Goal: Information Seeking & Learning: Compare options

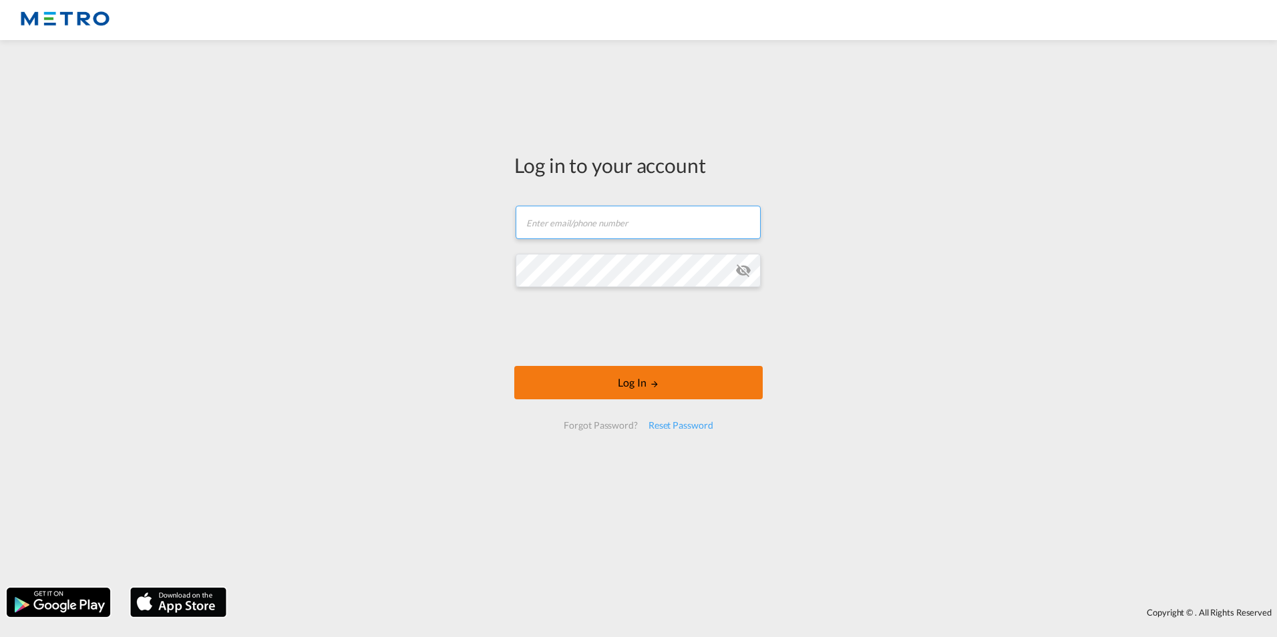
type input "[PERSON_NAME][EMAIL_ADDRESS][PERSON_NAME][DOMAIN_NAME]"
click at [670, 391] on button "Log In" at bounding box center [638, 382] width 248 height 33
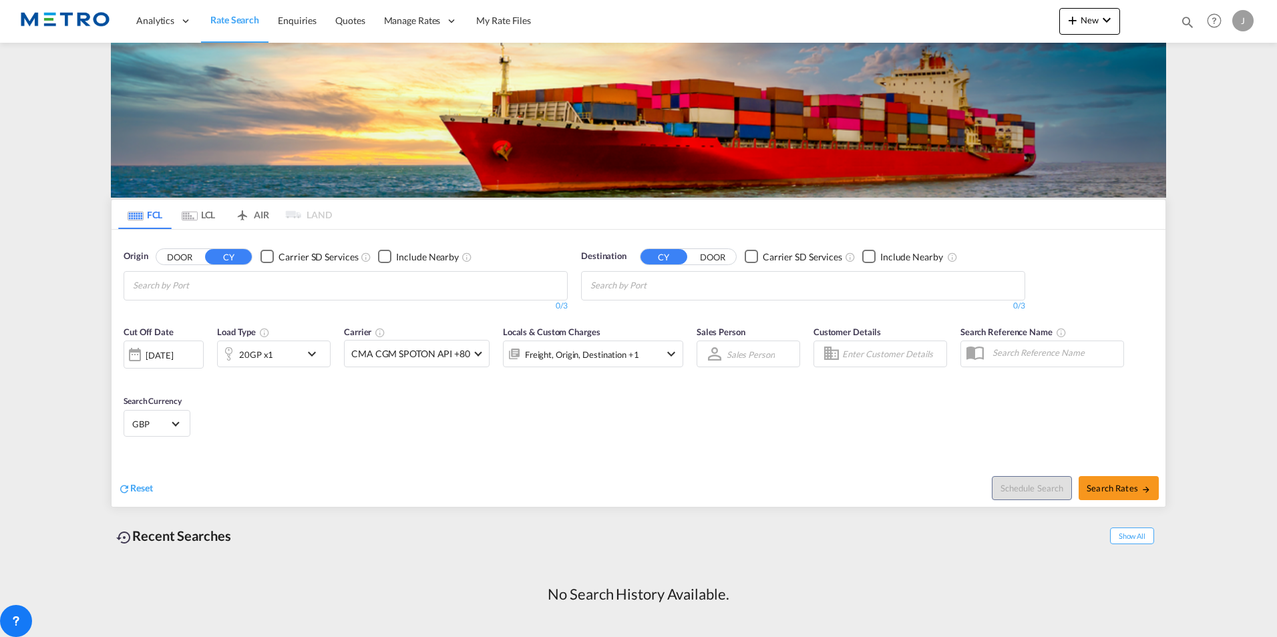
click at [207, 214] on md-tab-item "LCL" at bounding box center [198, 214] width 53 height 29
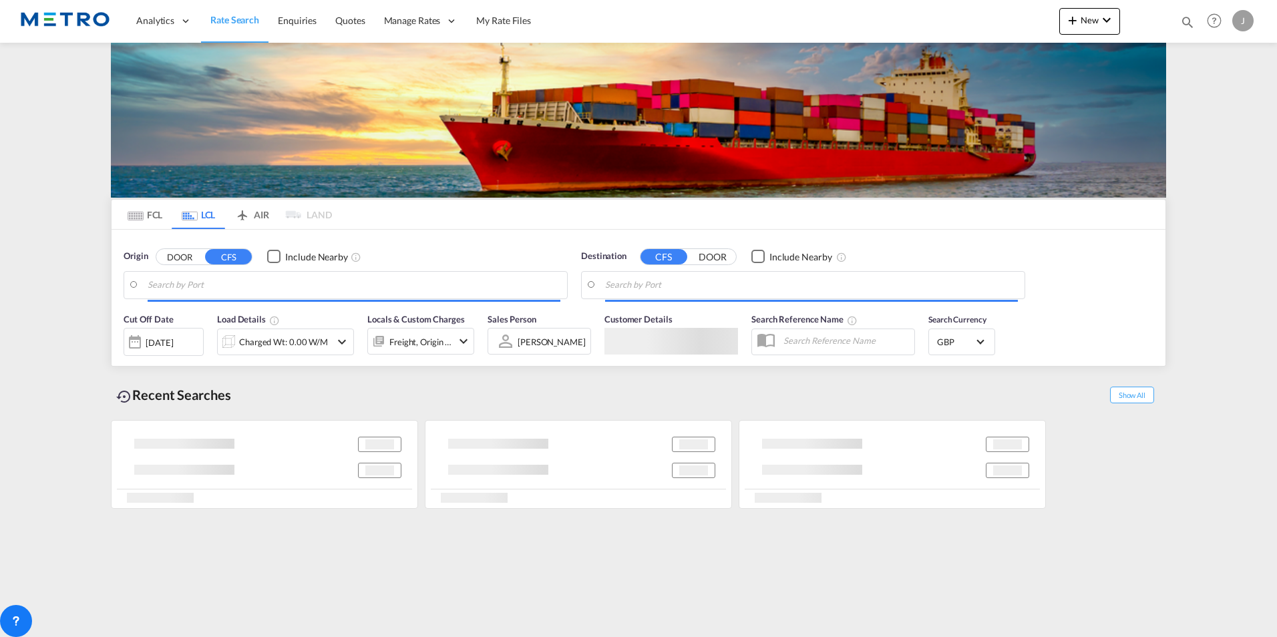
type input "Dalian, LN, CNDLC"
type input "US-40403, Berea, [GEOGRAPHIC_DATA], [US_STATE]"
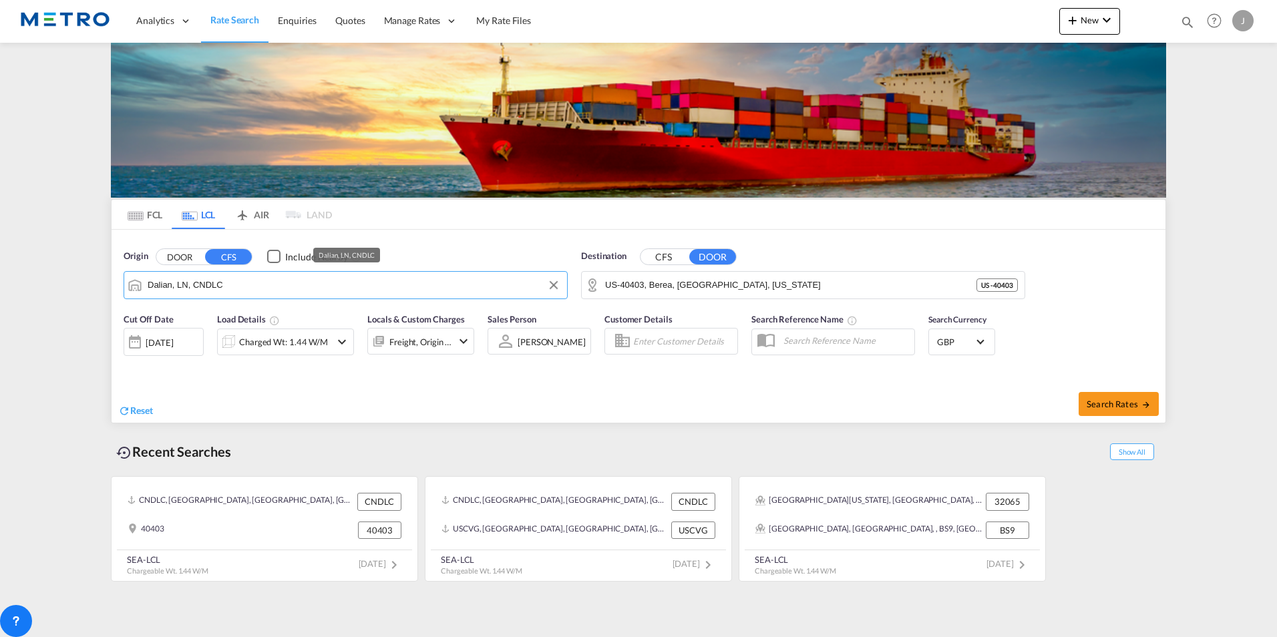
click at [246, 284] on input "Dalian, LN, CNDLC" at bounding box center [354, 285] width 413 height 20
click at [734, 287] on input "US-40403, Berea, [GEOGRAPHIC_DATA], [US_STATE]" at bounding box center [811, 285] width 413 height 20
click at [665, 261] on button "CFS" at bounding box center [663, 256] width 47 height 15
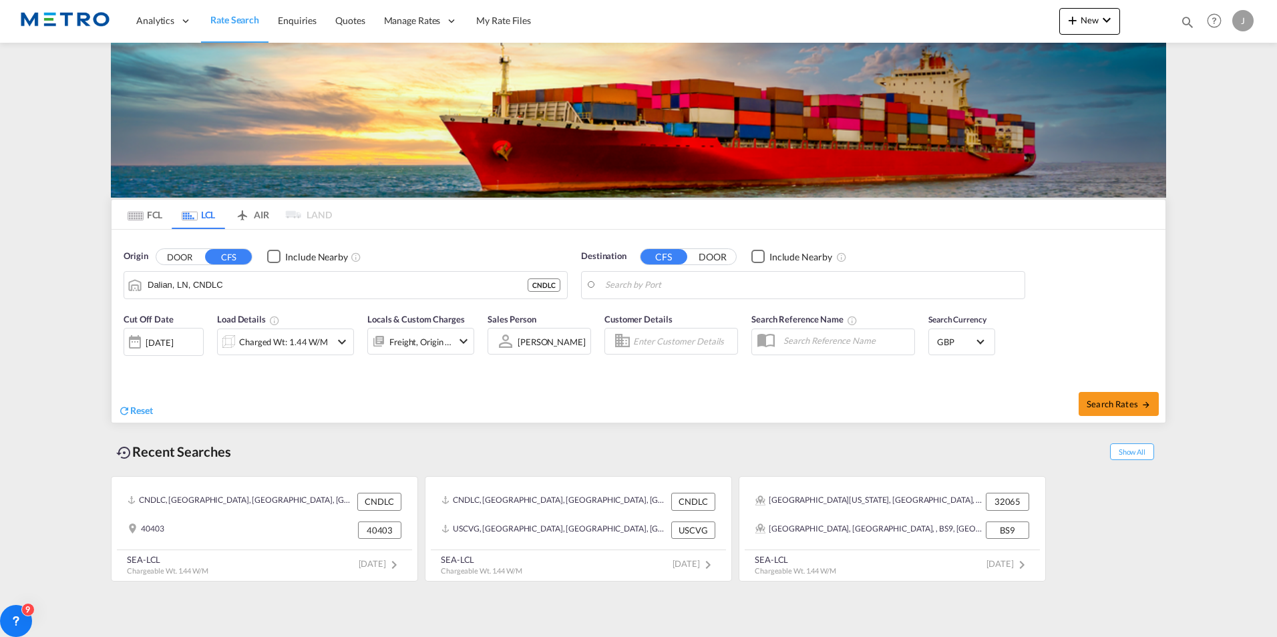
click at [668, 286] on body "Analytics Reports Dashboard Rate Search Enquiries Quotes" at bounding box center [638, 318] width 1277 height 637
click at [660, 315] on div "[GEOGRAPHIC_DATA], [GEOGRAPHIC_DATA] [GEOGRAPHIC_DATA] USCVG" at bounding box center [709, 326] width 254 height 48
type input "[GEOGRAPHIC_DATA], [GEOGRAPHIC_DATA], USCVG"
click at [1105, 411] on button "Search Rates" at bounding box center [1118, 404] width 80 height 24
type input "CNDLC to USCVG / [DATE]"
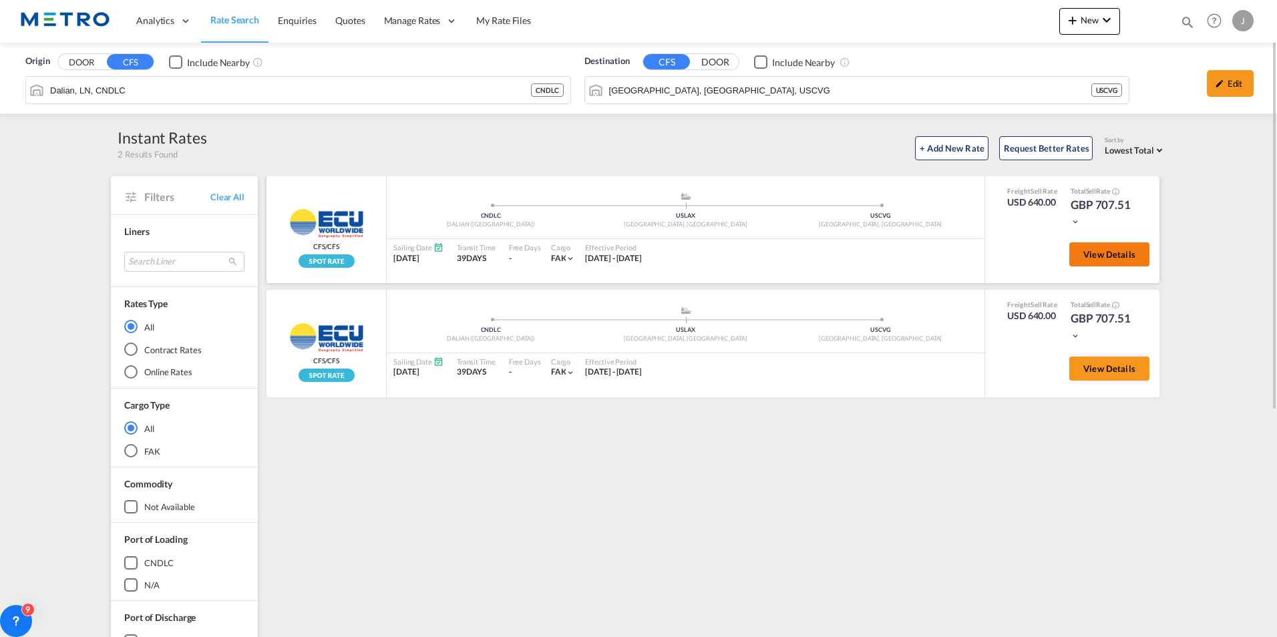
click at [1086, 247] on button "View Details" at bounding box center [1109, 254] width 80 height 24
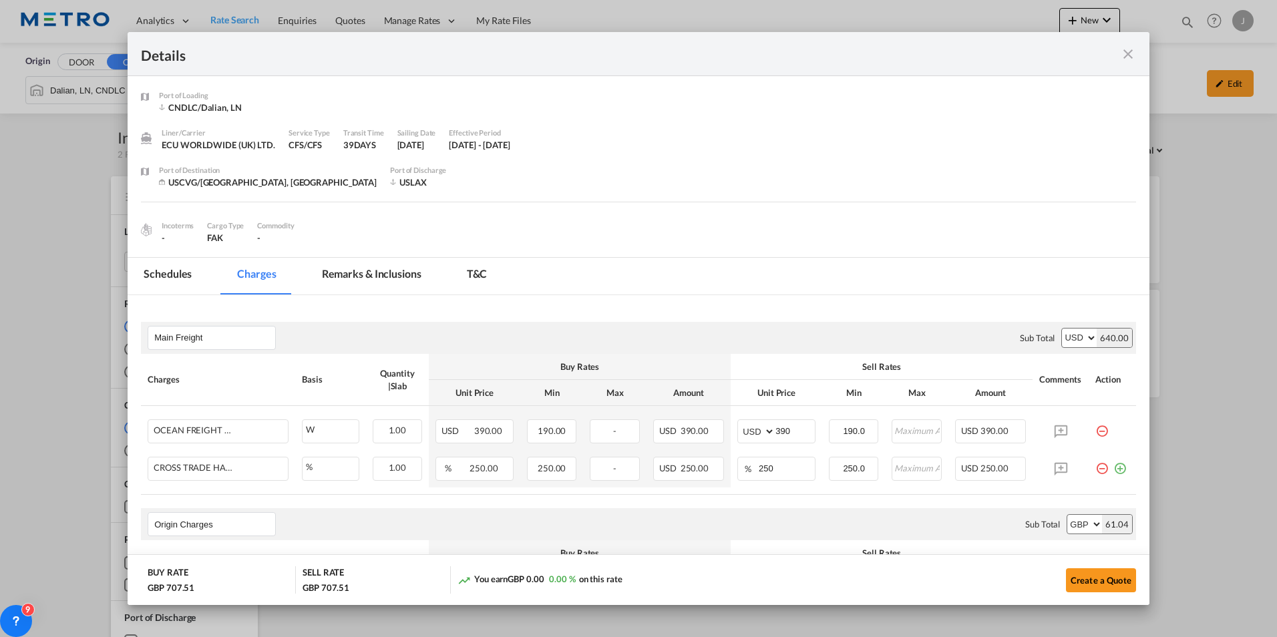
click at [1137, 56] on div "Details" at bounding box center [638, 54] width 1021 height 44
click at [1128, 56] on md-icon "icon-close fg-AAA8AD m-0 cursor" at bounding box center [1128, 54] width 16 height 16
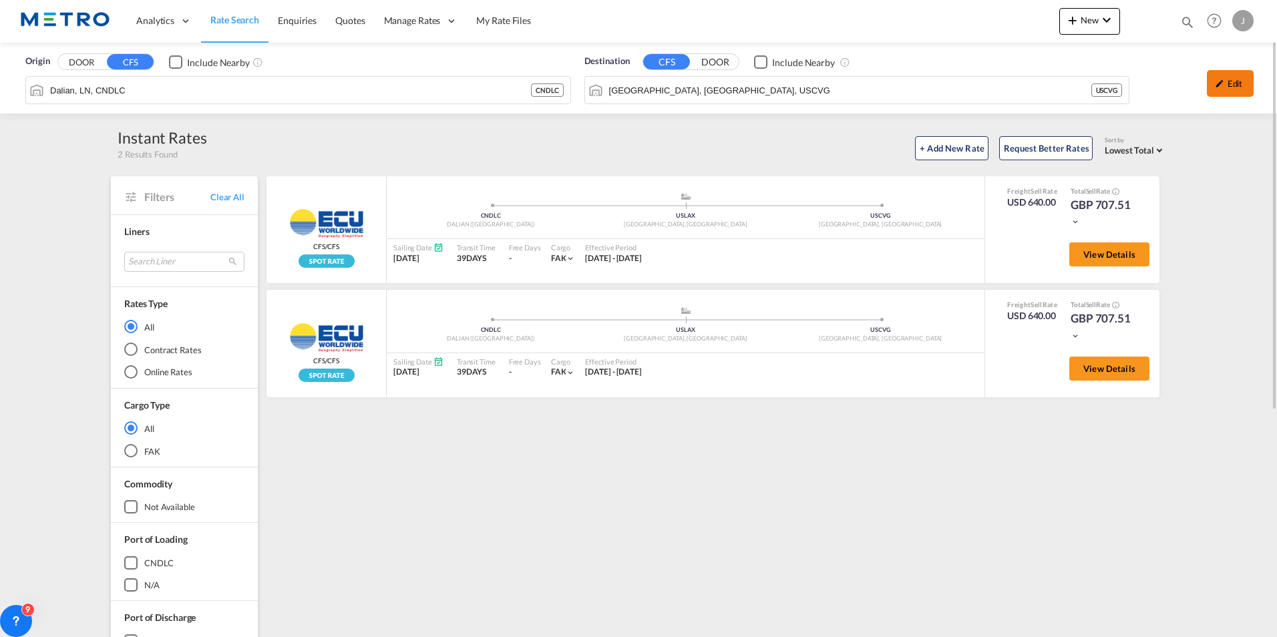
click at [1214, 79] on md-icon "icon-pencil" at bounding box center [1218, 83] width 9 height 9
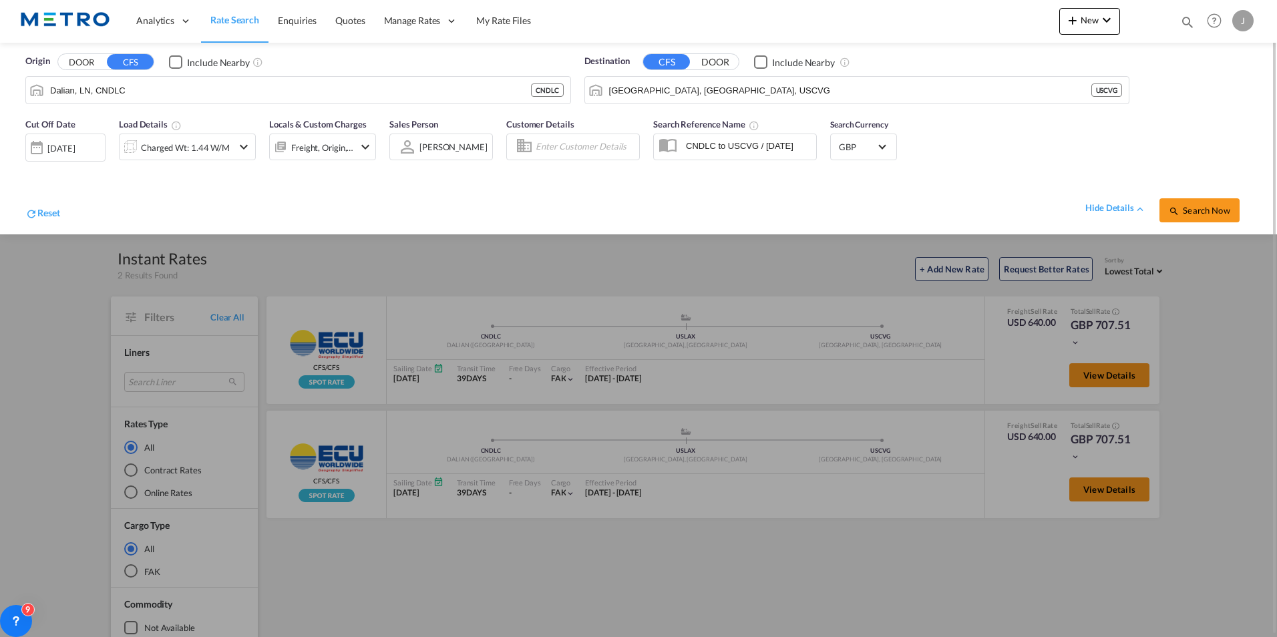
click at [36, 144] on div at bounding box center [36, 147] width 21 height 27
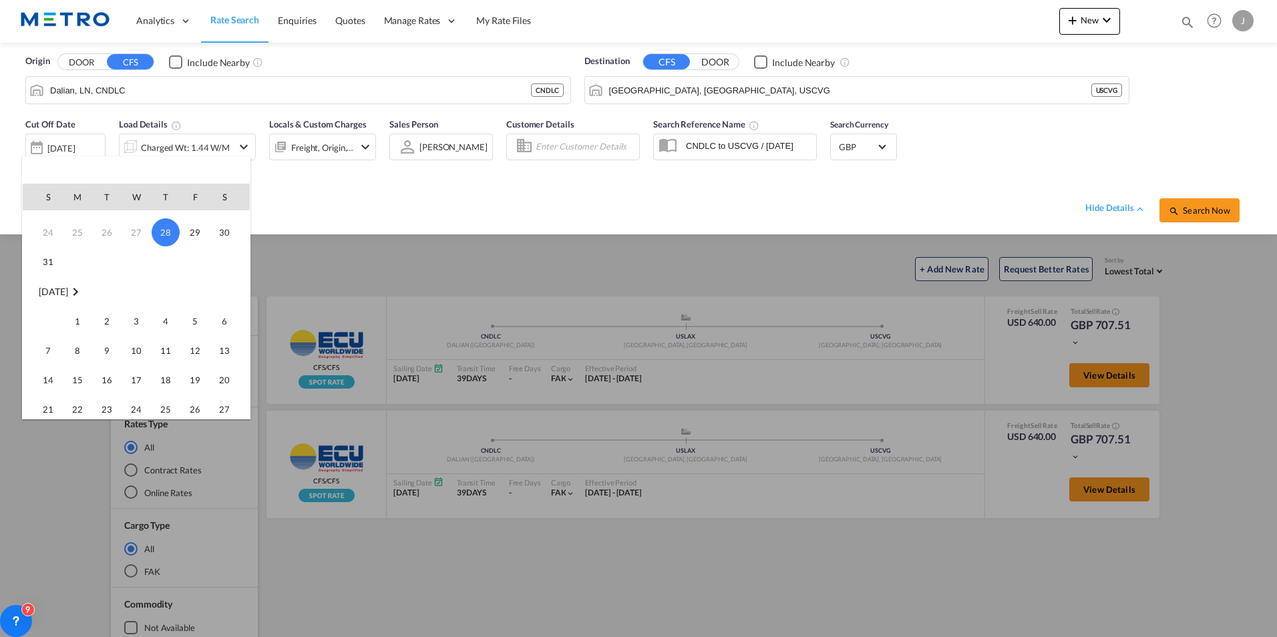
scroll to position [134, 0]
click at [76, 324] on span "8" at bounding box center [77, 327] width 27 height 27
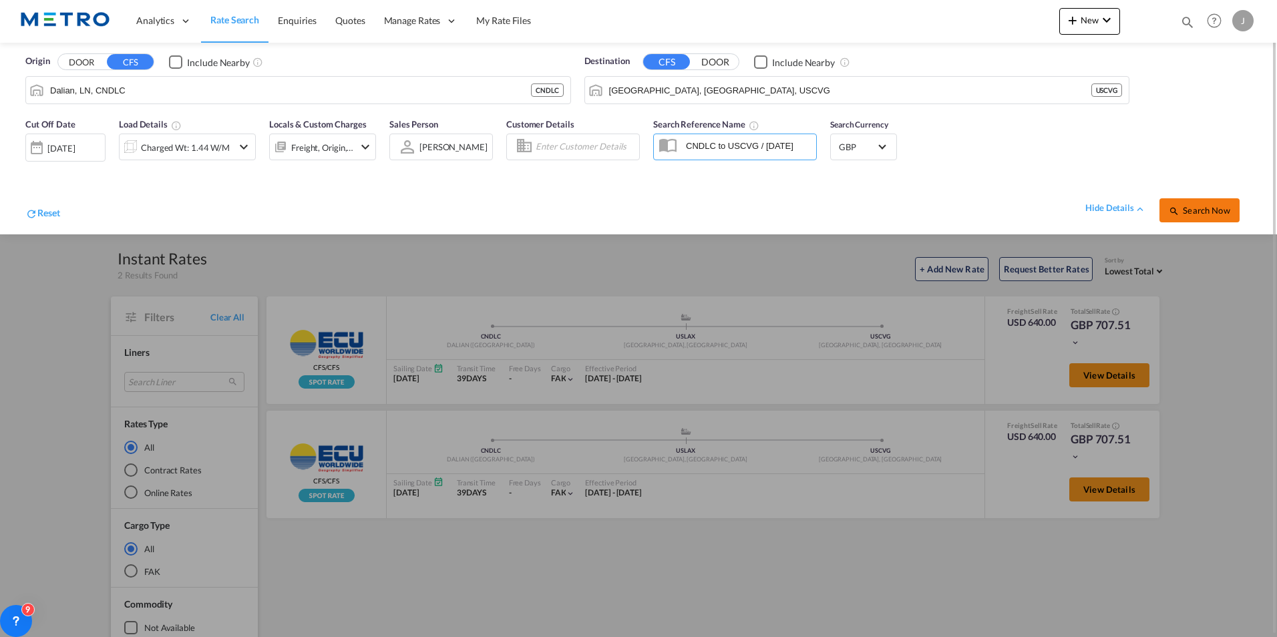
click at [1192, 206] on span "Search Now" at bounding box center [1198, 210] width 61 height 11
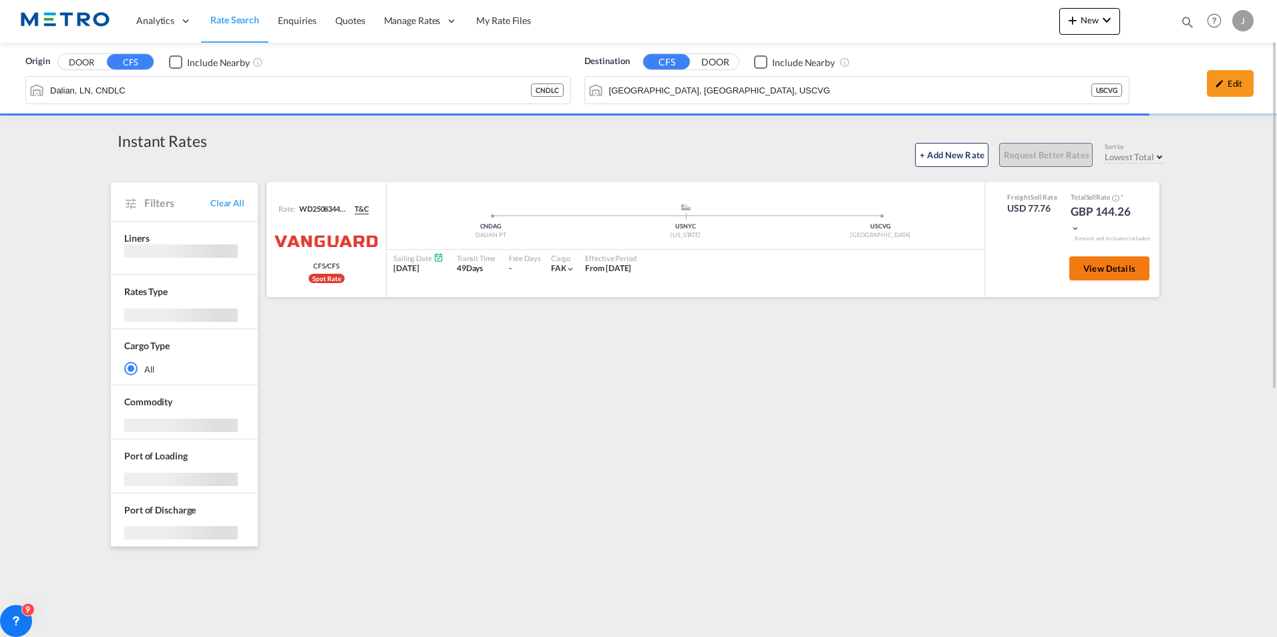
click at [1122, 262] on button "View Details" at bounding box center [1109, 268] width 80 height 24
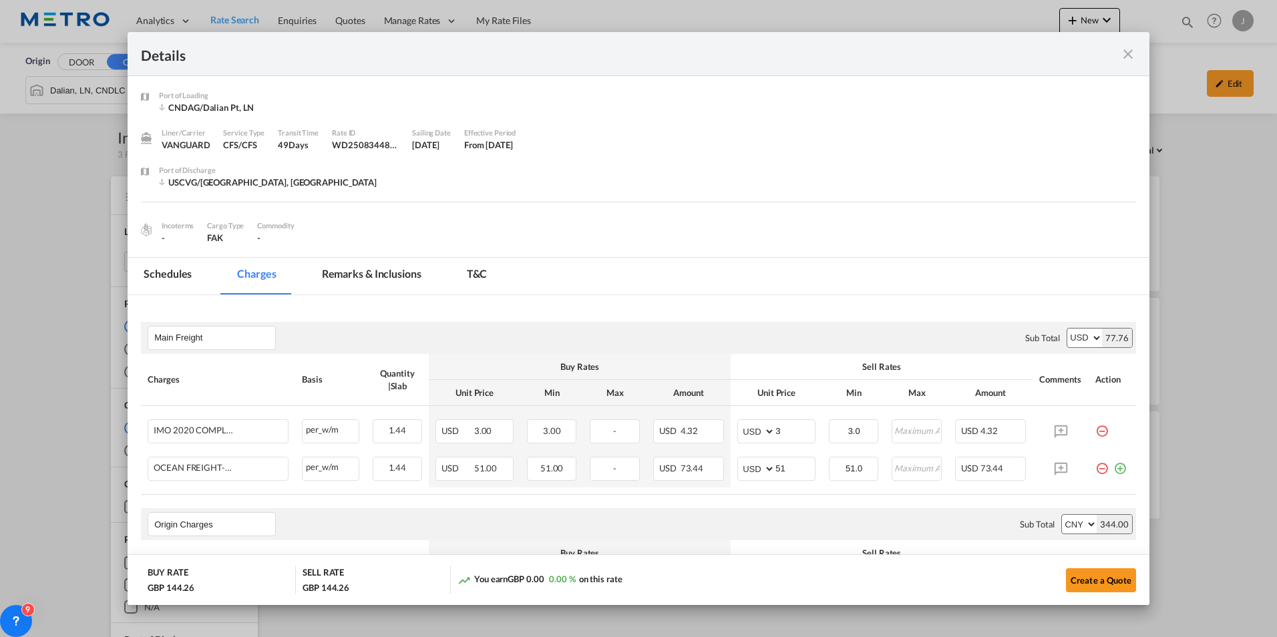
click at [1120, 50] on md-icon "icon-close fg-AAA8AD m-0 cursor" at bounding box center [1128, 54] width 16 height 16
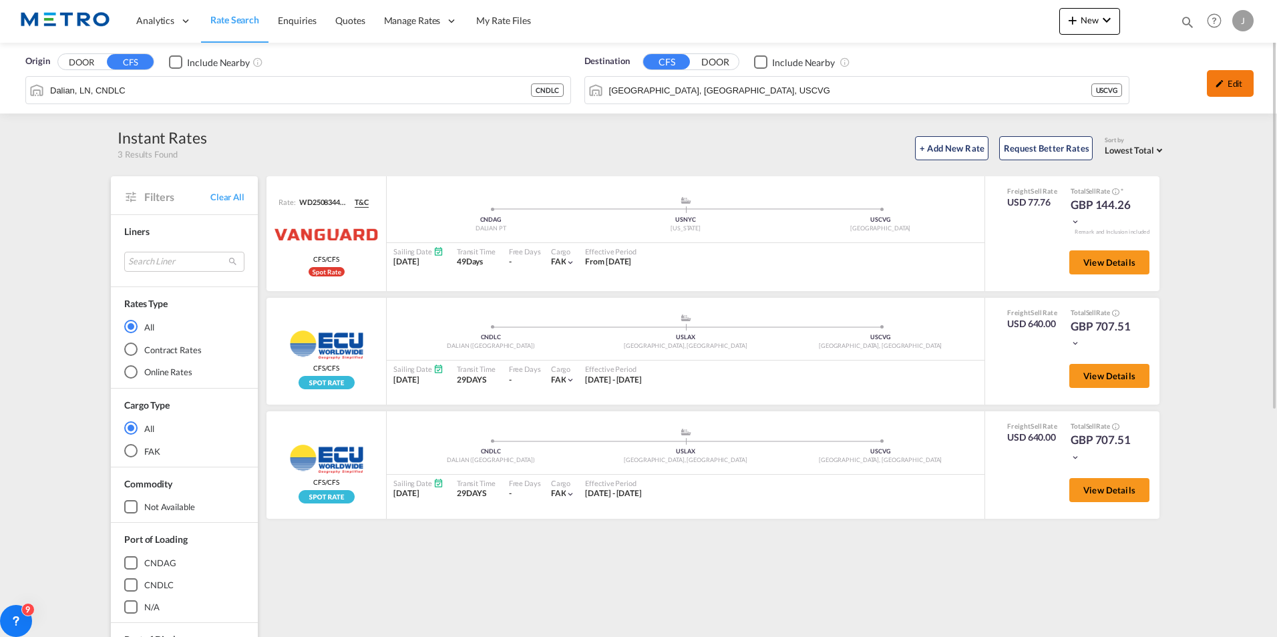
click at [1228, 83] on div "Edit" at bounding box center [1229, 83] width 47 height 27
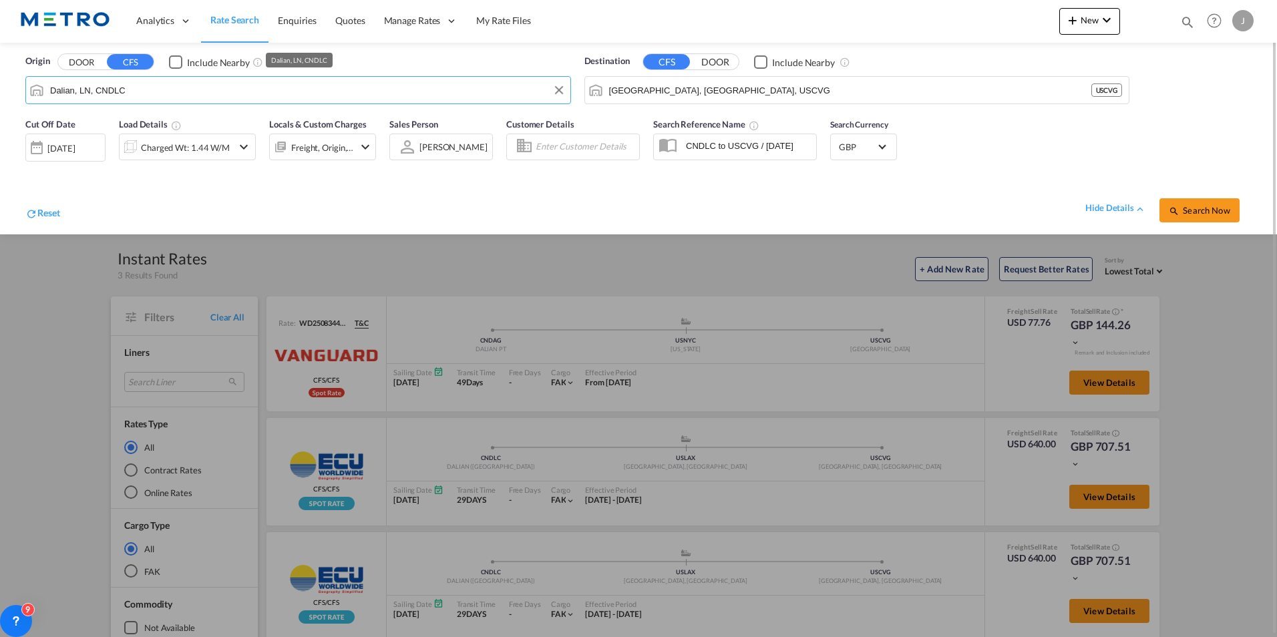
click at [152, 83] on input "Dalian, LN, CNDLC" at bounding box center [306, 90] width 513 height 20
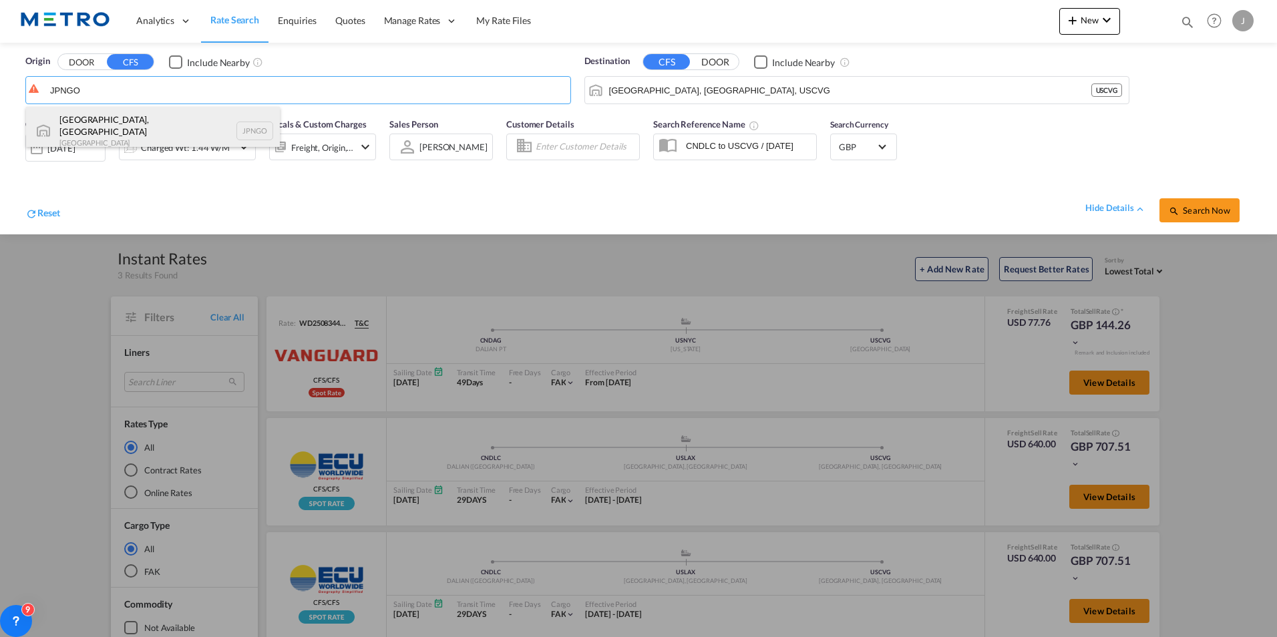
click at [118, 127] on div "[GEOGRAPHIC_DATA], Aichi [GEOGRAPHIC_DATA] JPNGO" at bounding box center [153, 131] width 254 height 48
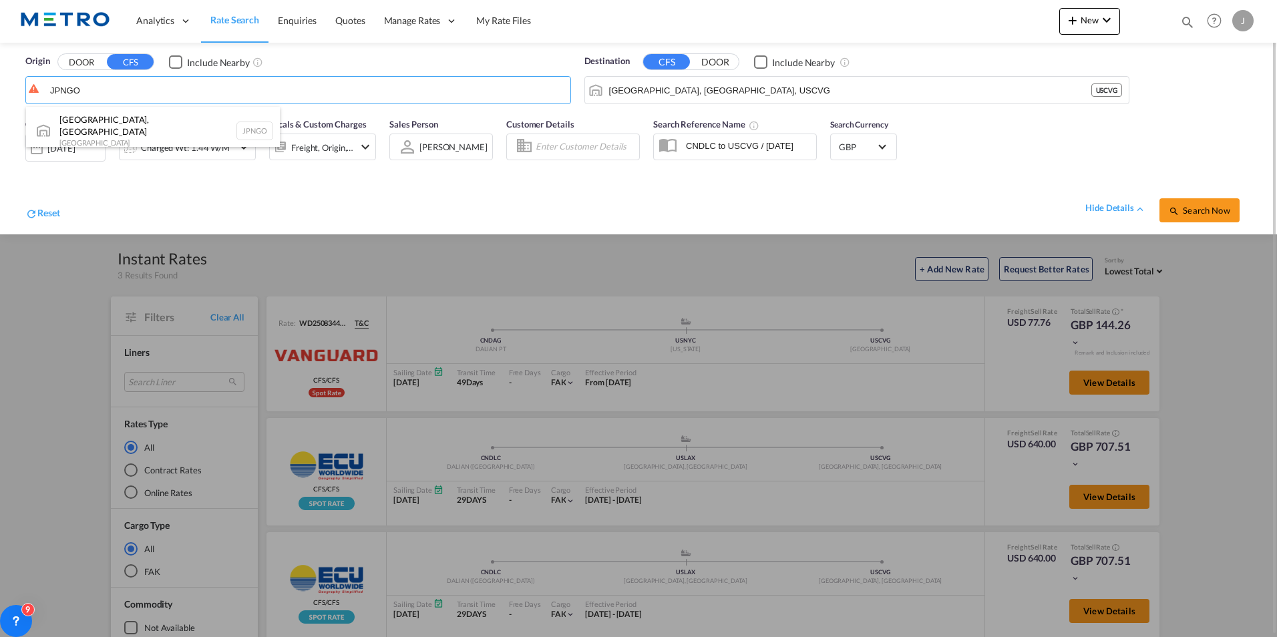
type input "[GEOGRAPHIC_DATA], [GEOGRAPHIC_DATA], [GEOGRAPHIC_DATA]"
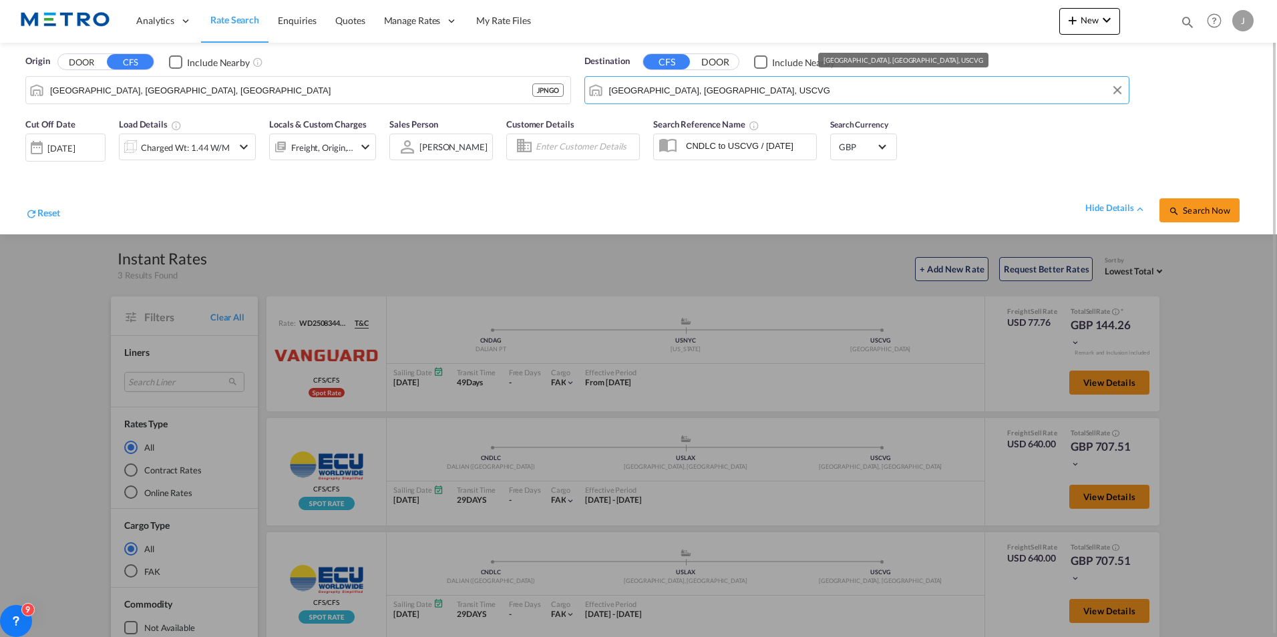
click at [716, 93] on input "[GEOGRAPHIC_DATA], [GEOGRAPHIC_DATA], USCVG" at bounding box center [865, 90] width 513 height 20
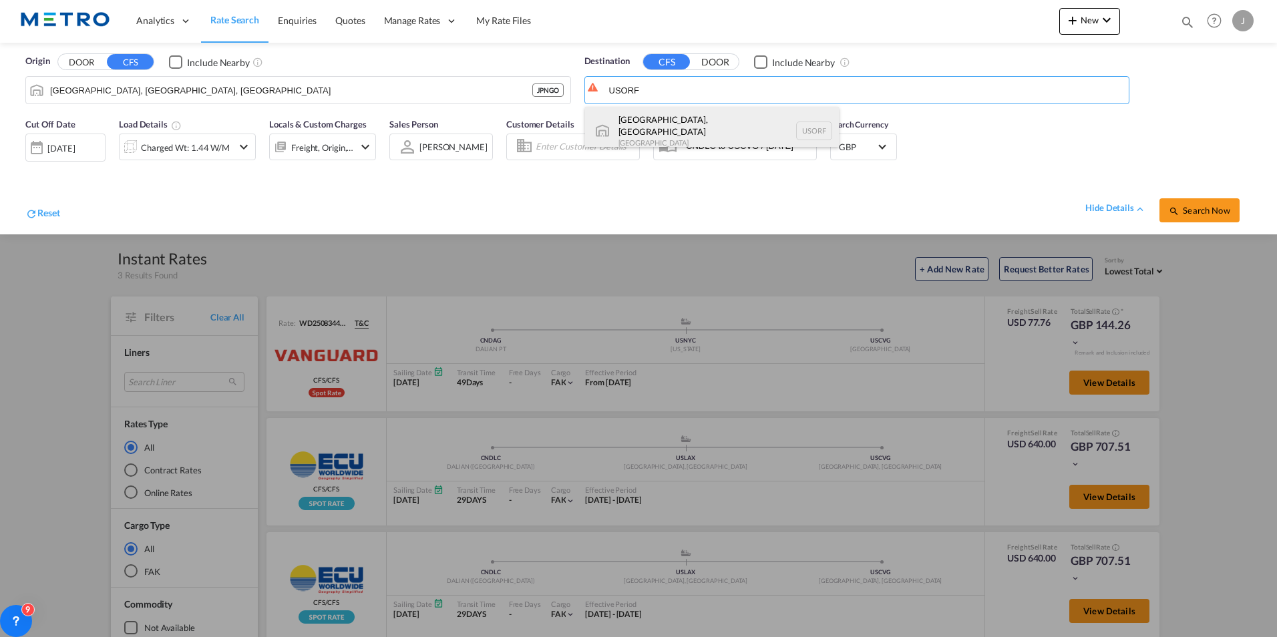
click at [701, 121] on div "[GEOGRAPHIC_DATA], [GEOGRAPHIC_DATA] [GEOGRAPHIC_DATA] [GEOGRAPHIC_DATA]" at bounding box center [712, 131] width 254 height 48
type input "[GEOGRAPHIC_DATA], [GEOGRAPHIC_DATA], [GEOGRAPHIC_DATA]"
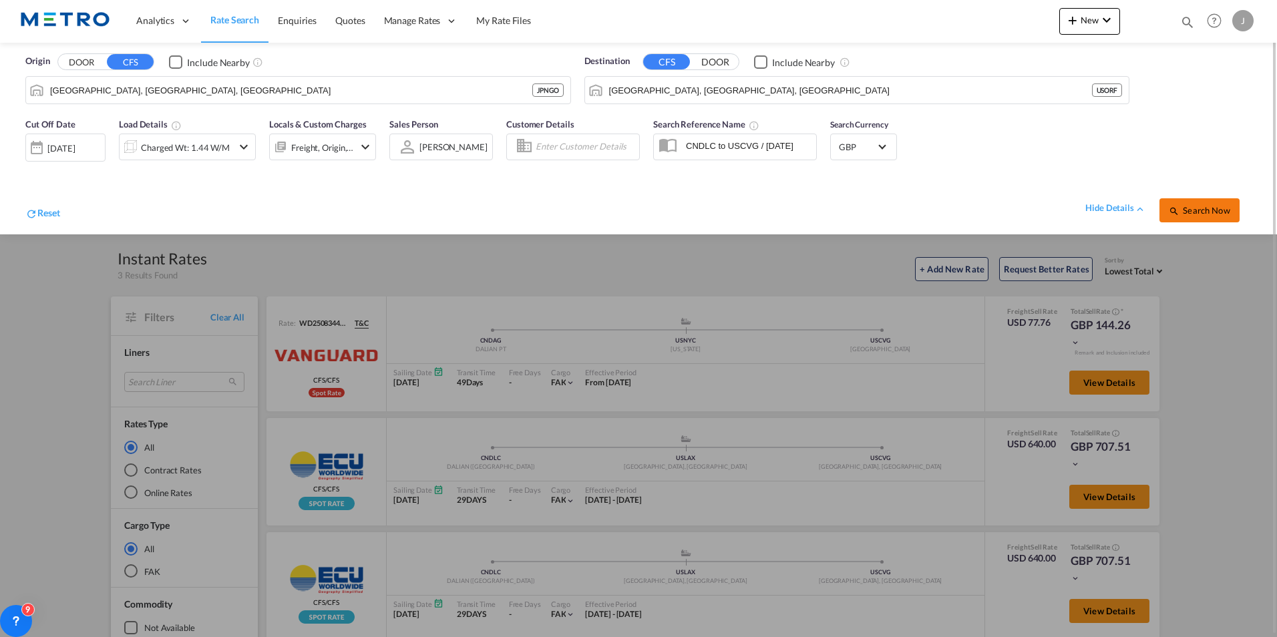
click at [1201, 218] on button "Search Now" at bounding box center [1199, 210] width 80 height 24
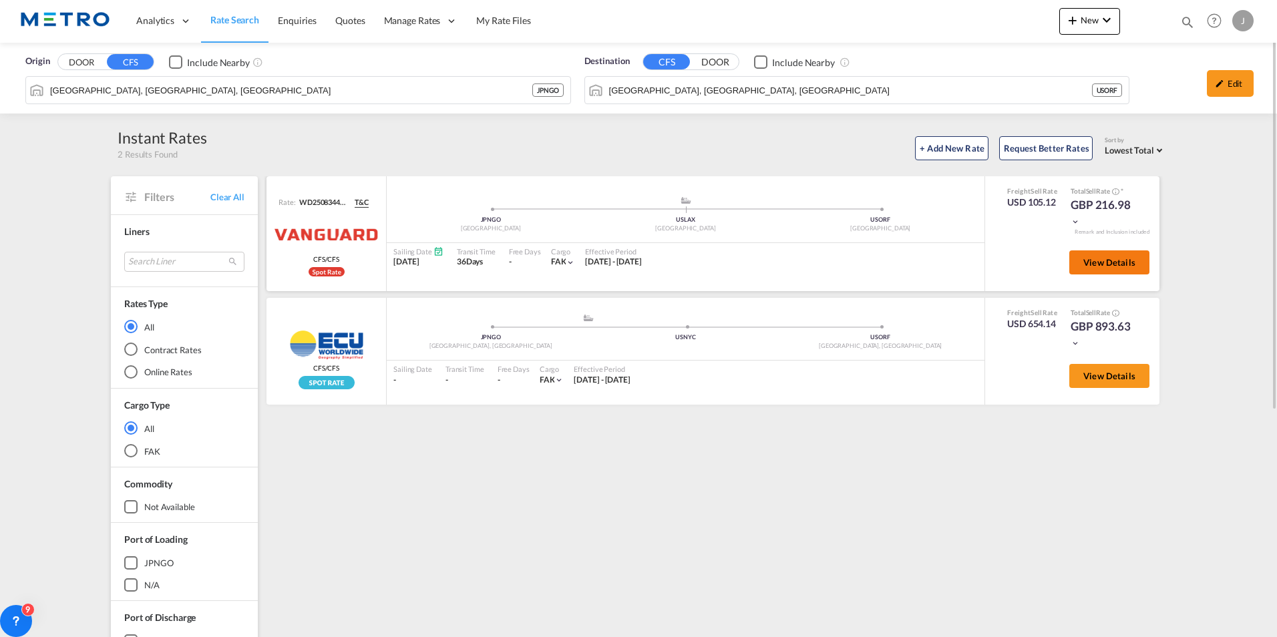
click at [1110, 264] on span "View Details" at bounding box center [1109, 262] width 52 height 11
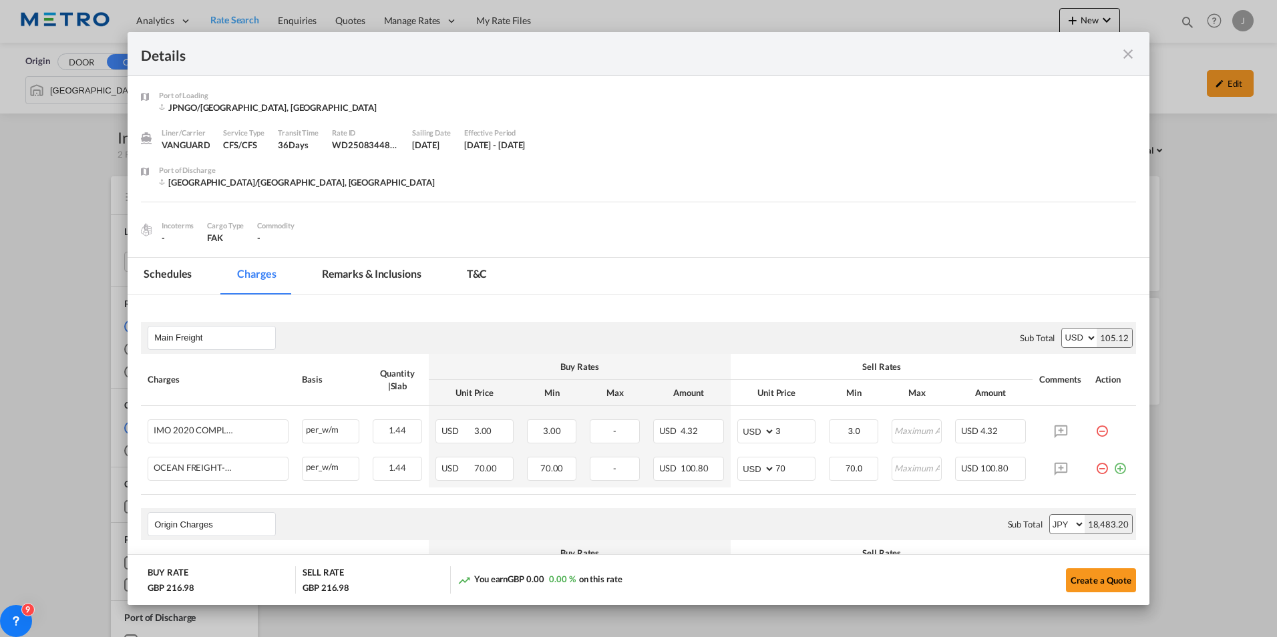
click at [1126, 53] on md-icon "icon-close fg-AAA8AD m-0 cursor" at bounding box center [1128, 54] width 16 height 16
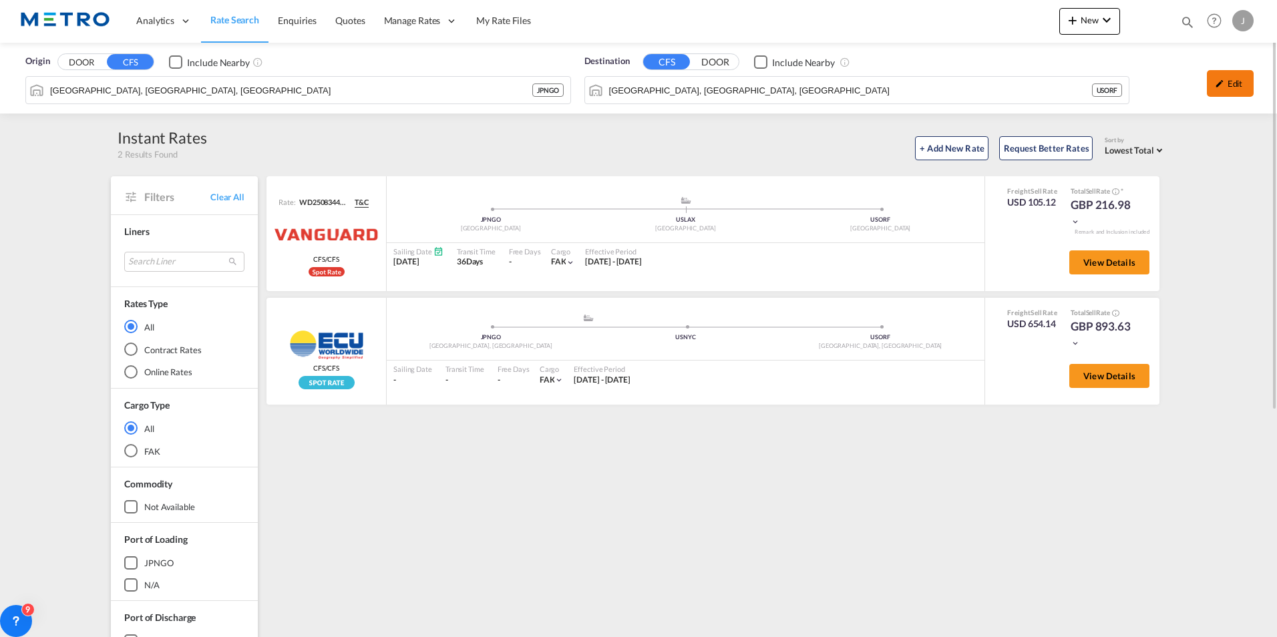
click at [1241, 76] on div "Edit" at bounding box center [1229, 83] width 47 height 27
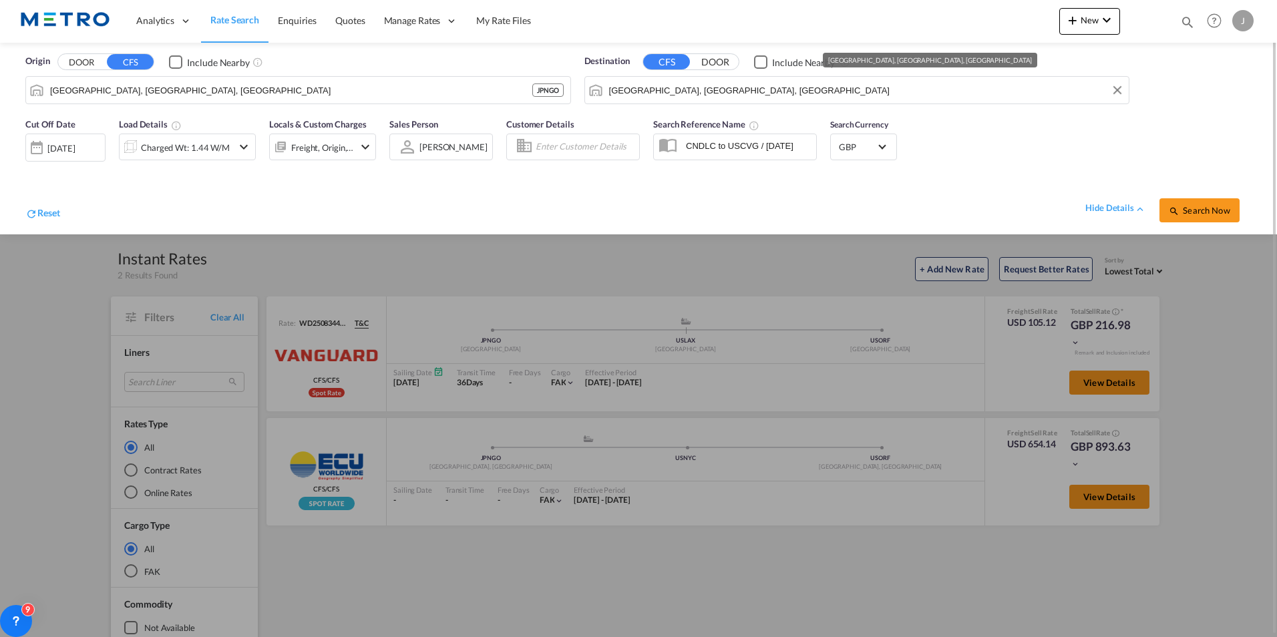
click at [690, 90] on input "[GEOGRAPHIC_DATA], [GEOGRAPHIC_DATA], [GEOGRAPHIC_DATA]" at bounding box center [865, 90] width 513 height 20
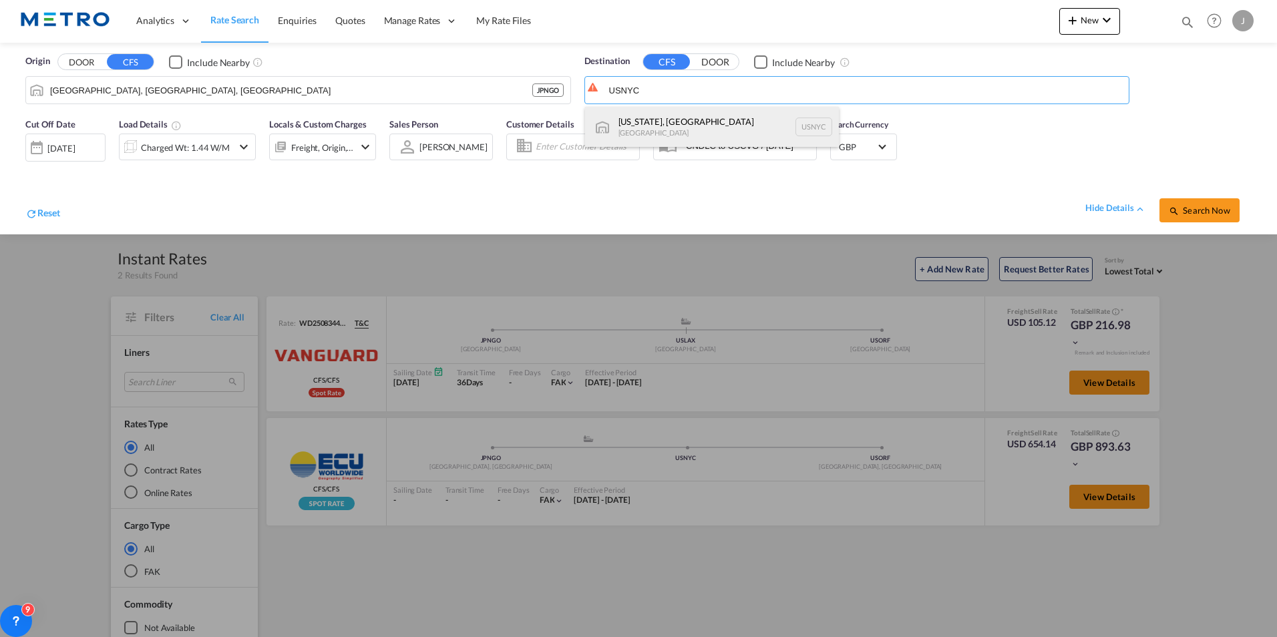
click at [674, 131] on div "[US_STATE], [GEOGRAPHIC_DATA] [GEOGRAPHIC_DATA] USNYC" at bounding box center [712, 127] width 254 height 40
type input "[US_STATE], [GEOGRAPHIC_DATA], USNYC"
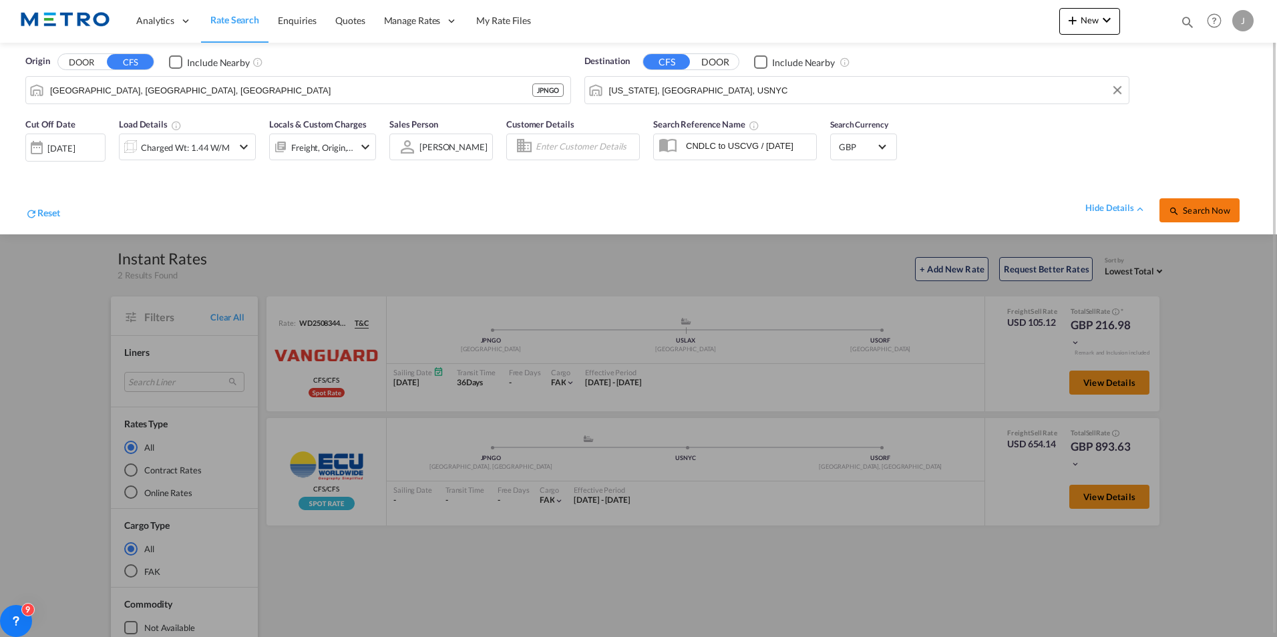
click at [1183, 208] on span "Search Now" at bounding box center [1198, 210] width 61 height 11
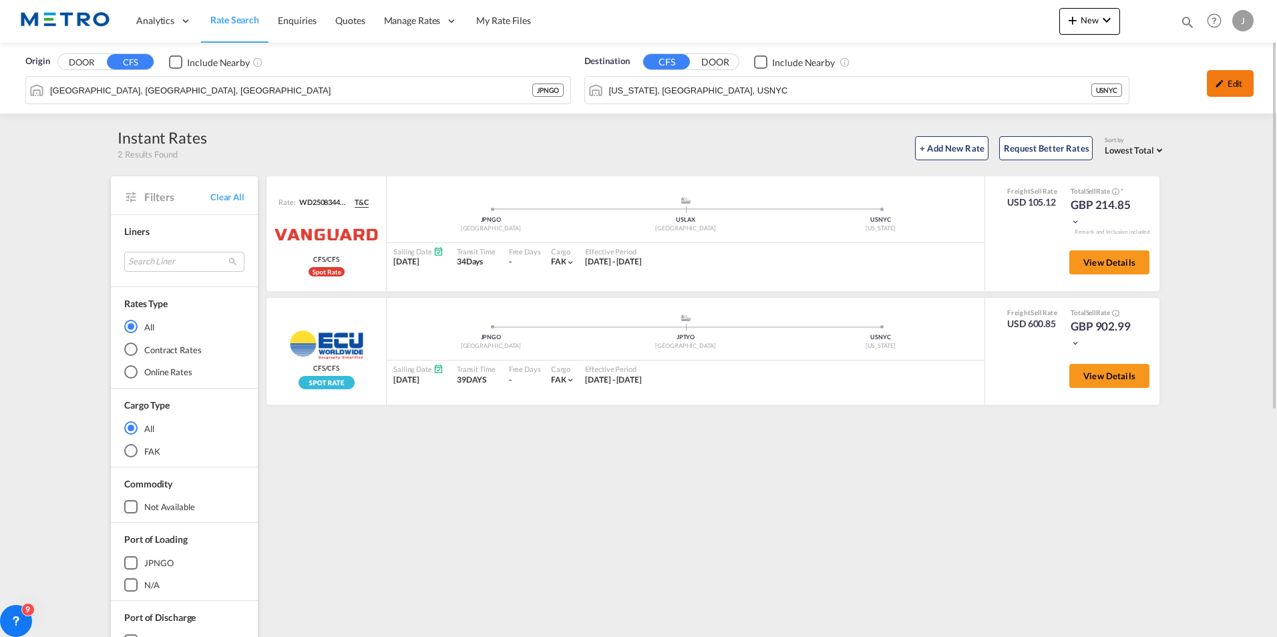
click at [1220, 85] on md-icon "icon-pencil" at bounding box center [1218, 83] width 9 height 9
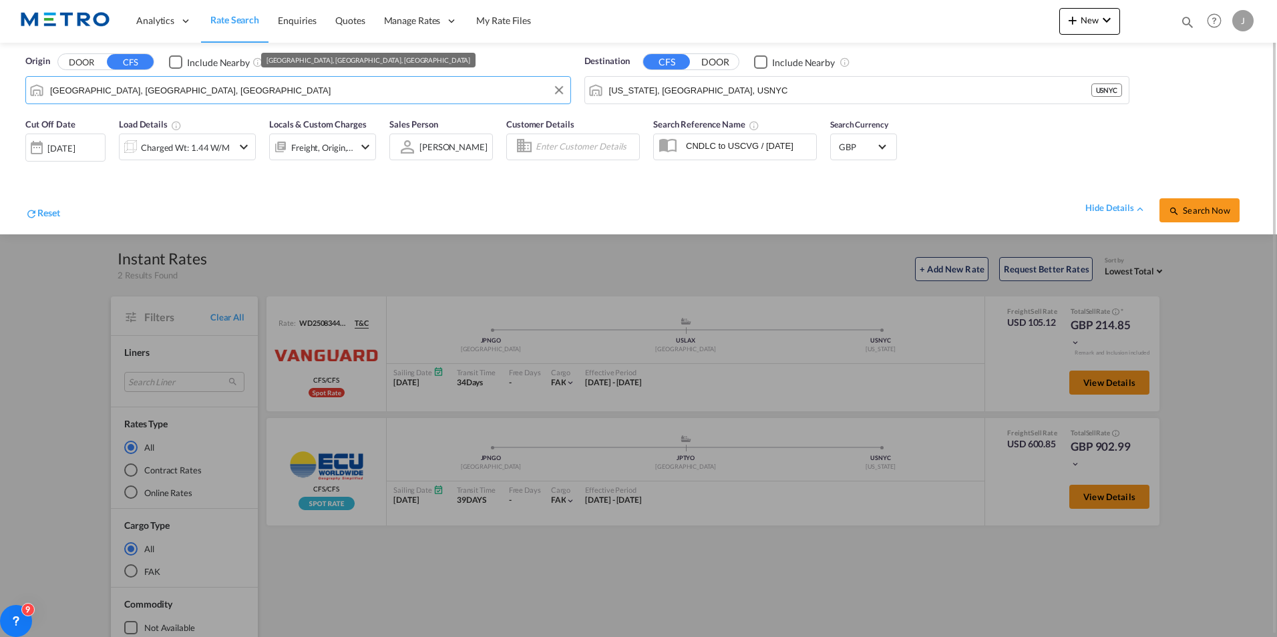
click at [156, 93] on input "[GEOGRAPHIC_DATA], [GEOGRAPHIC_DATA], [GEOGRAPHIC_DATA]" at bounding box center [306, 90] width 513 height 20
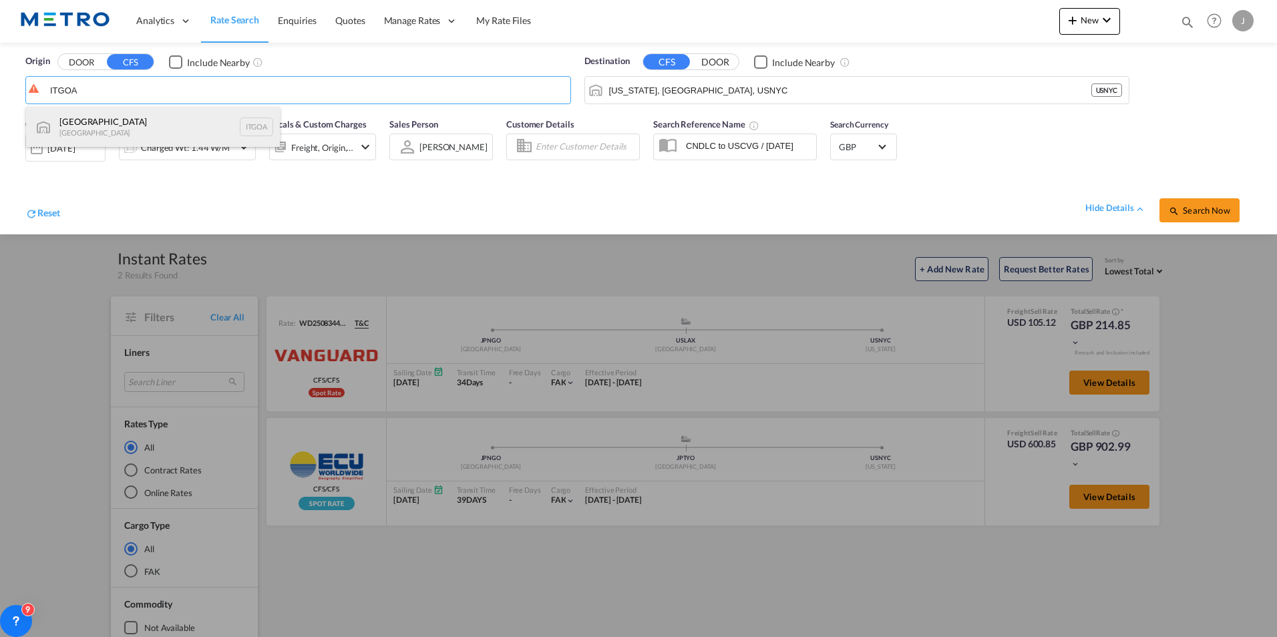
click at [131, 118] on div "[GEOGRAPHIC_DATA] [GEOGRAPHIC_DATA] [GEOGRAPHIC_DATA]" at bounding box center [153, 127] width 254 height 40
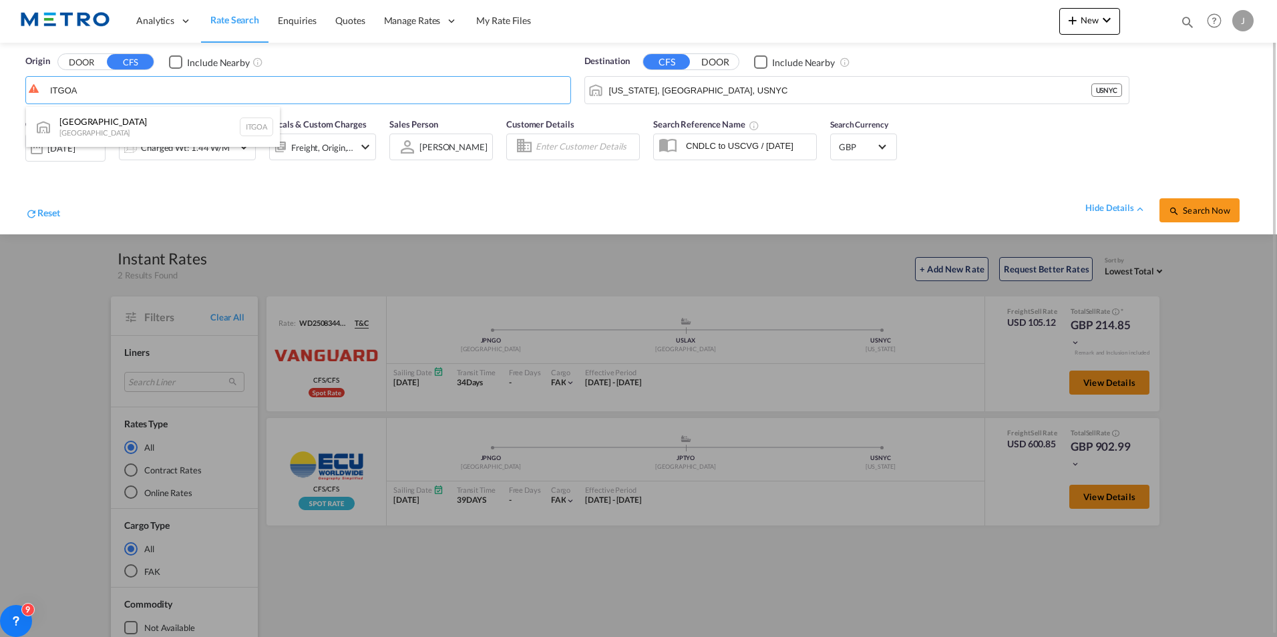
type input "[GEOGRAPHIC_DATA], [GEOGRAPHIC_DATA]"
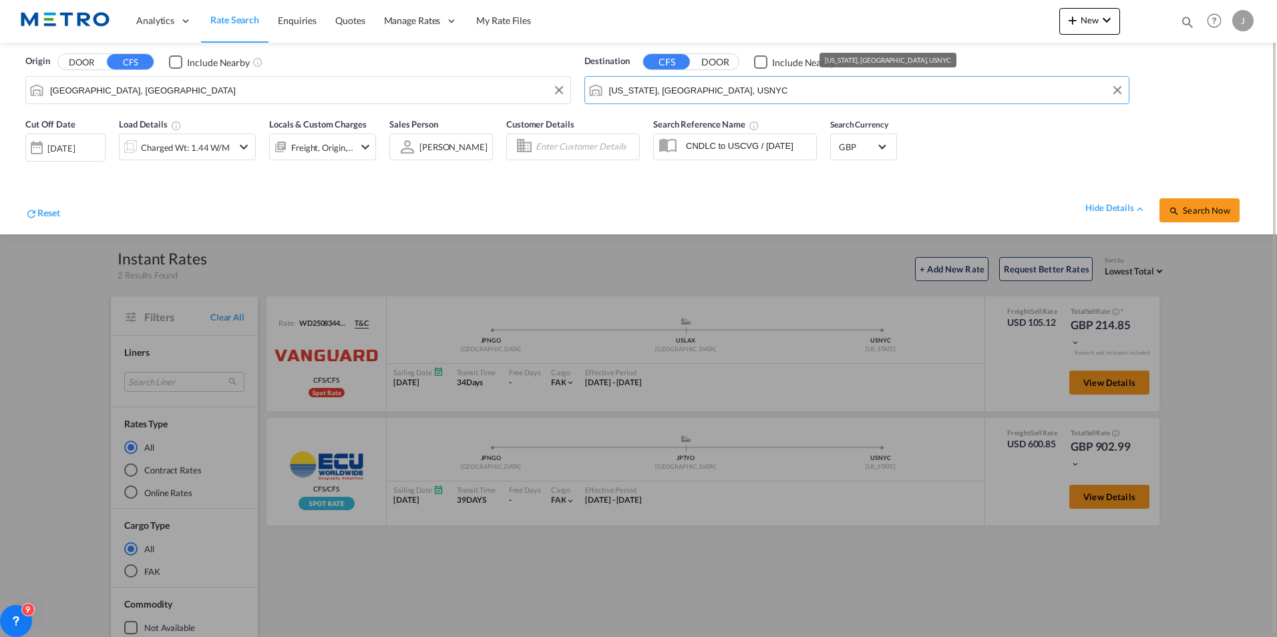
click at [714, 86] on input "[US_STATE], [GEOGRAPHIC_DATA], USNYC" at bounding box center [865, 90] width 513 height 20
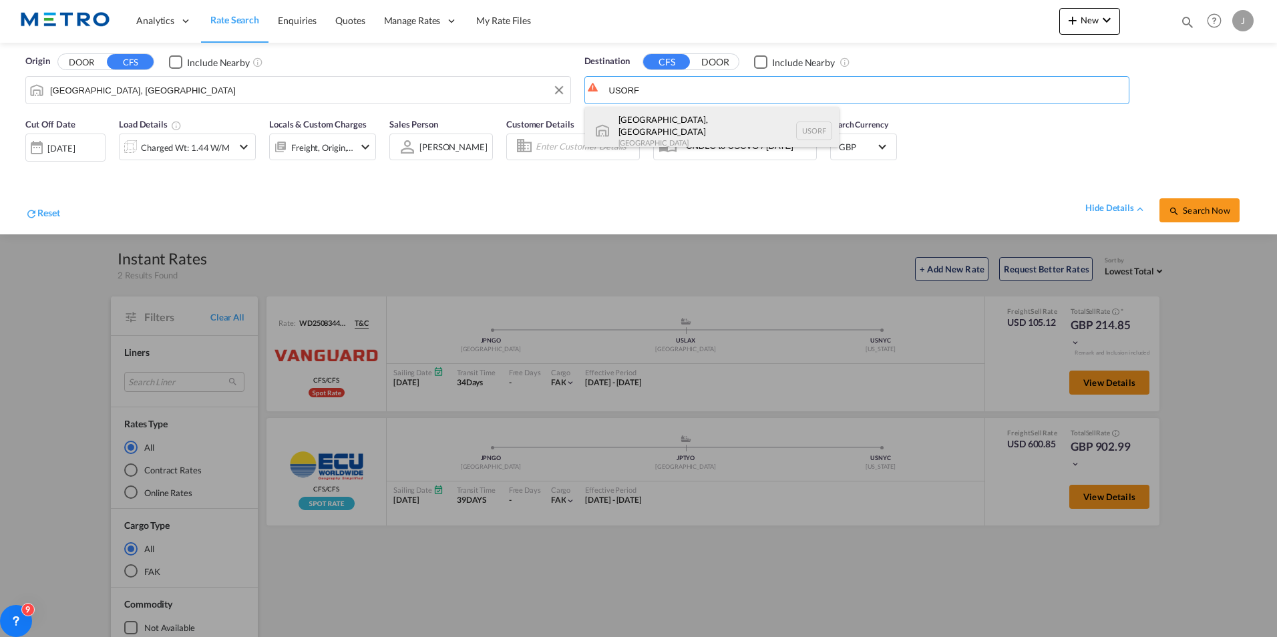
click at [690, 134] on div "[GEOGRAPHIC_DATA], [GEOGRAPHIC_DATA] [GEOGRAPHIC_DATA] [GEOGRAPHIC_DATA]" at bounding box center [712, 131] width 254 height 48
type input "[GEOGRAPHIC_DATA], [GEOGRAPHIC_DATA], [GEOGRAPHIC_DATA]"
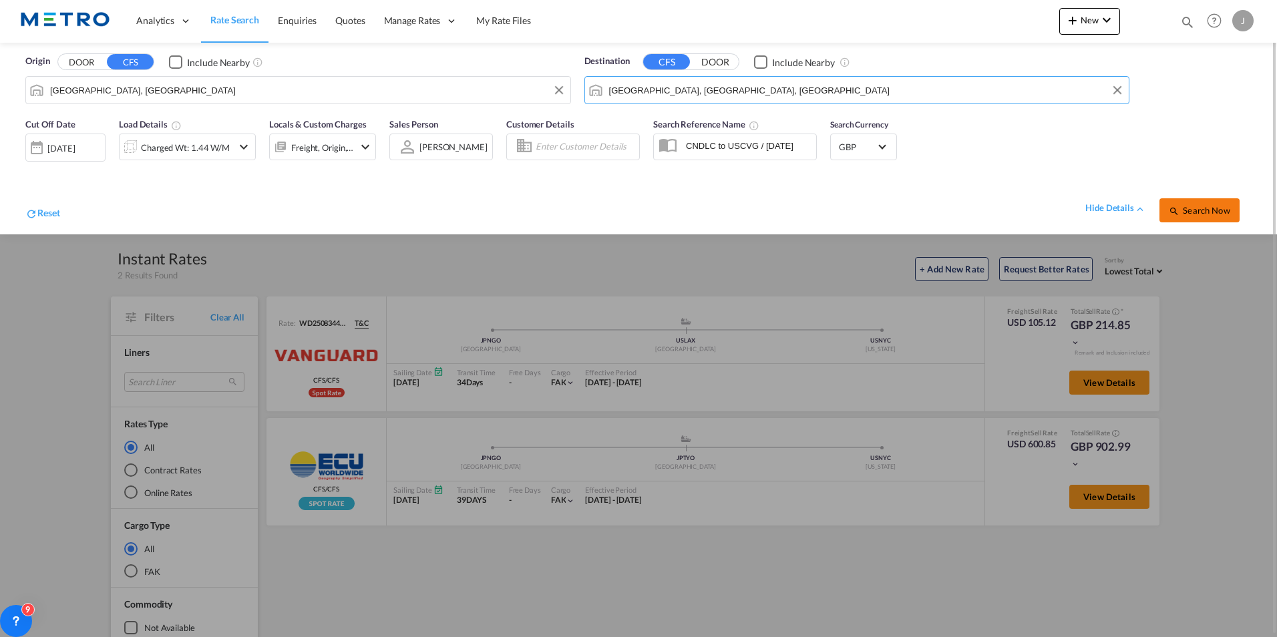
click at [1213, 204] on button "Search Now" at bounding box center [1199, 210] width 80 height 24
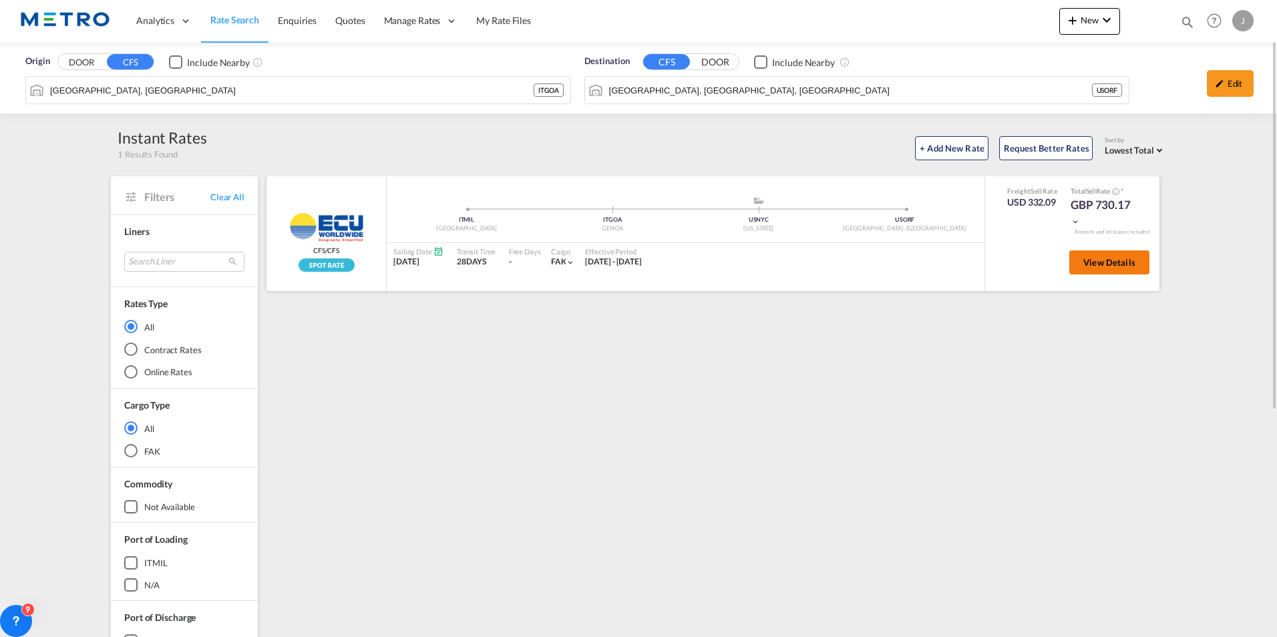
click at [1116, 268] on button "View Details" at bounding box center [1109, 262] width 80 height 24
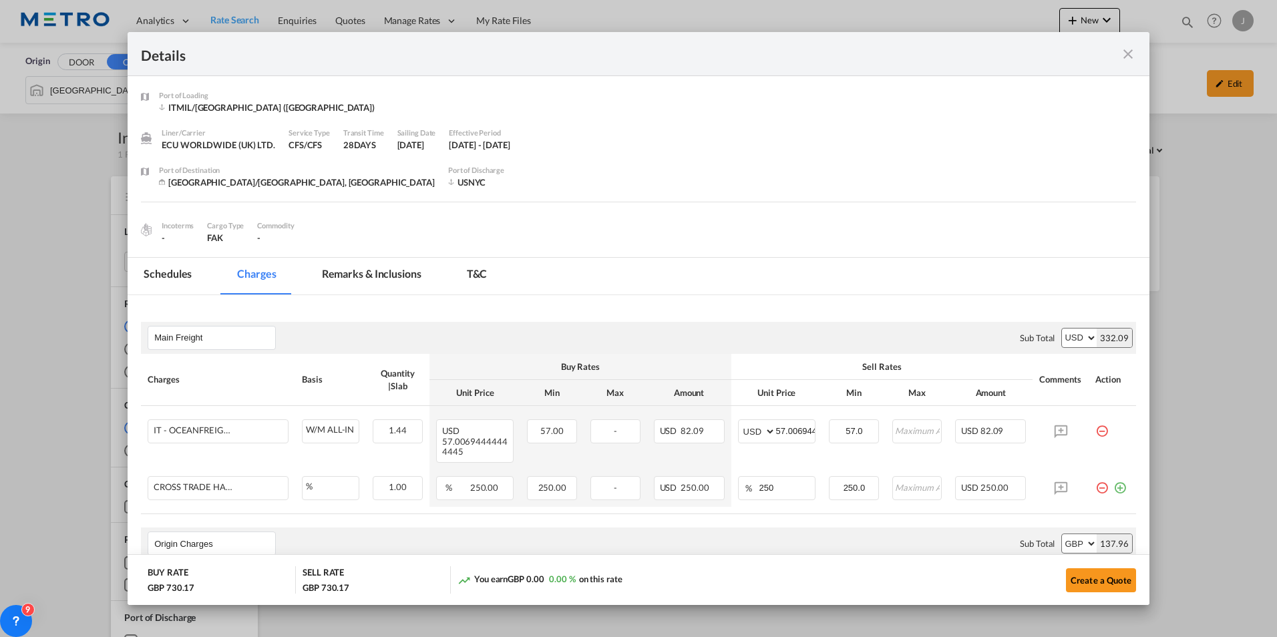
click at [1122, 57] on md-icon "icon-close fg-AAA8AD m-0 cursor" at bounding box center [1128, 54] width 16 height 16
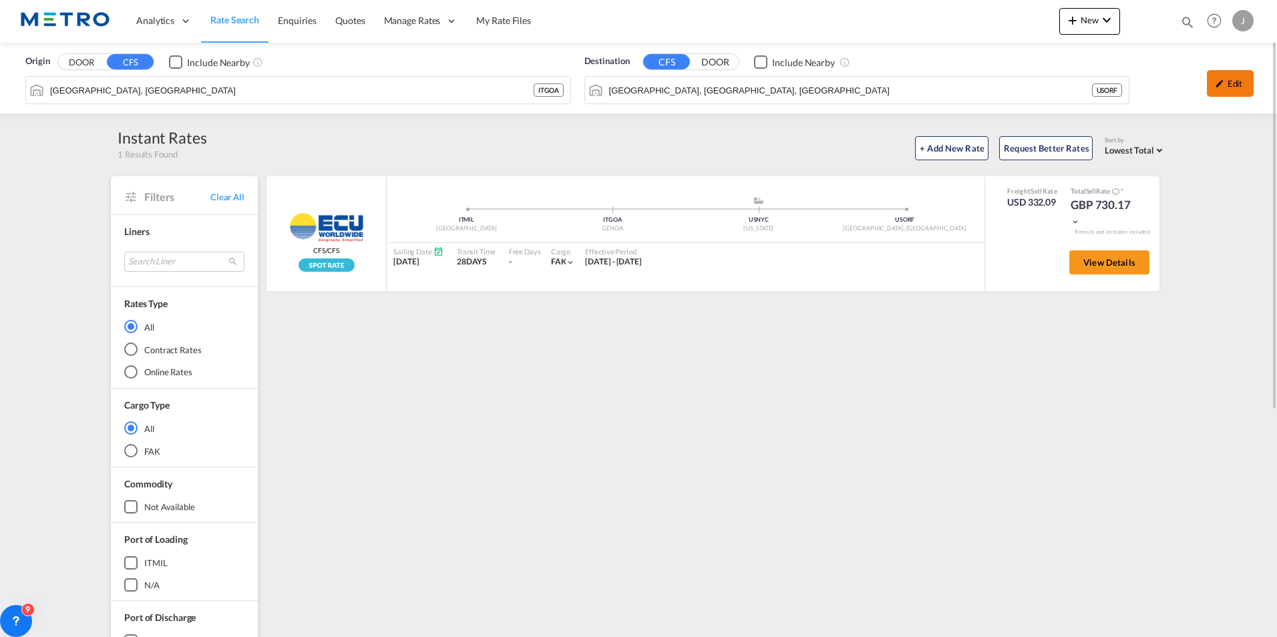
click at [1248, 94] on div "Edit" at bounding box center [1229, 83] width 47 height 27
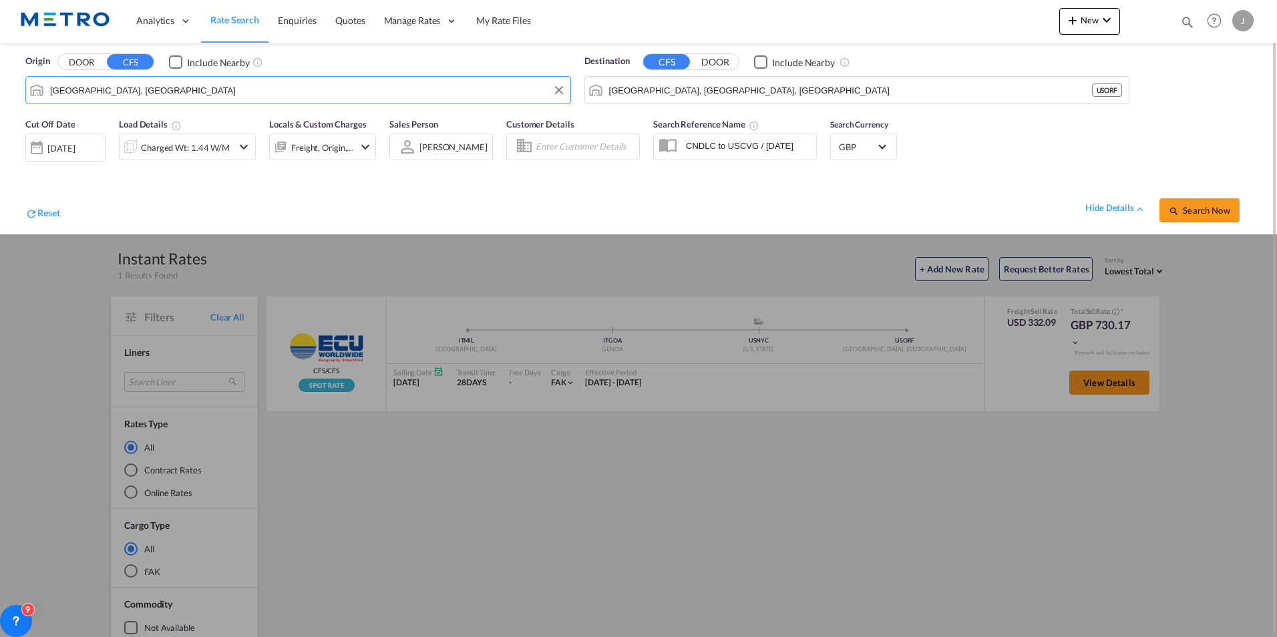
click at [160, 86] on input "[GEOGRAPHIC_DATA], [GEOGRAPHIC_DATA]" at bounding box center [306, 90] width 513 height 20
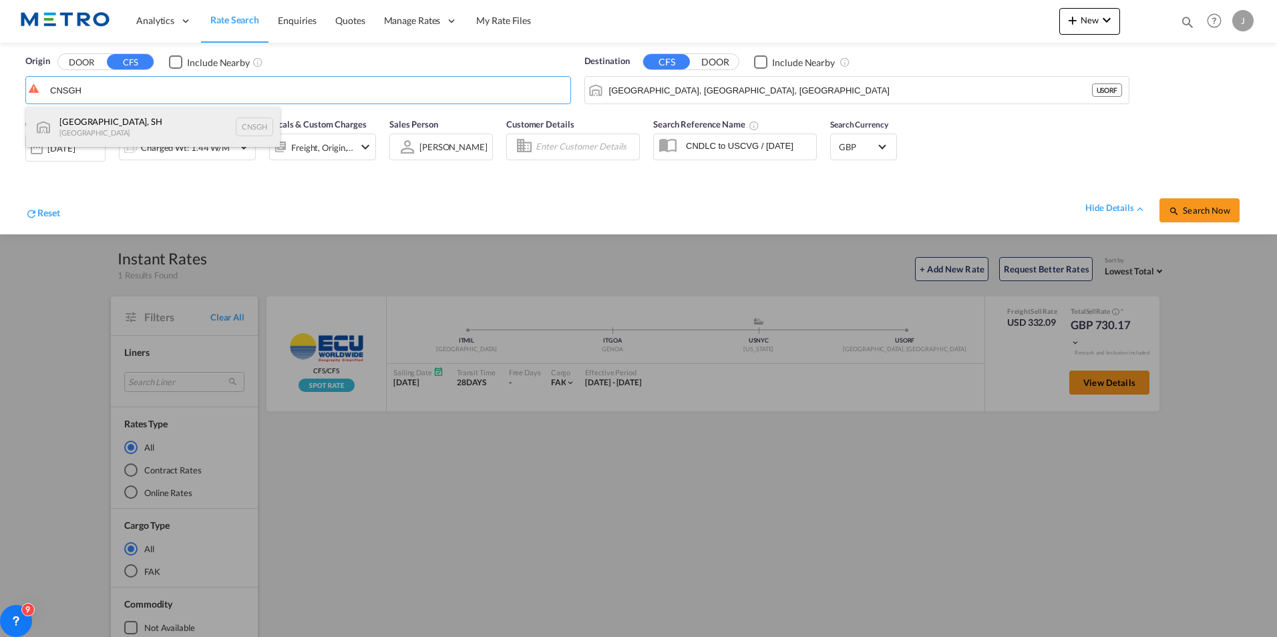
click at [133, 120] on div "[GEOGRAPHIC_DATA], SH China CNSGH" at bounding box center [153, 127] width 254 height 40
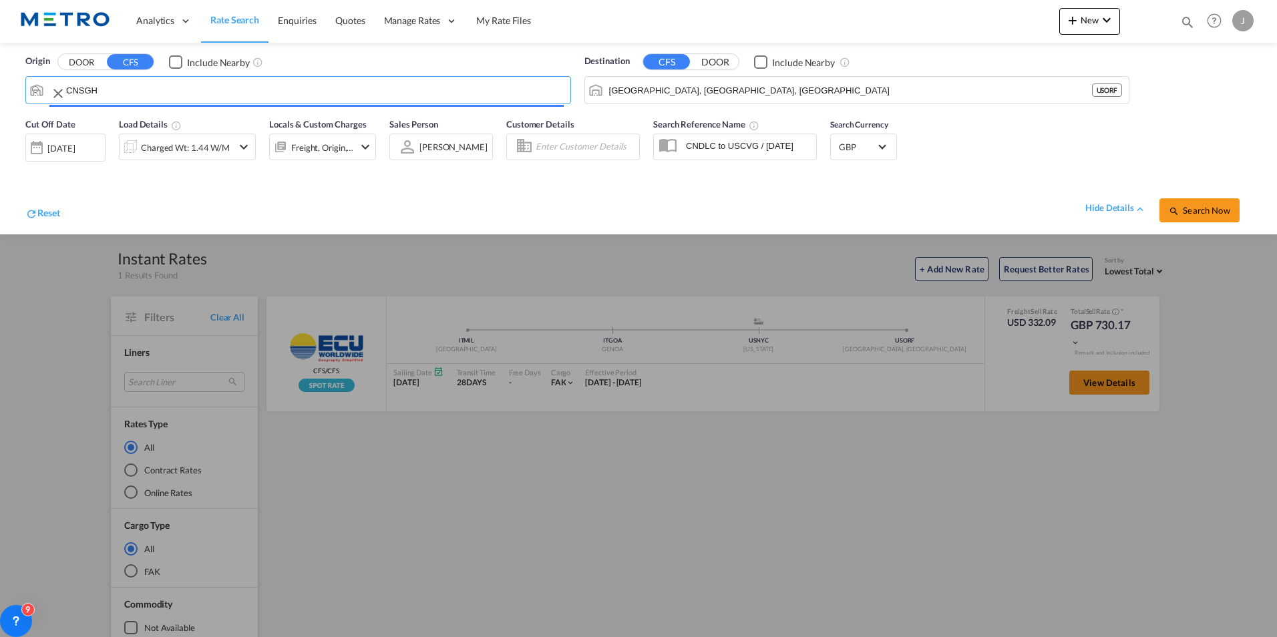
type input "[GEOGRAPHIC_DATA], SH, CNSGH"
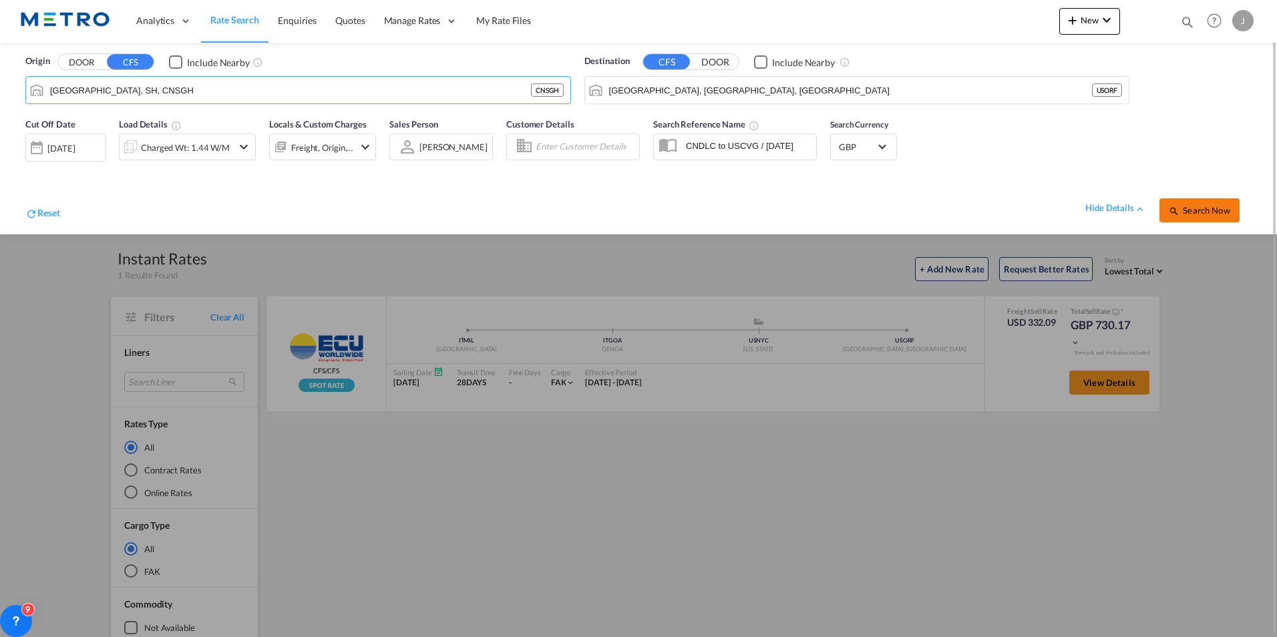
click at [1190, 218] on button "Search Now" at bounding box center [1199, 210] width 80 height 24
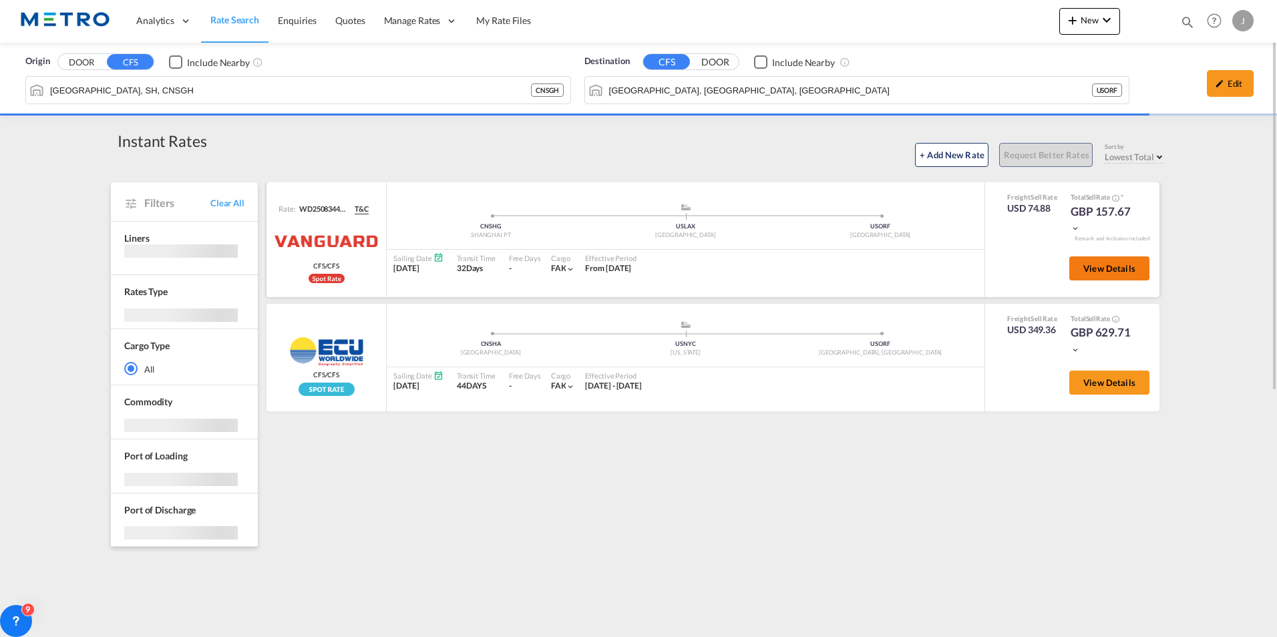
click at [1114, 262] on button "View Details" at bounding box center [1109, 268] width 80 height 24
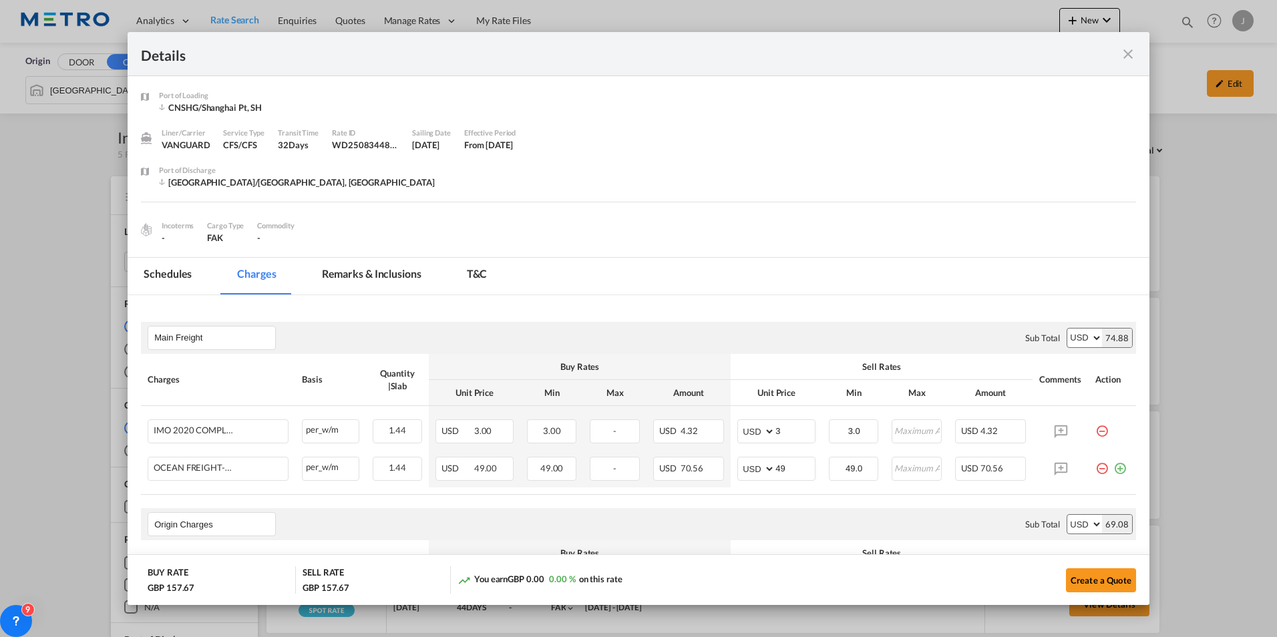
scroll to position [67, 0]
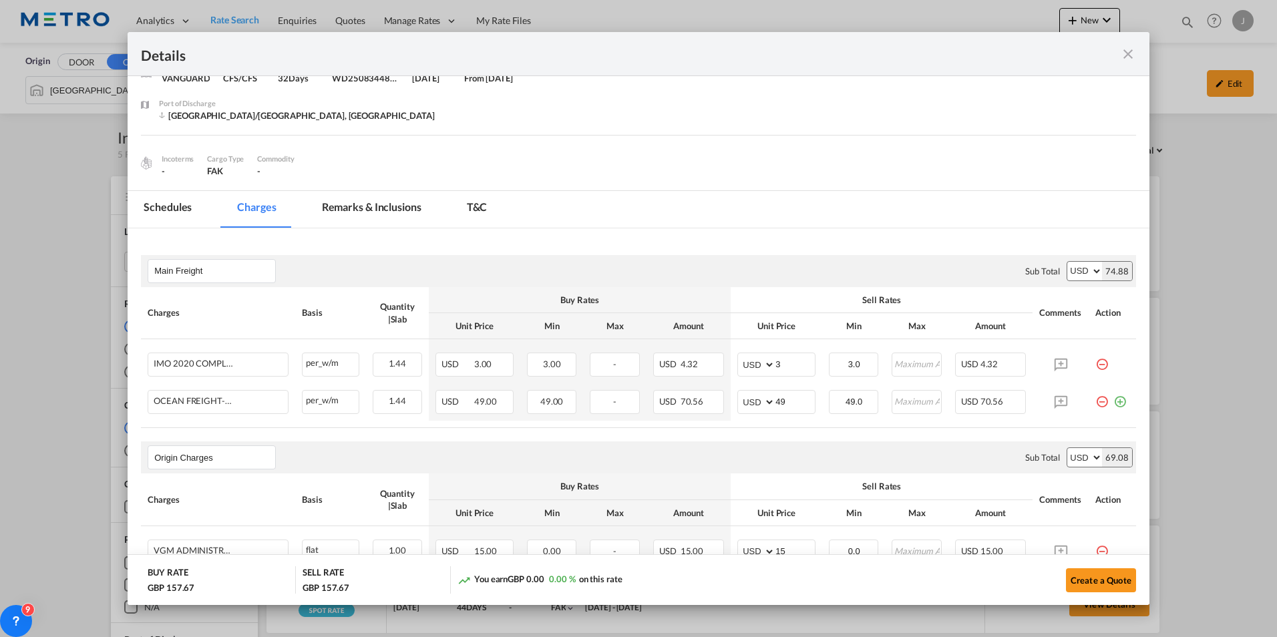
click at [1124, 49] on md-icon "icon-close fg-AAA8AD m-0 cursor" at bounding box center [1128, 54] width 16 height 16
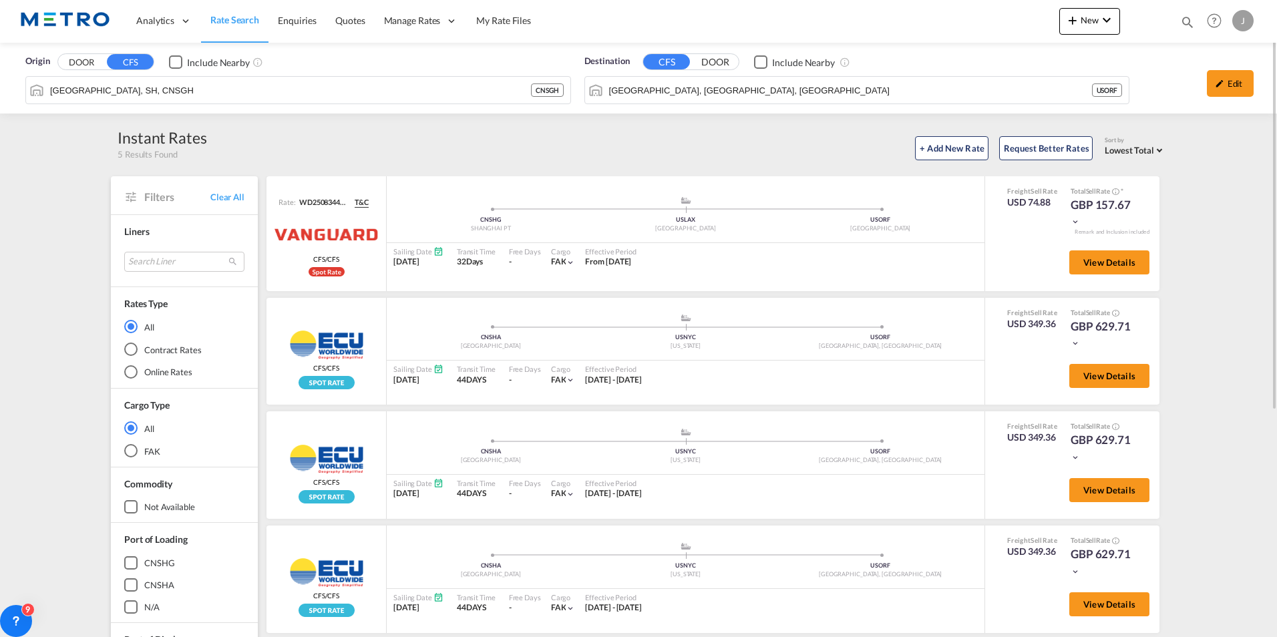
click at [1230, 86] on div "Edit" at bounding box center [1229, 83] width 47 height 27
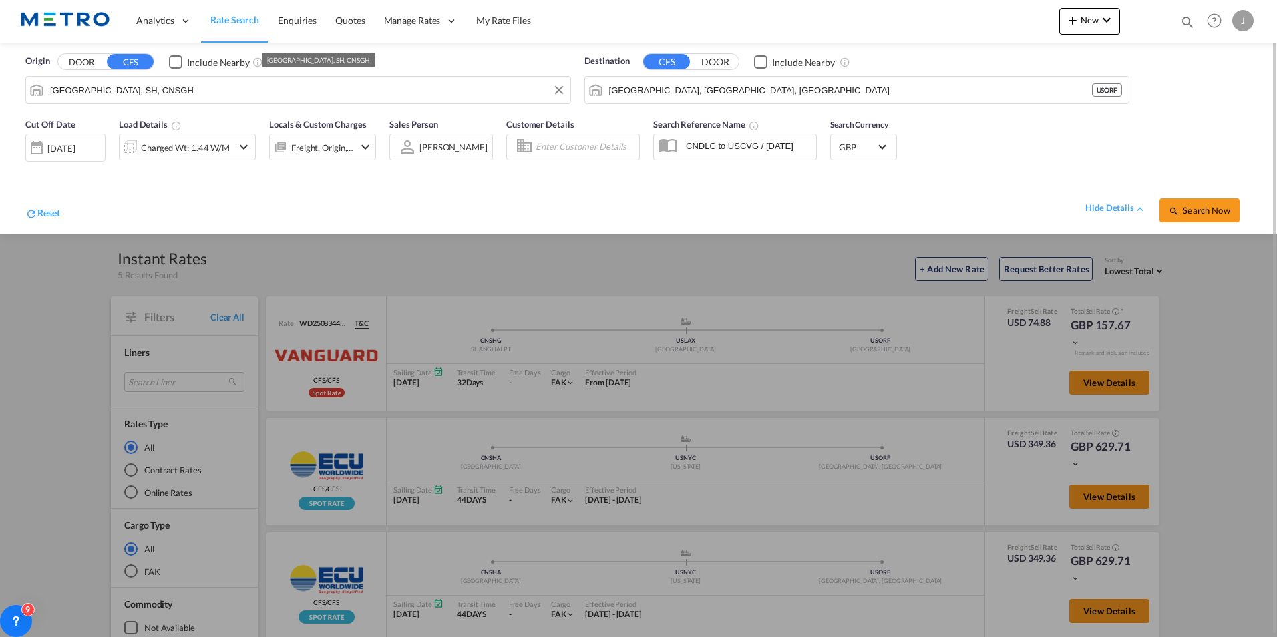
click at [190, 89] on input "[GEOGRAPHIC_DATA], SH, CNSGH" at bounding box center [306, 90] width 513 height 20
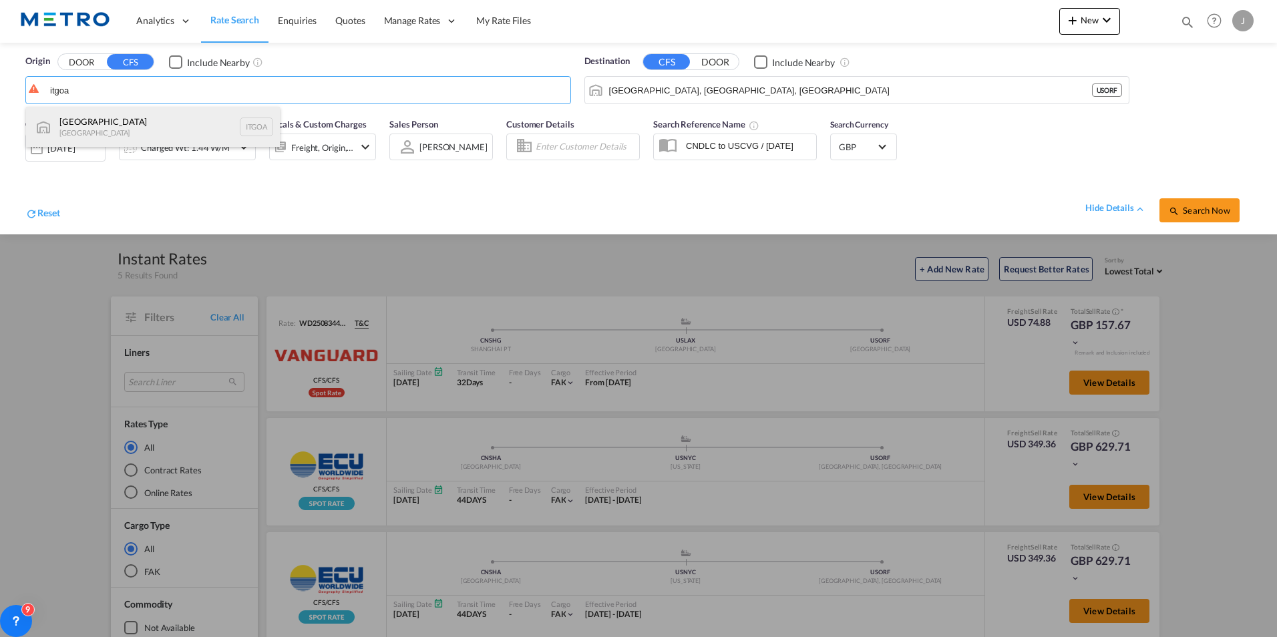
click at [166, 124] on div "[GEOGRAPHIC_DATA] [GEOGRAPHIC_DATA] [GEOGRAPHIC_DATA]" at bounding box center [153, 127] width 254 height 40
type input "[GEOGRAPHIC_DATA], [GEOGRAPHIC_DATA]"
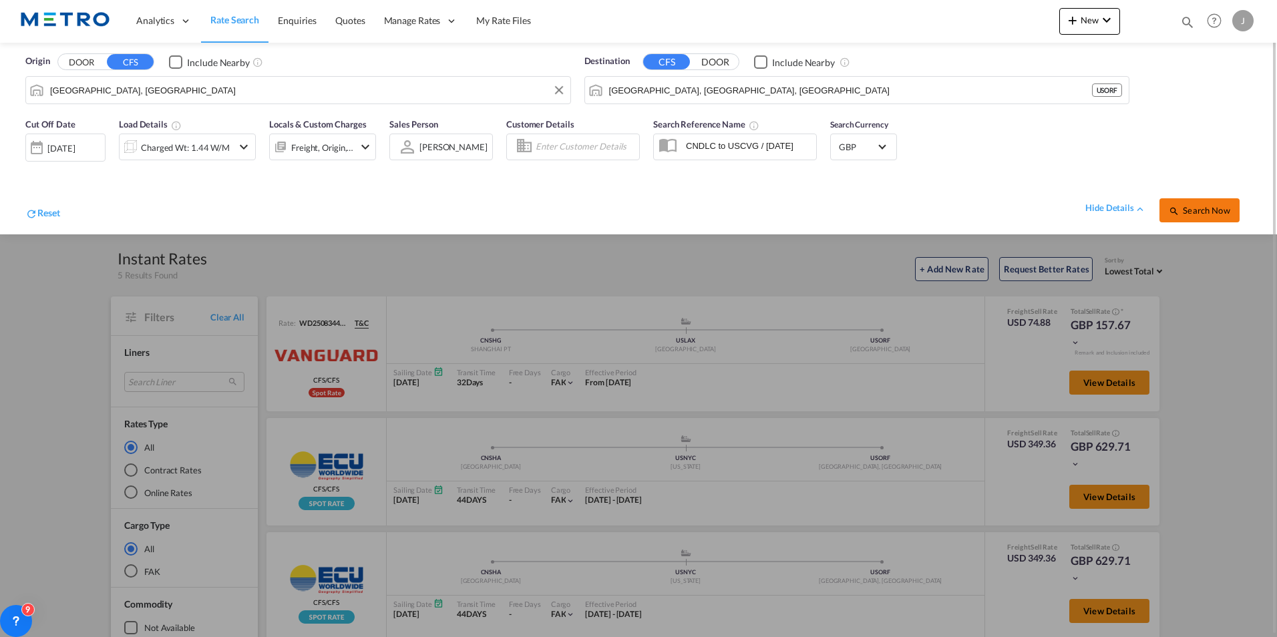
click at [1205, 218] on button "Search Now" at bounding box center [1199, 210] width 80 height 24
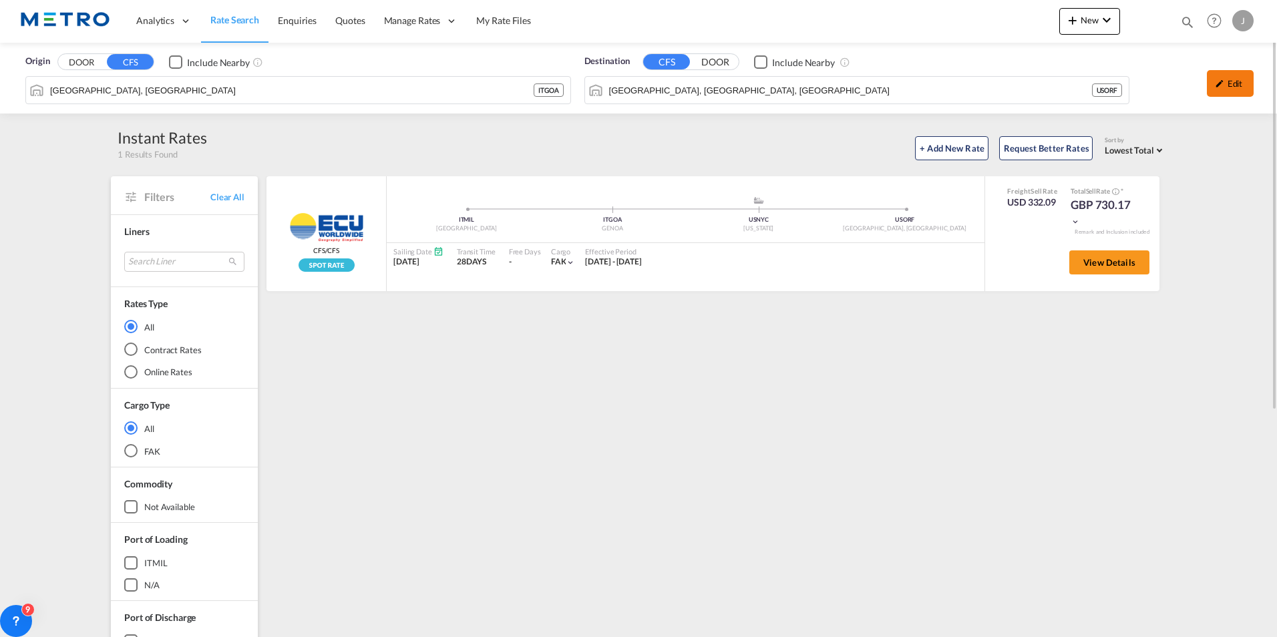
click at [1226, 72] on div "Edit" at bounding box center [1229, 83] width 47 height 27
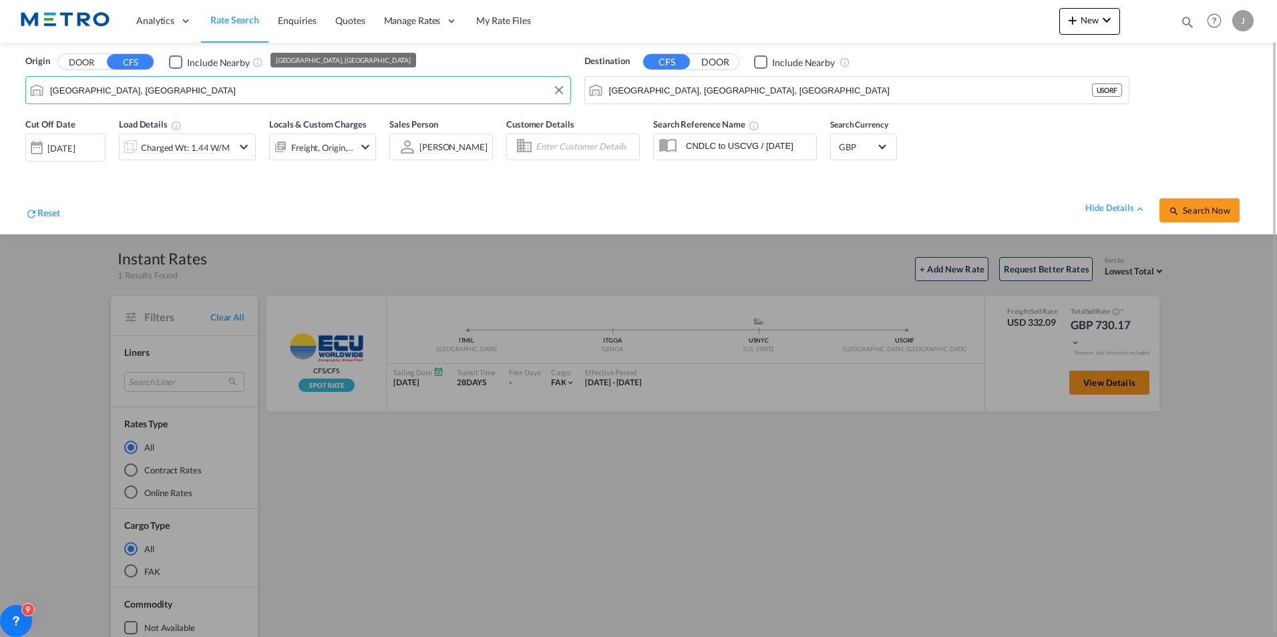
click at [122, 81] on input "[GEOGRAPHIC_DATA], [GEOGRAPHIC_DATA]" at bounding box center [306, 90] width 513 height 20
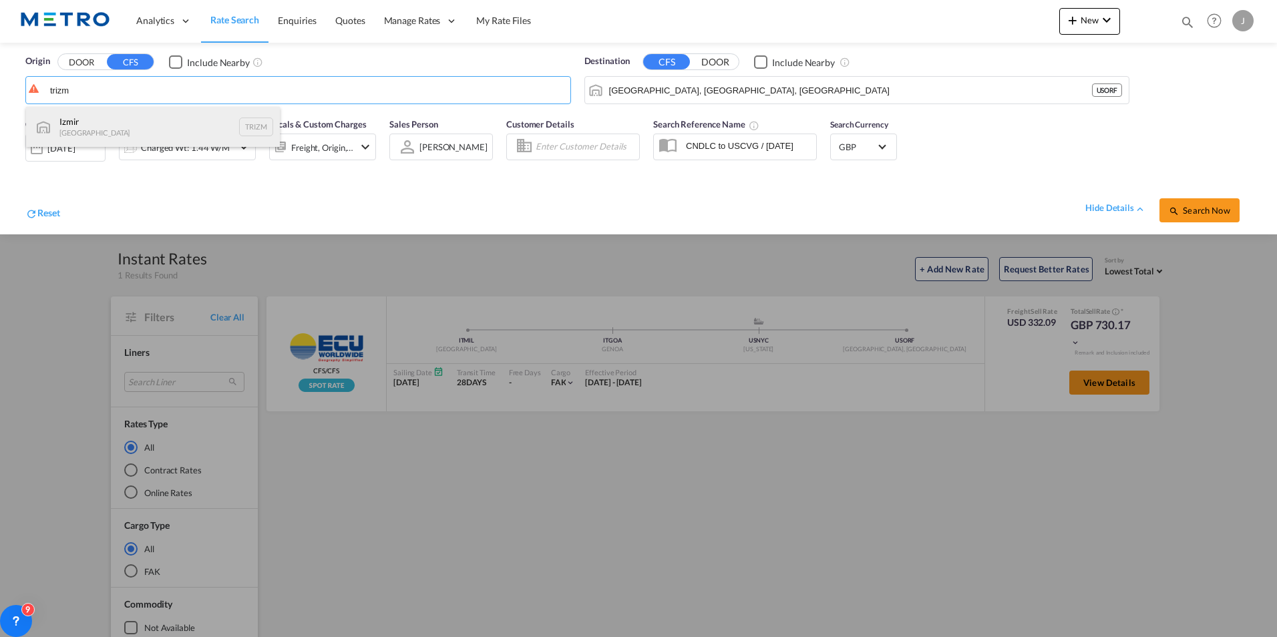
click at [105, 129] on div "Izmir Turkey TRIZM" at bounding box center [153, 127] width 254 height 40
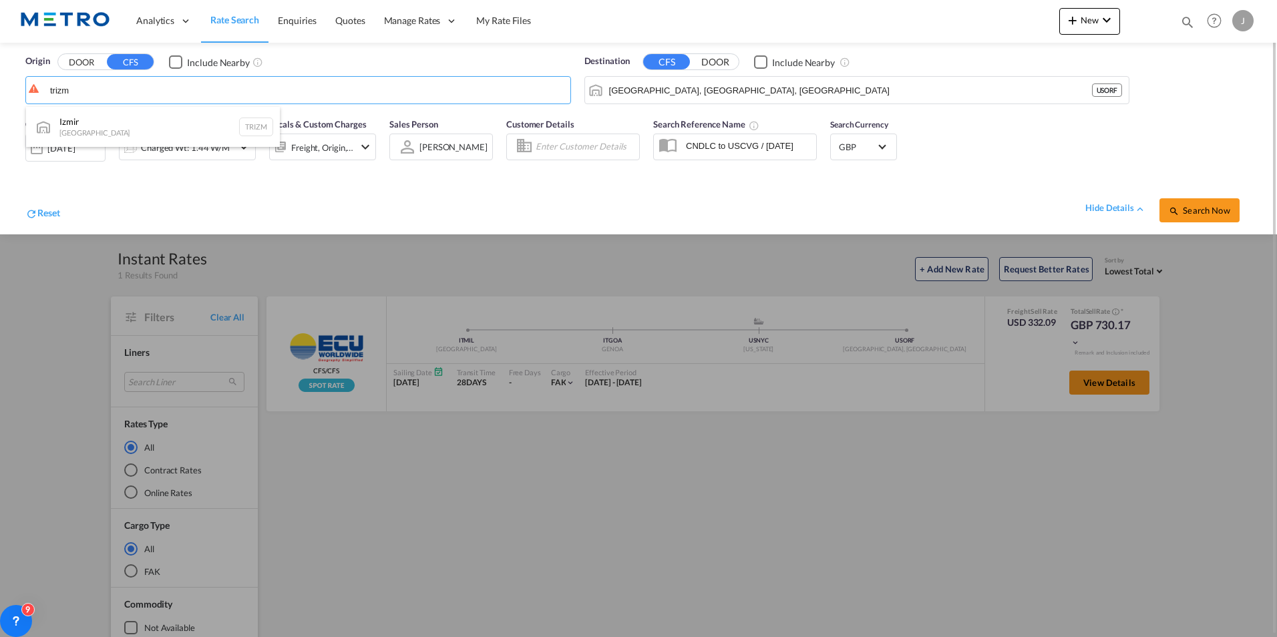
type input "Izmir, TRIZM"
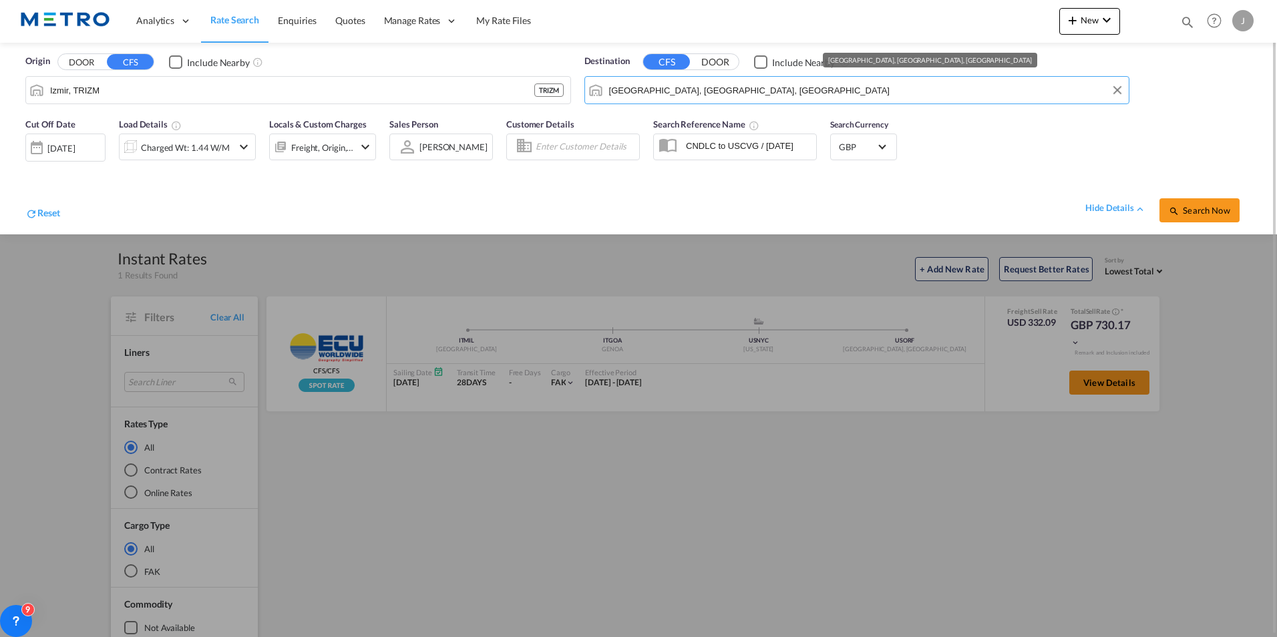
click at [742, 85] on input "[GEOGRAPHIC_DATA], [GEOGRAPHIC_DATA], [GEOGRAPHIC_DATA]" at bounding box center [865, 90] width 513 height 20
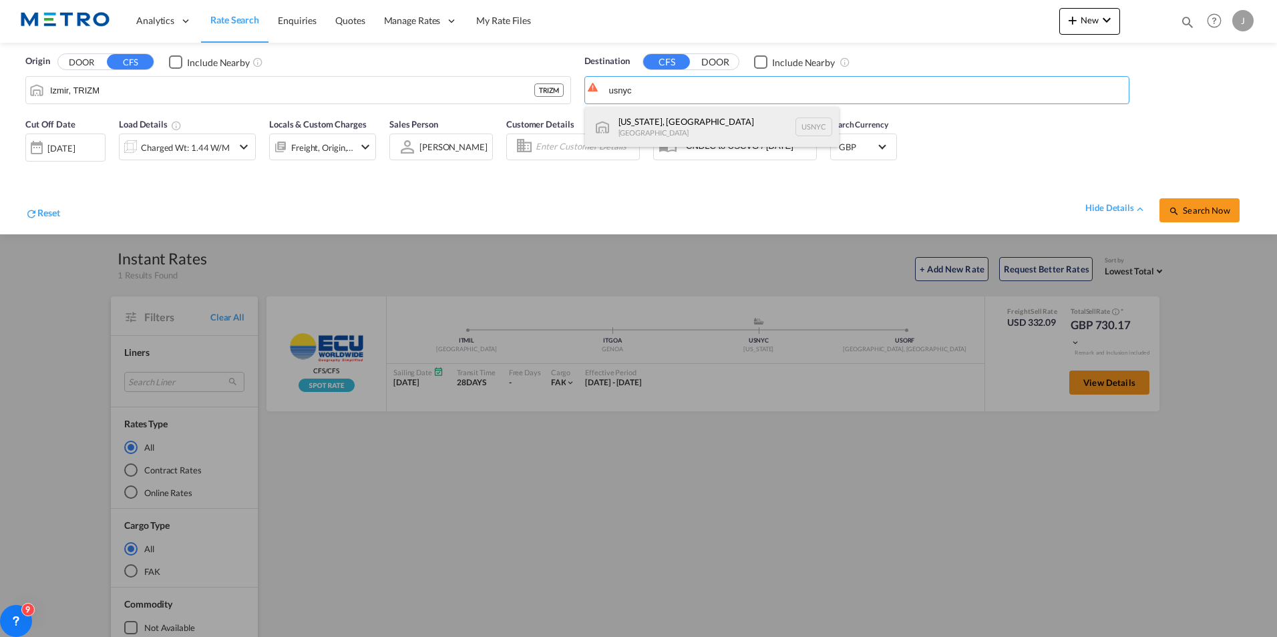
click at [718, 115] on div "[US_STATE], [GEOGRAPHIC_DATA] [GEOGRAPHIC_DATA] USNYC" at bounding box center [712, 127] width 254 height 40
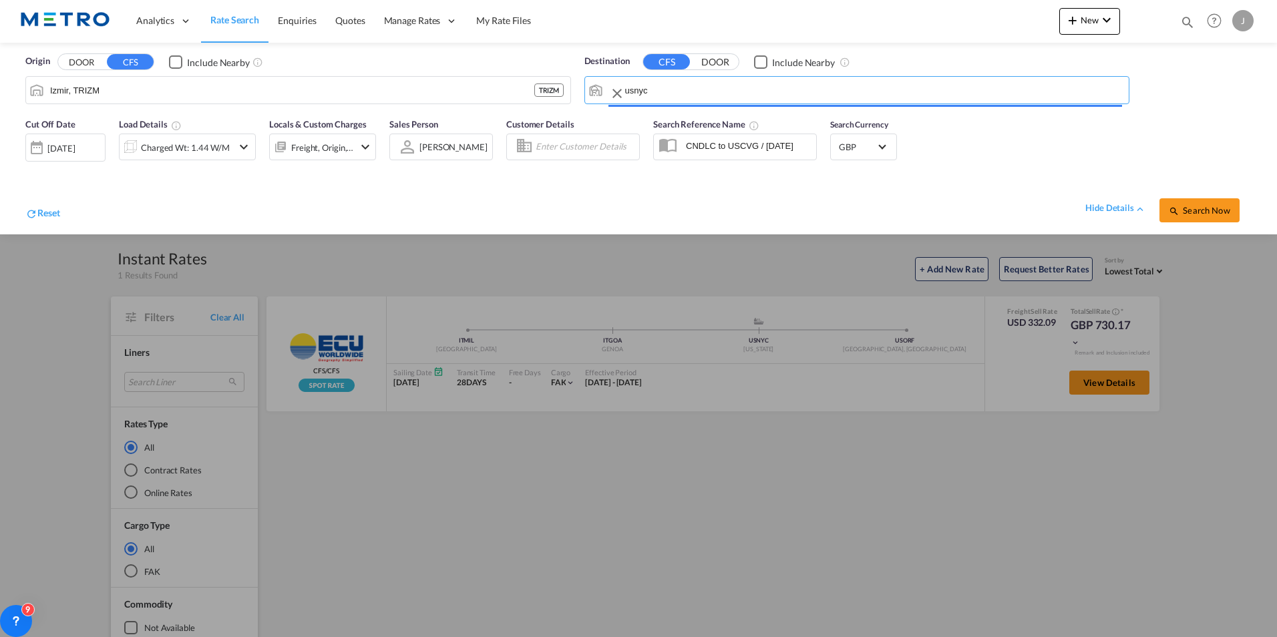
type input "[US_STATE], [GEOGRAPHIC_DATA], USNYC"
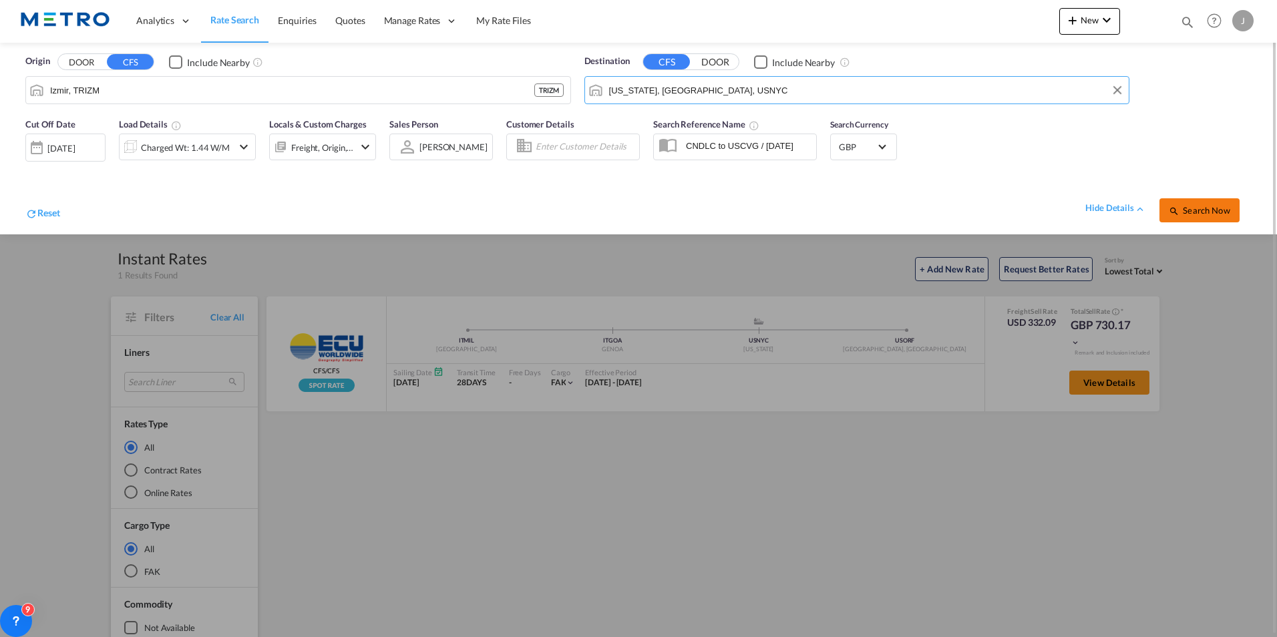
click at [1188, 206] on span "Search Now" at bounding box center [1198, 210] width 61 height 11
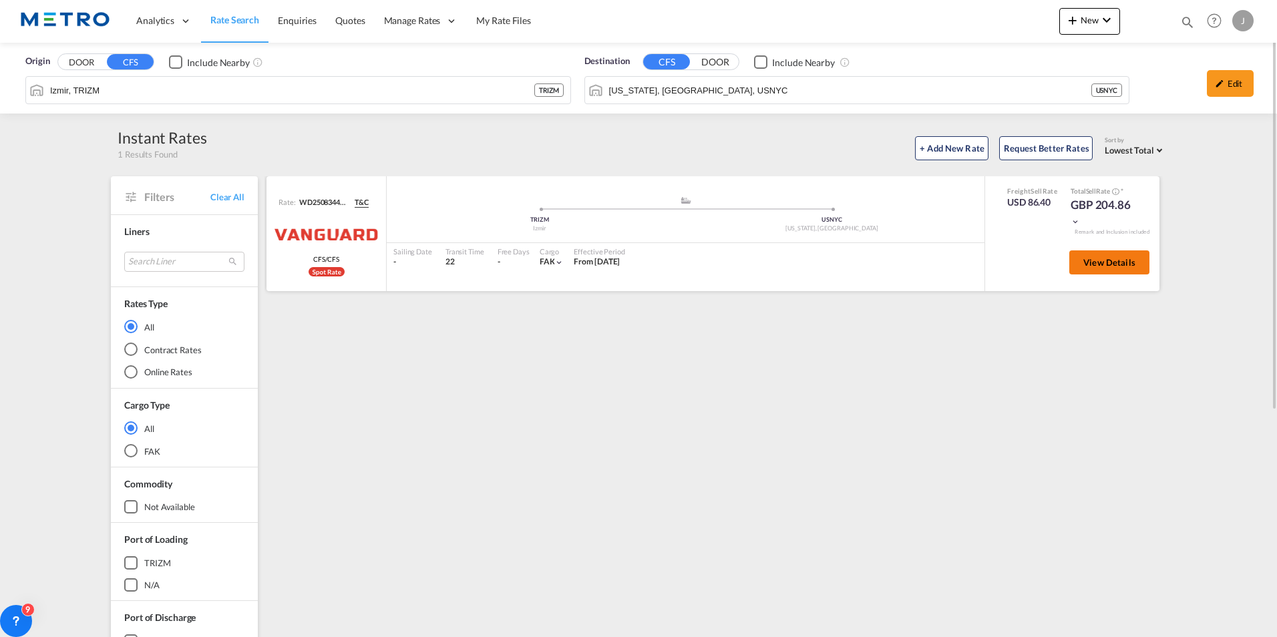
click at [1096, 266] on span "View Details" at bounding box center [1109, 262] width 52 height 11
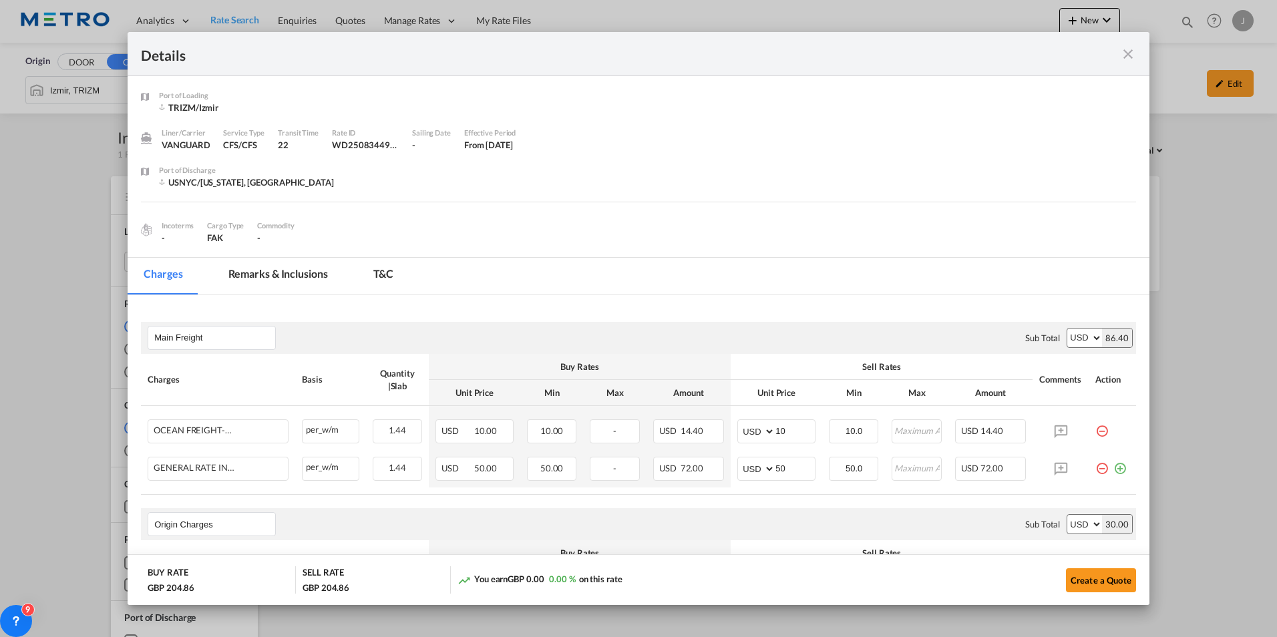
click at [1124, 54] on md-icon "icon-close fg-AAA8AD m-0 cursor" at bounding box center [1128, 54] width 16 height 16
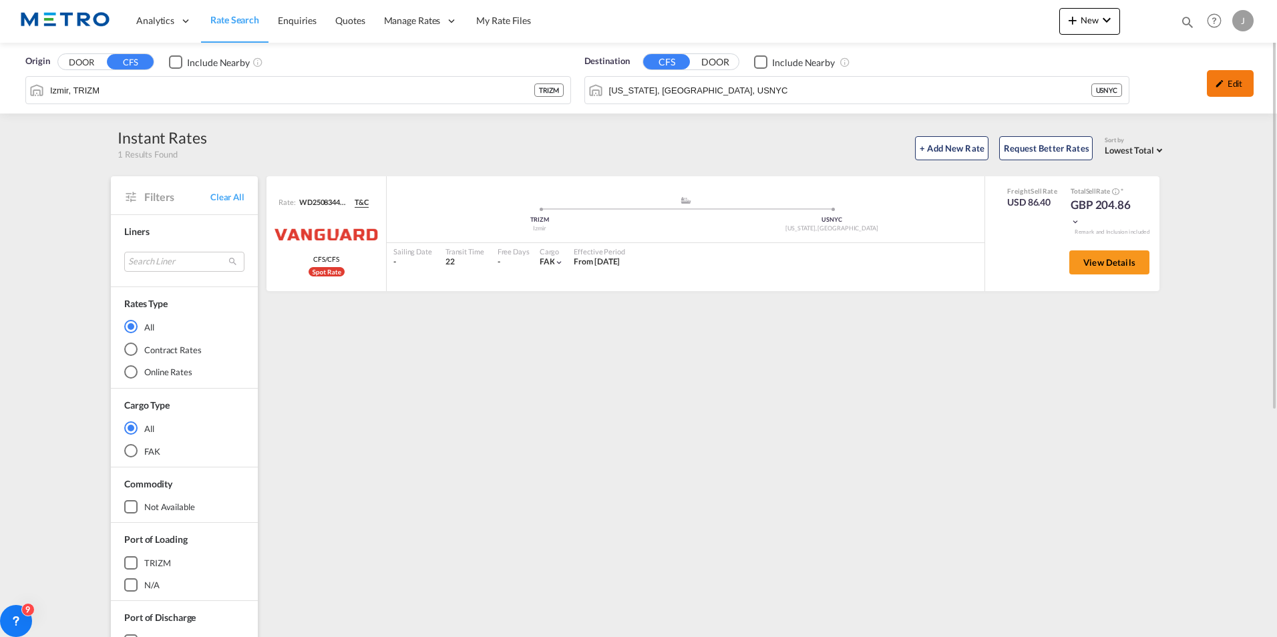
click at [1238, 86] on div "Edit" at bounding box center [1229, 83] width 47 height 27
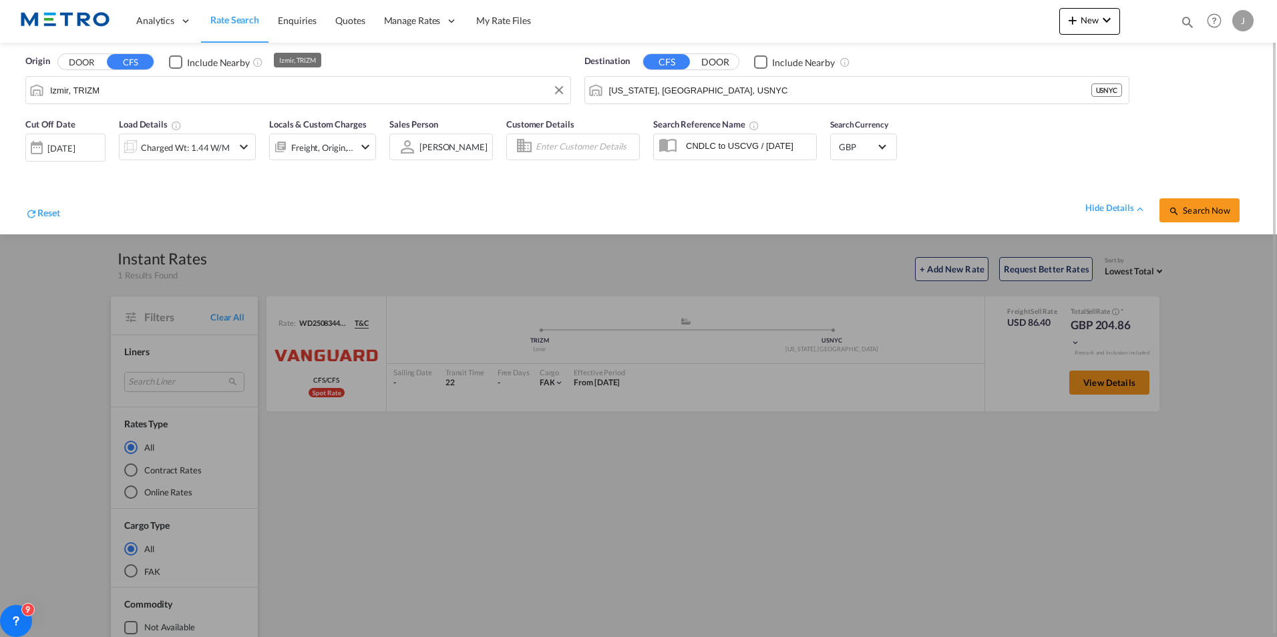
click at [148, 92] on input "Izmir, TRIZM" at bounding box center [306, 90] width 513 height 20
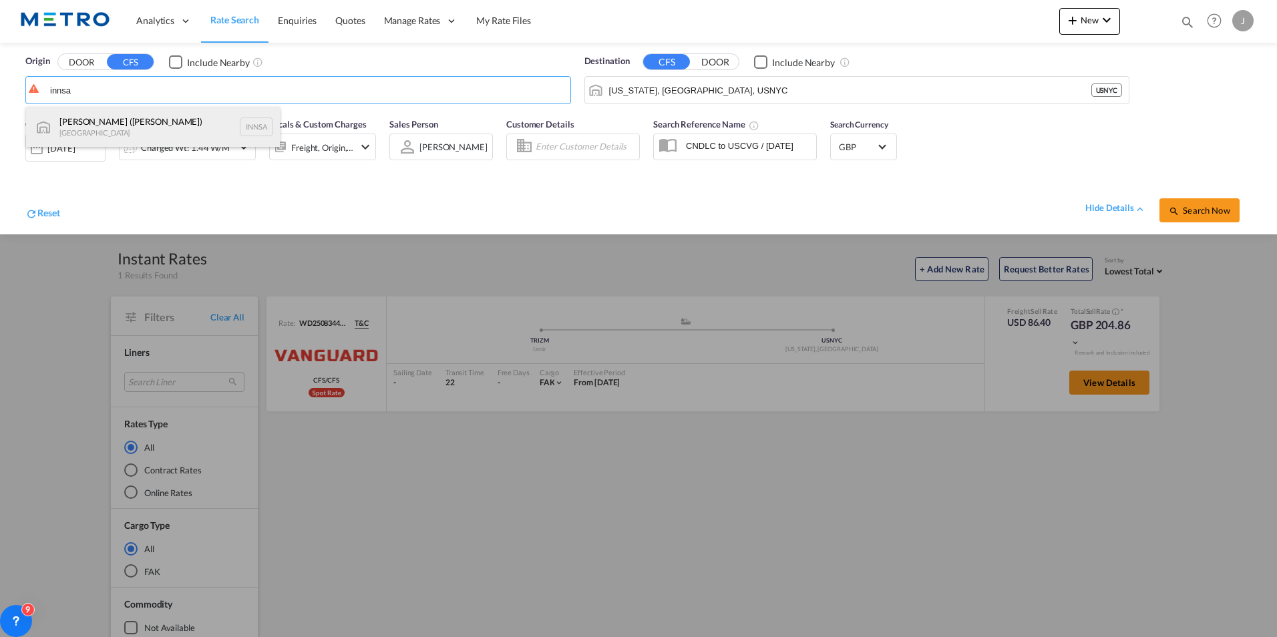
click at [128, 134] on div "[PERSON_NAME] ([PERSON_NAME]) [GEOGRAPHIC_DATA] INNSA" at bounding box center [153, 127] width 254 height 40
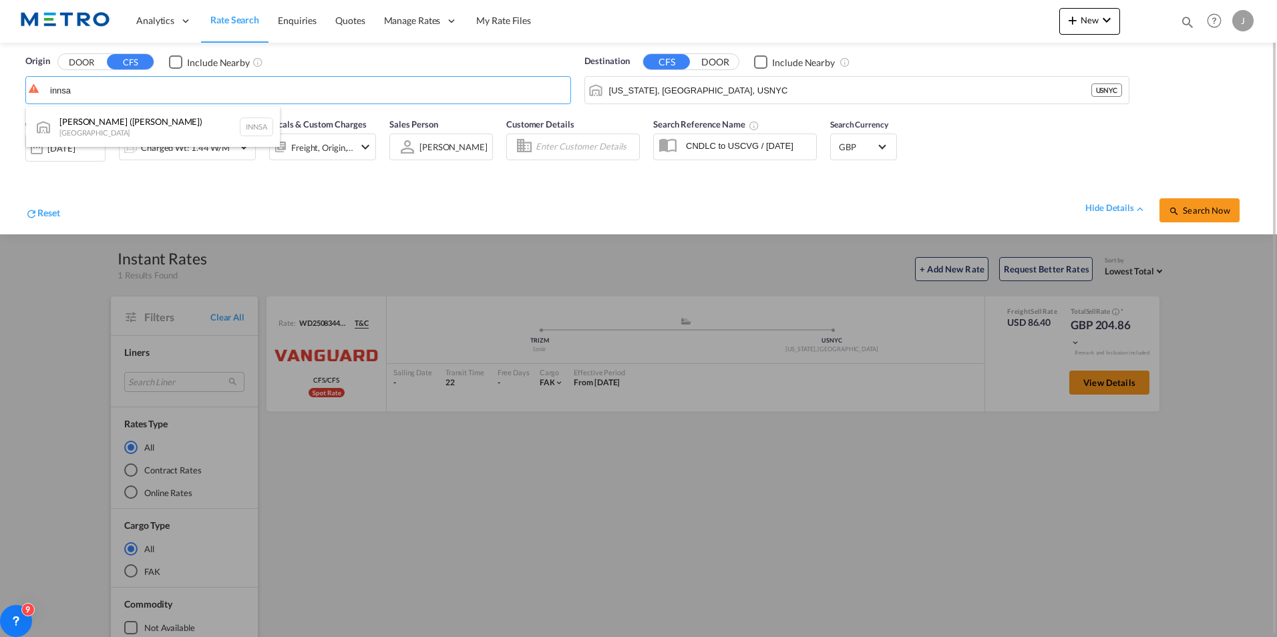
type input "[PERSON_NAME] ([PERSON_NAME]), [GEOGRAPHIC_DATA]"
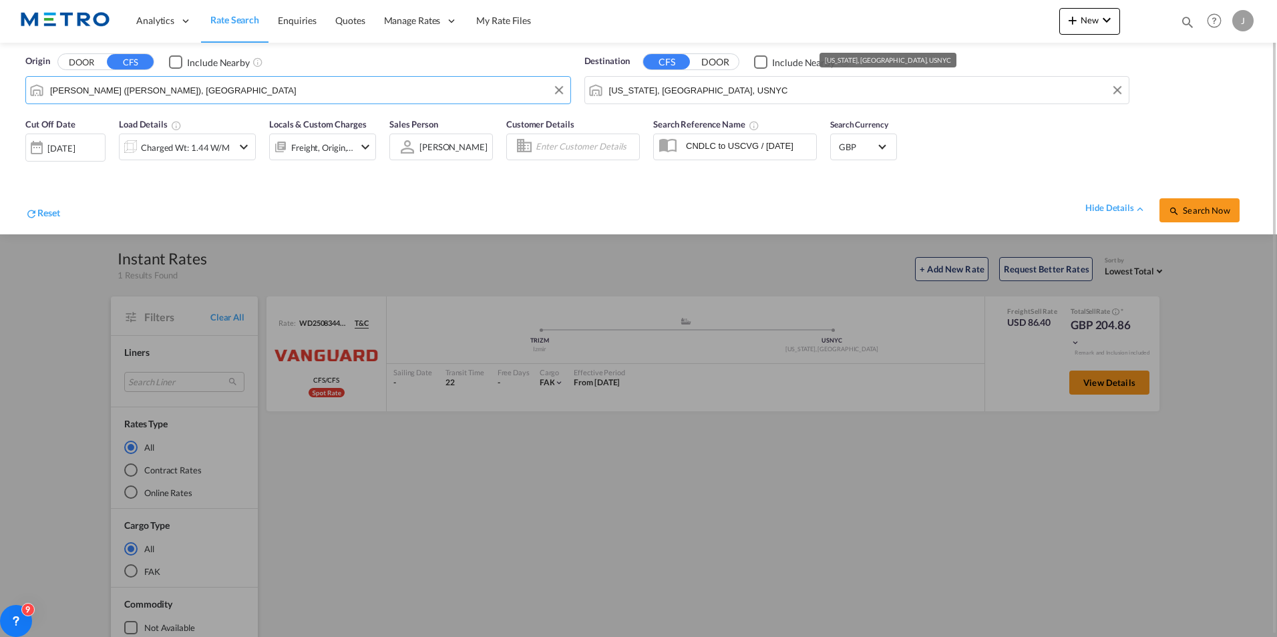
click at [748, 85] on input "[US_STATE], [GEOGRAPHIC_DATA], USNYC" at bounding box center [865, 90] width 513 height 20
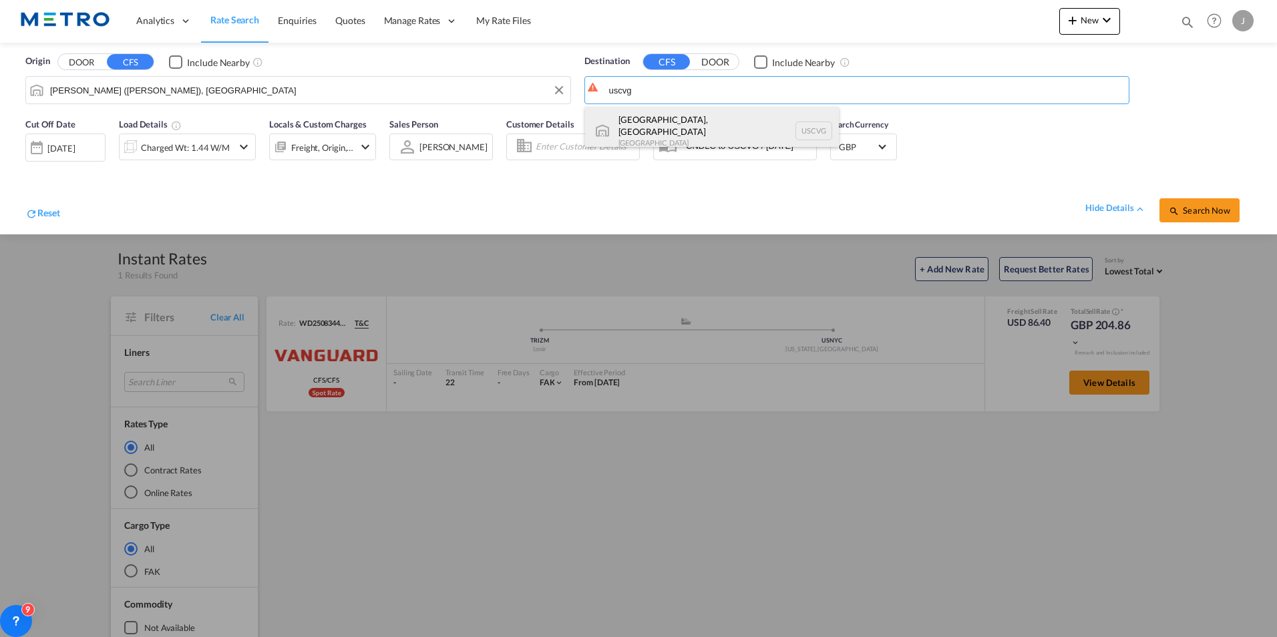
click at [730, 111] on div "[GEOGRAPHIC_DATA], [GEOGRAPHIC_DATA] [GEOGRAPHIC_DATA] USCVG" at bounding box center [712, 131] width 254 height 48
type input "[GEOGRAPHIC_DATA], [GEOGRAPHIC_DATA], USCVG"
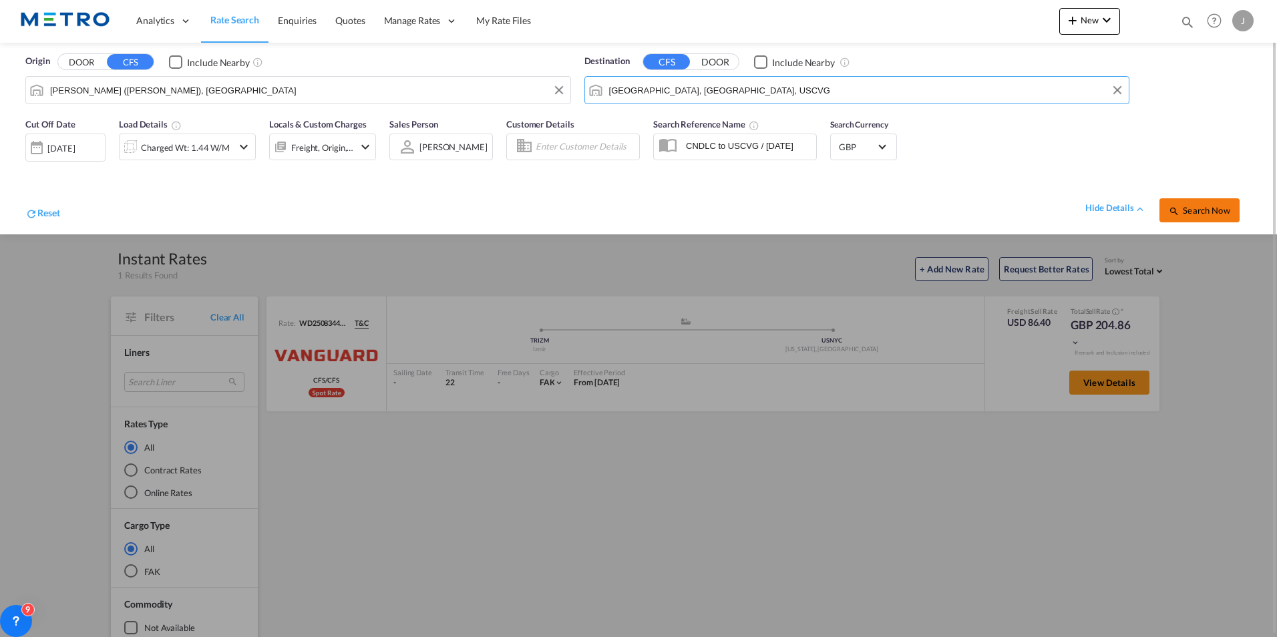
click at [1184, 211] on span "Search Now" at bounding box center [1198, 210] width 61 height 11
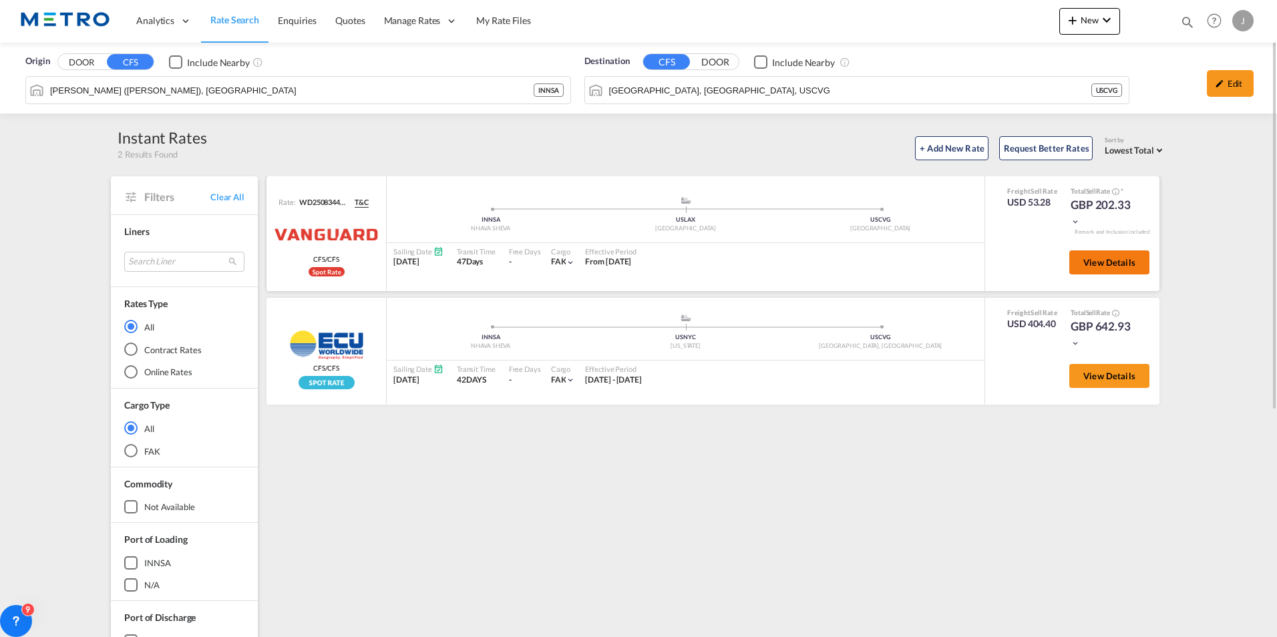
click at [1093, 258] on span "View Details" at bounding box center [1109, 262] width 52 height 11
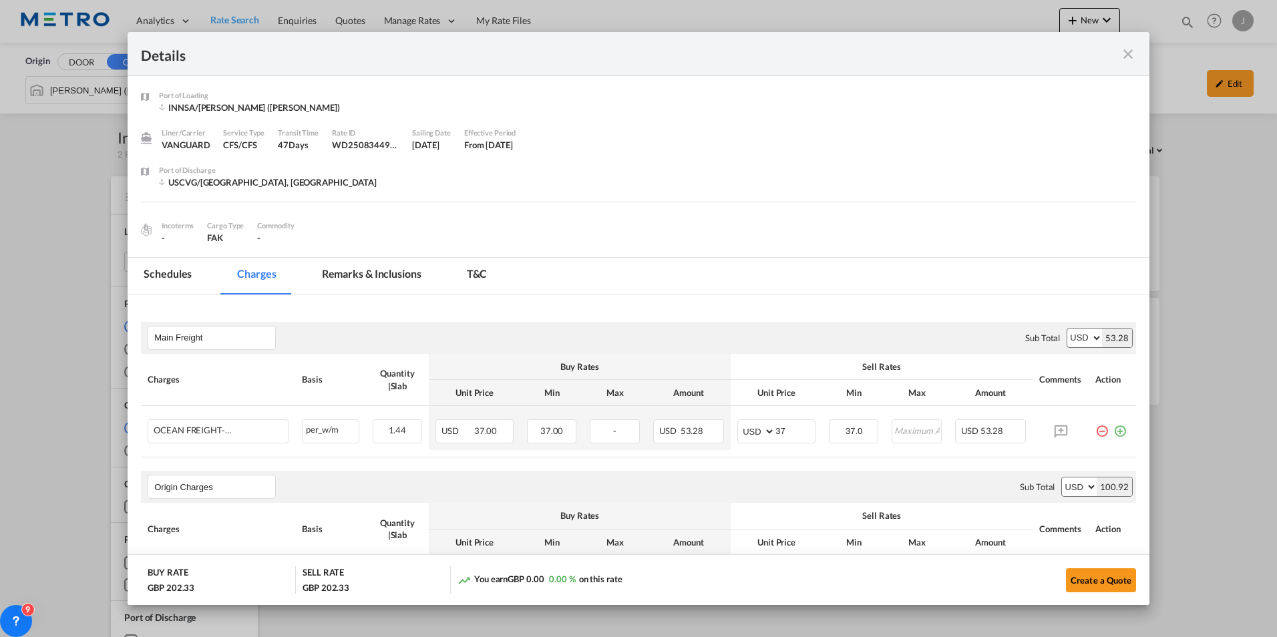
click at [1130, 55] on md-icon "icon-close fg-AAA8AD m-0 cursor" at bounding box center [1128, 54] width 16 height 16
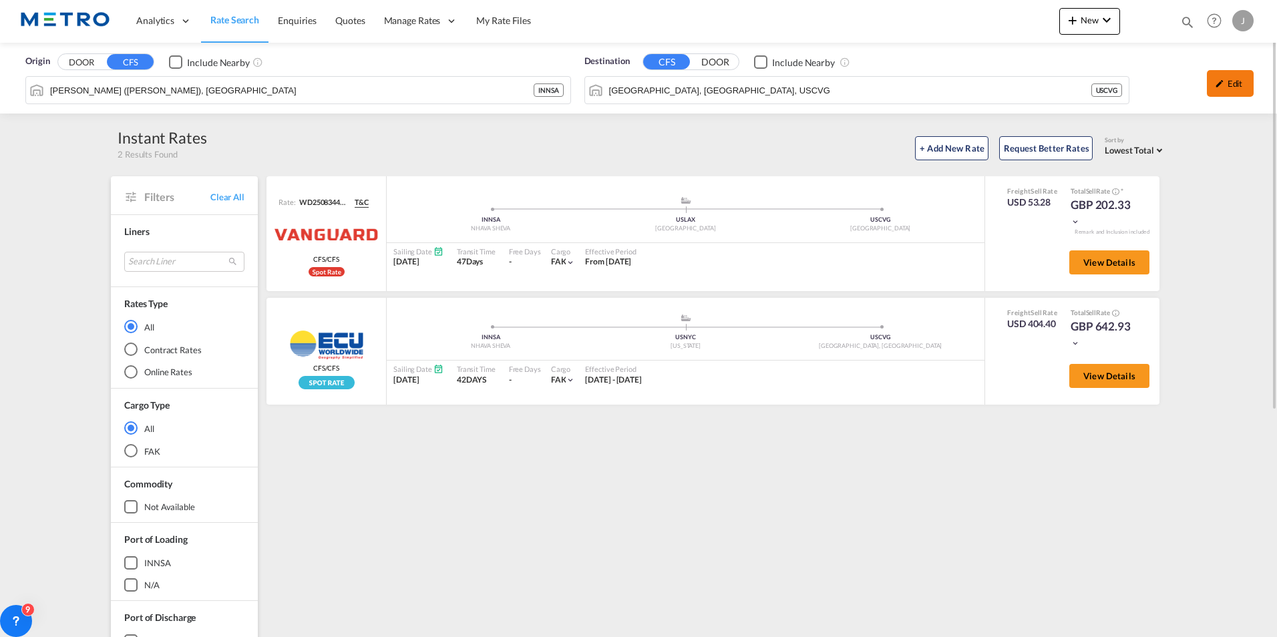
click at [1224, 92] on div "Edit" at bounding box center [1229, 83] width 47 height 27
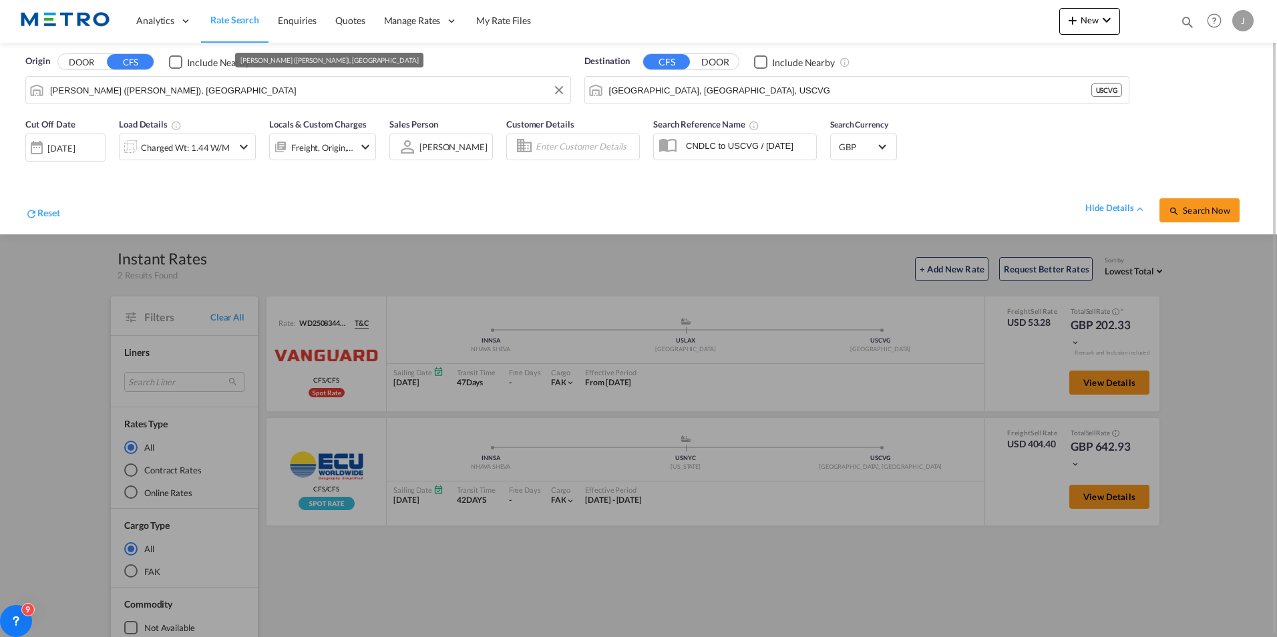
click at [211, 93] on input "[PERSON_NAME] ([PERSON_NAME]), [GEOGRAPHIC_DATA]" at bounding box center [306, 90] width 513 height 20
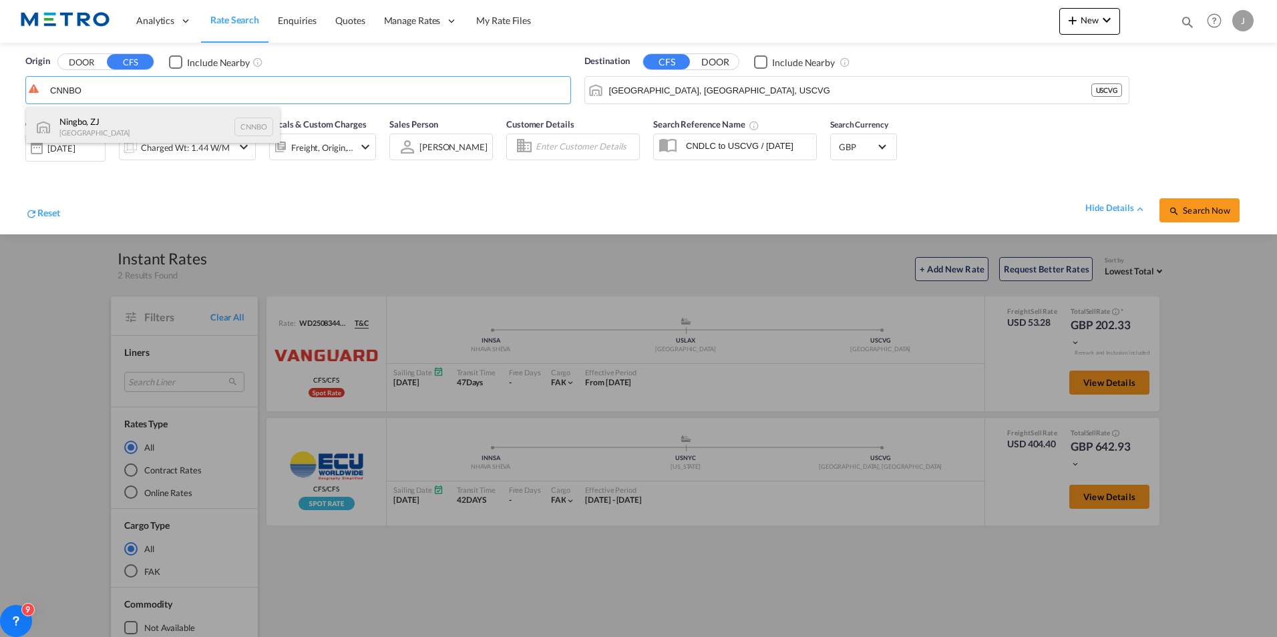
click at [187, 118] on div "Ningbo, ZJ China CNNBO" at bounding box center [153, 127] width 254 height 40
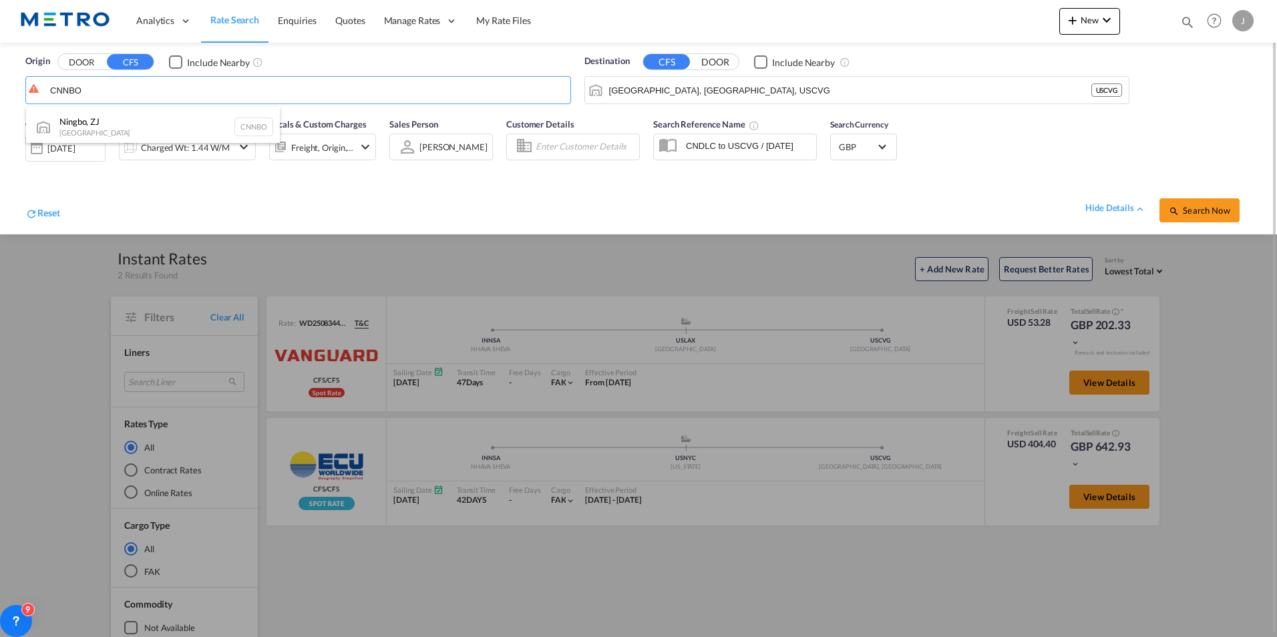
type input "Ningbo, ZJ, CNNBO"
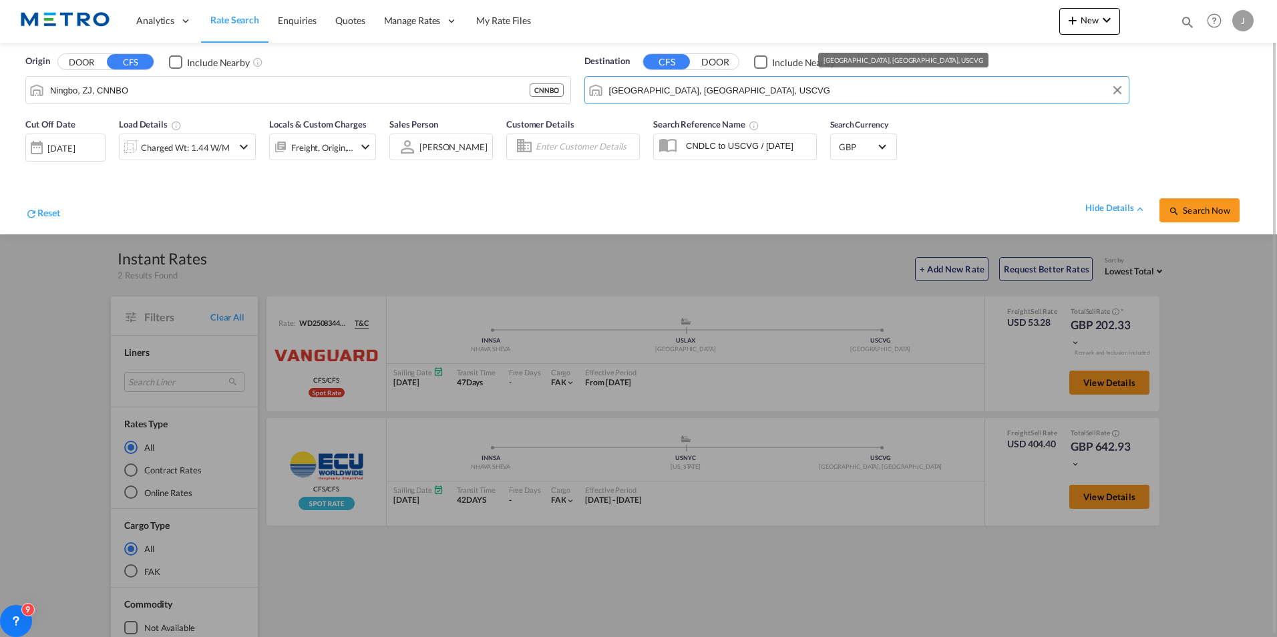
click at [737, 91] on input "[GEOGRAPHIC_DATA], [GEOGRAPHIC_DATA], USCVG" at bounding box center [865, 90] width 513 height 20
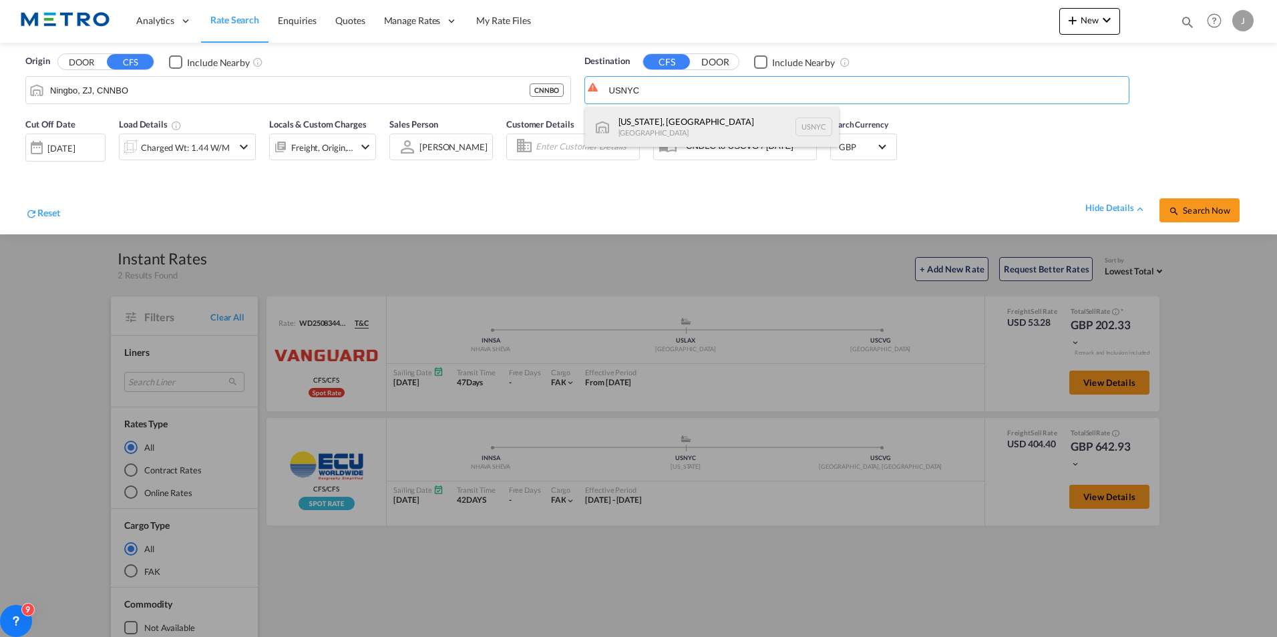
click at [706, 118] on div "[US_STATE], [GEOGRAPHIC_DATA] [GEOGRAPHIC_DATA] USNYC" at bounding box center [712, 127] width 254 height 40
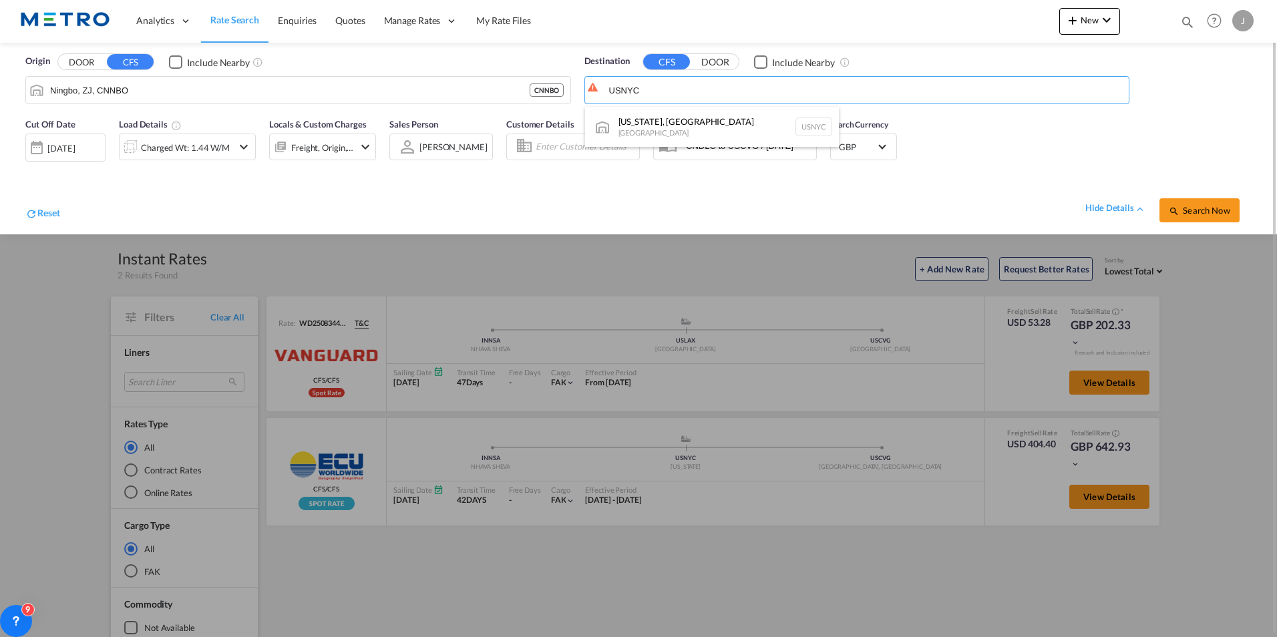
type input "[US_STATE], [GEOGRAPHIC_DATA], USNYC"
click at [1214, 201] on button "Search Now" at bounding box center [1199, 210] width 80 height 24
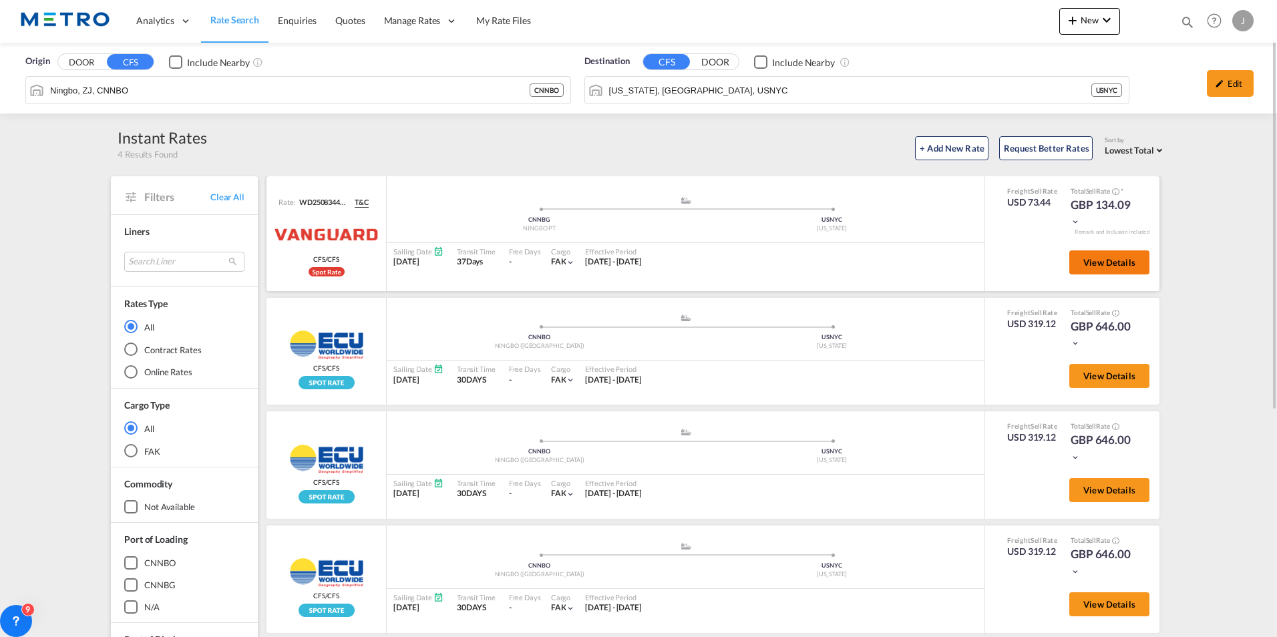
click at [1122, 255] on button "View Details" at bounding box center [1109, 262] width 80 height 24
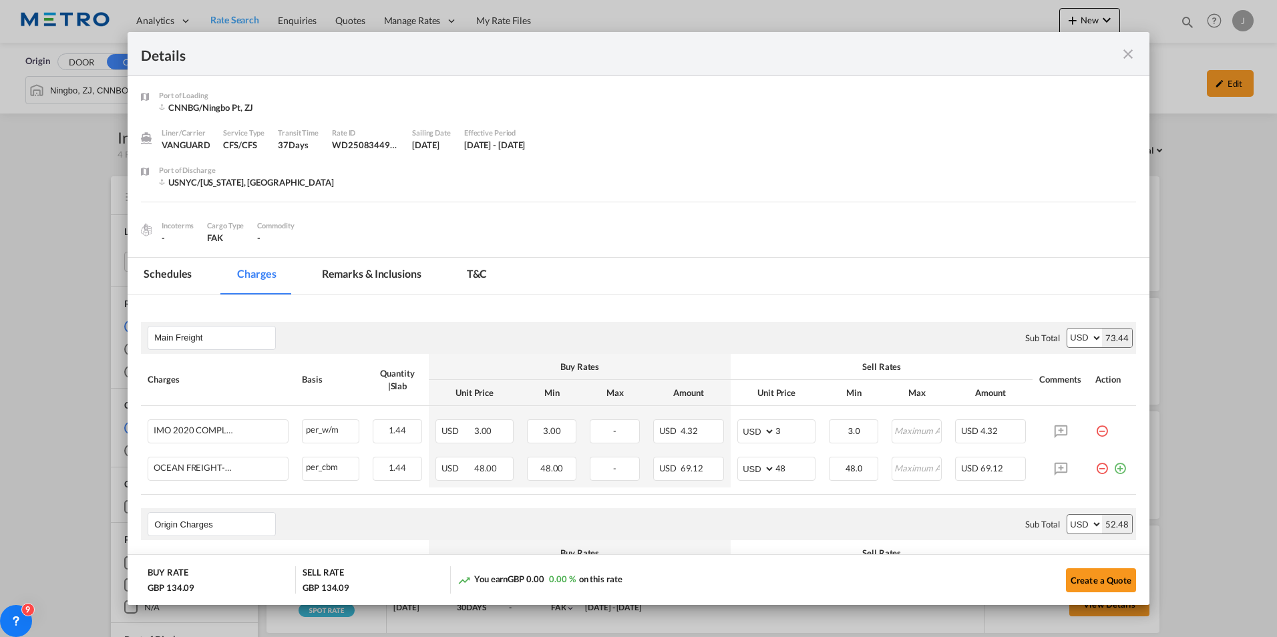
click at [1128, 55] on md-icon "icon-close fg-AAA8AD m-0 cursor" at bounding box center [1128, 54] width 16 height 16
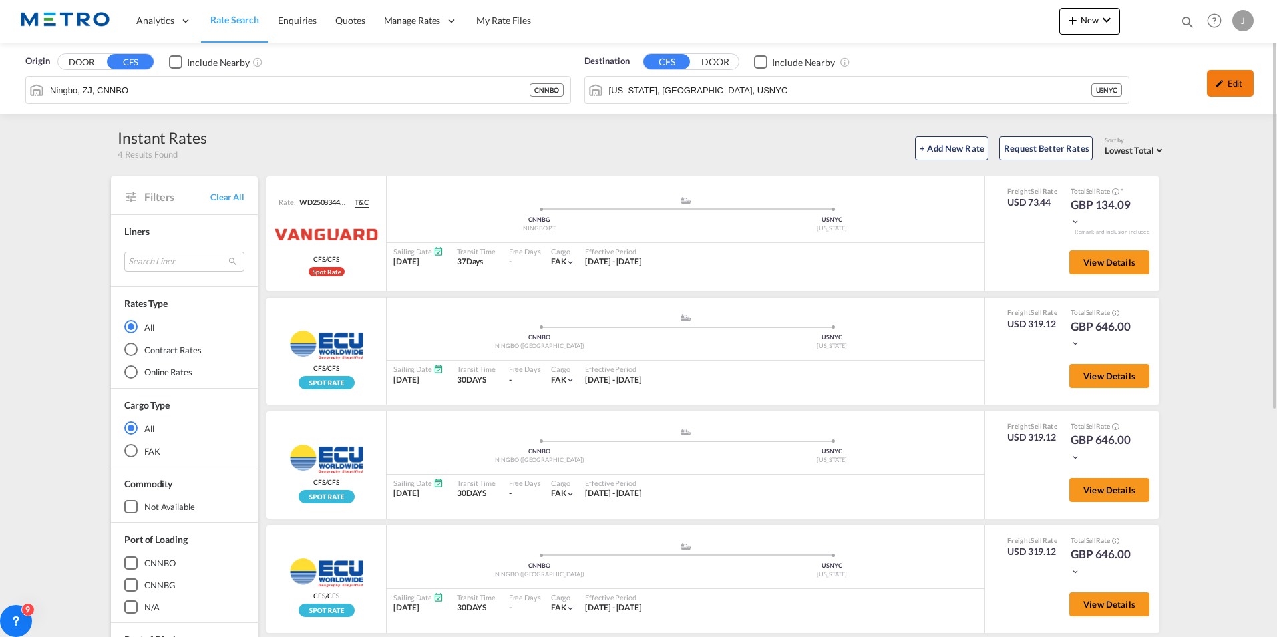
click at [1241, 91] on div "Edit" at bounding box center [1229, 83] width 47 height 27
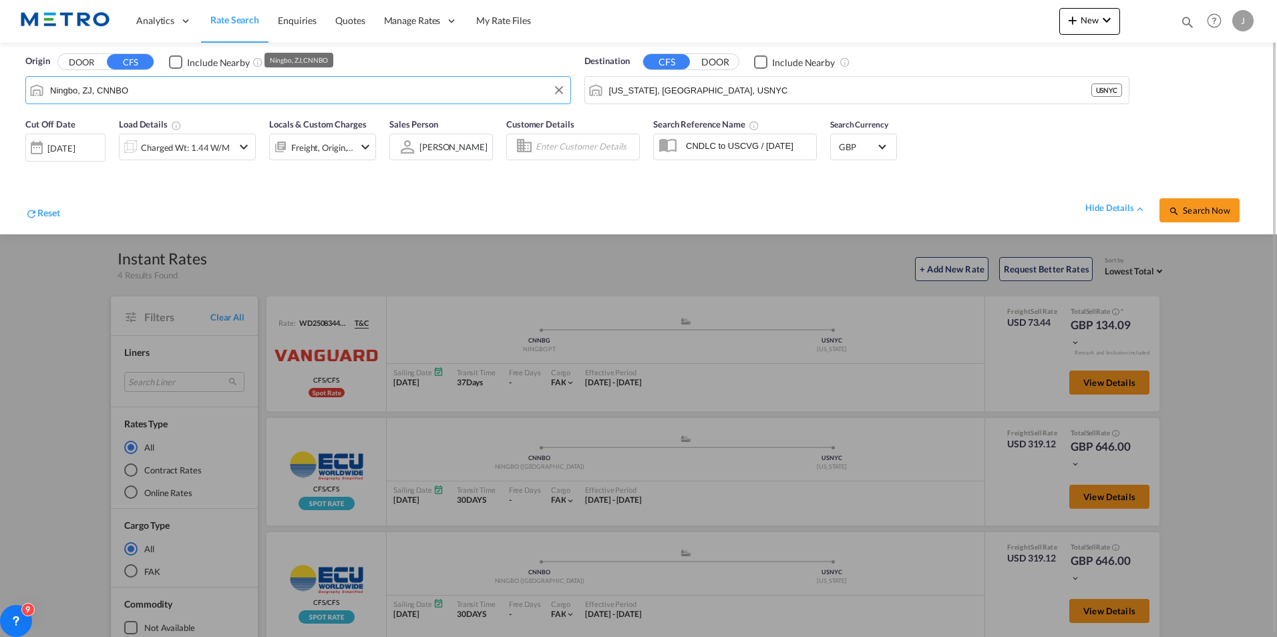
click at [127, 97] on input "Ningbo, ZJ, CNNBO" at bounding box center [306, 90] width 513 height 20
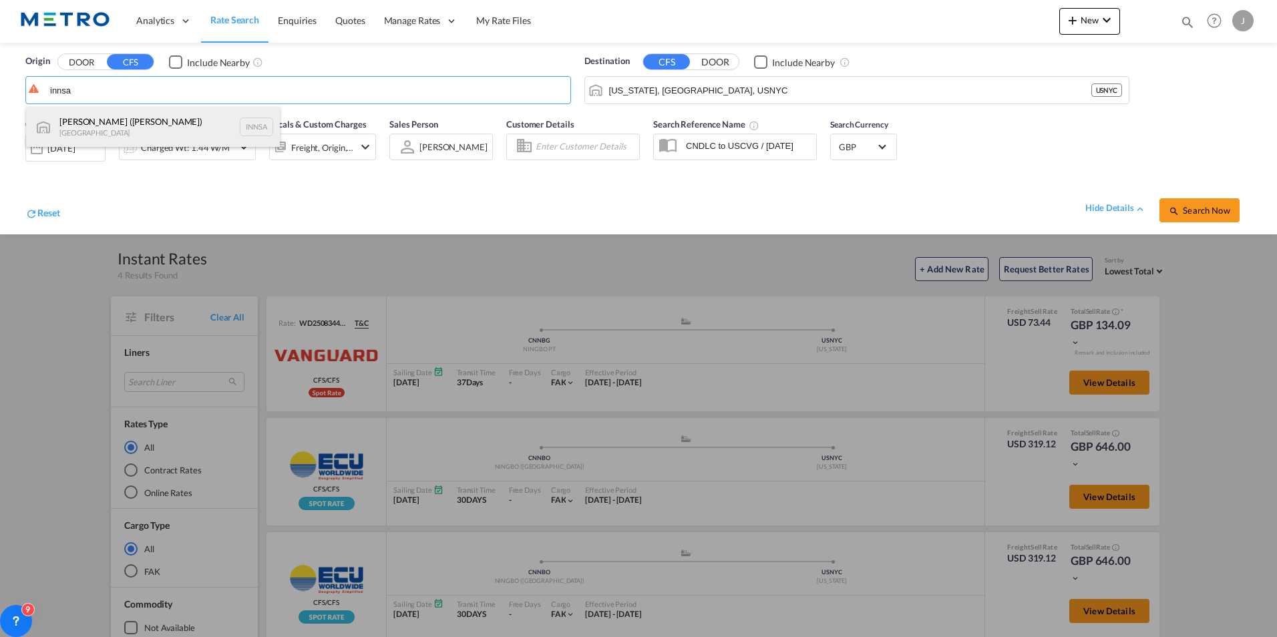
click at [128, 120] on div "[PERSON_NAME] ([PERSON_NAME]) [GEOGRAPHIC_DATA] INNSA" at bounding box center [153, 127] width 254 height 40
type input "[PERSON_NAME] ([PERSON_NAME]), [GEOGRAPHIC_DATA]"
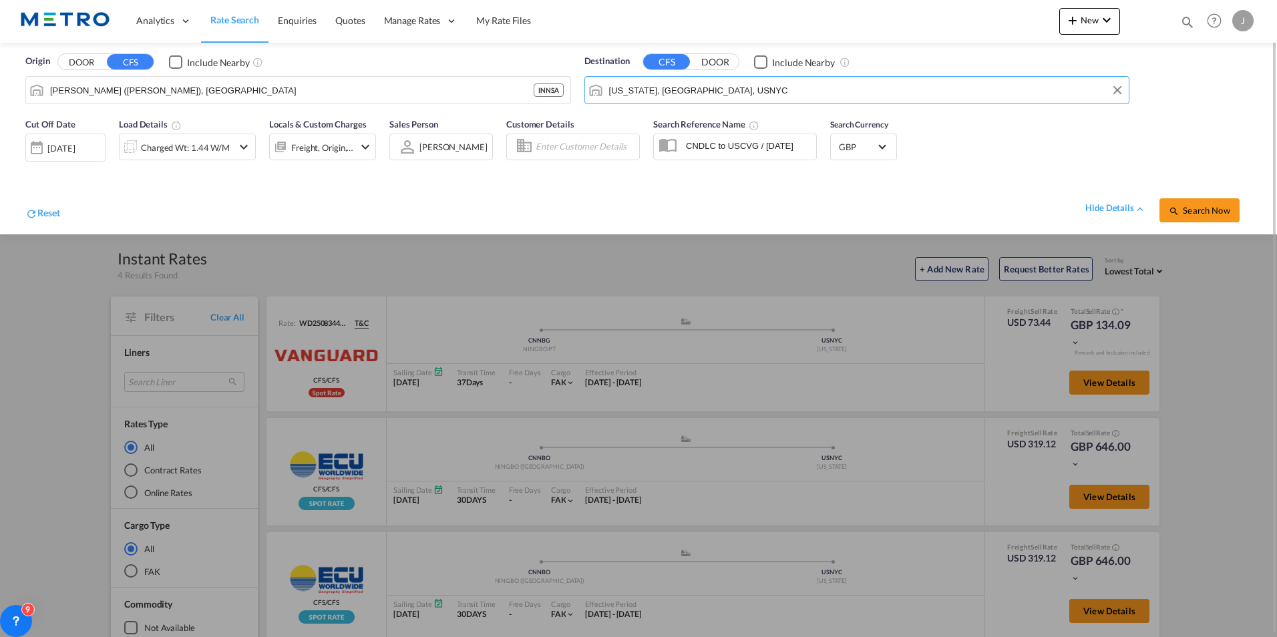
click at [760, 81] on input "[US_STATE], [GEOGRAPHIC_DATA], USNYC" at bounding box center [865, 90] width 513 height 20
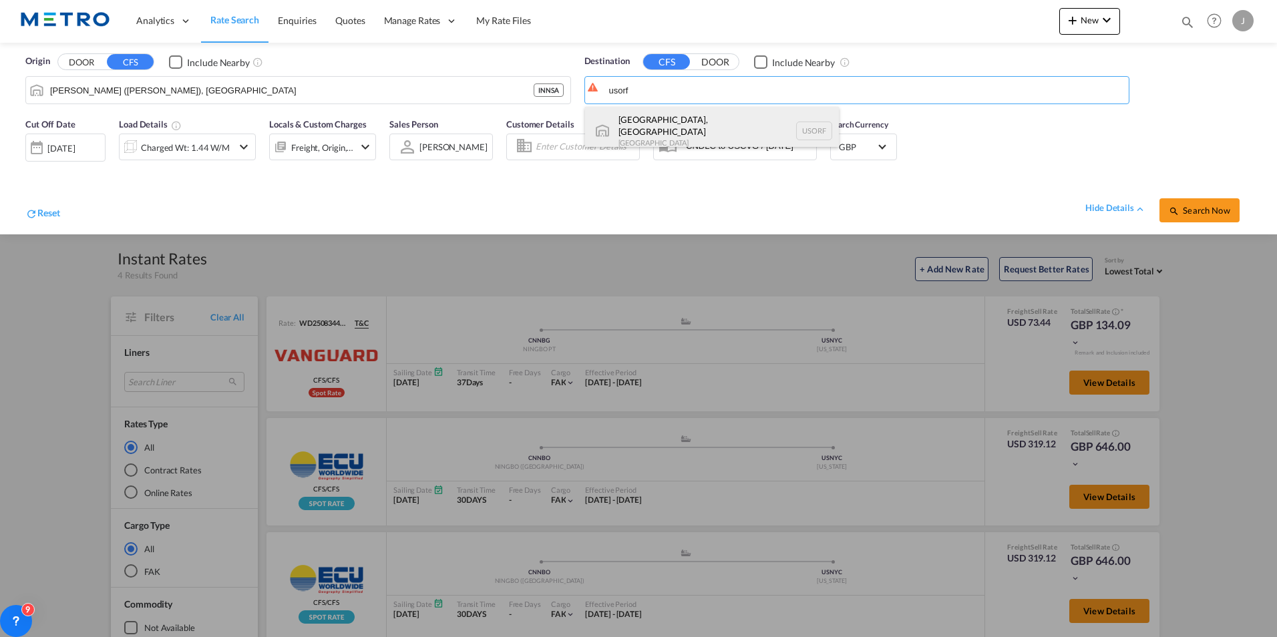
click at [729, 123] on div "[GEOGRAPHIC_DATA], [GEOGRAPHIC_DATA] [GEOGRAPHIC_DATA] [GEOGRAPHIC_DATA]" at bounding box center [712, 131] width 254 height 48
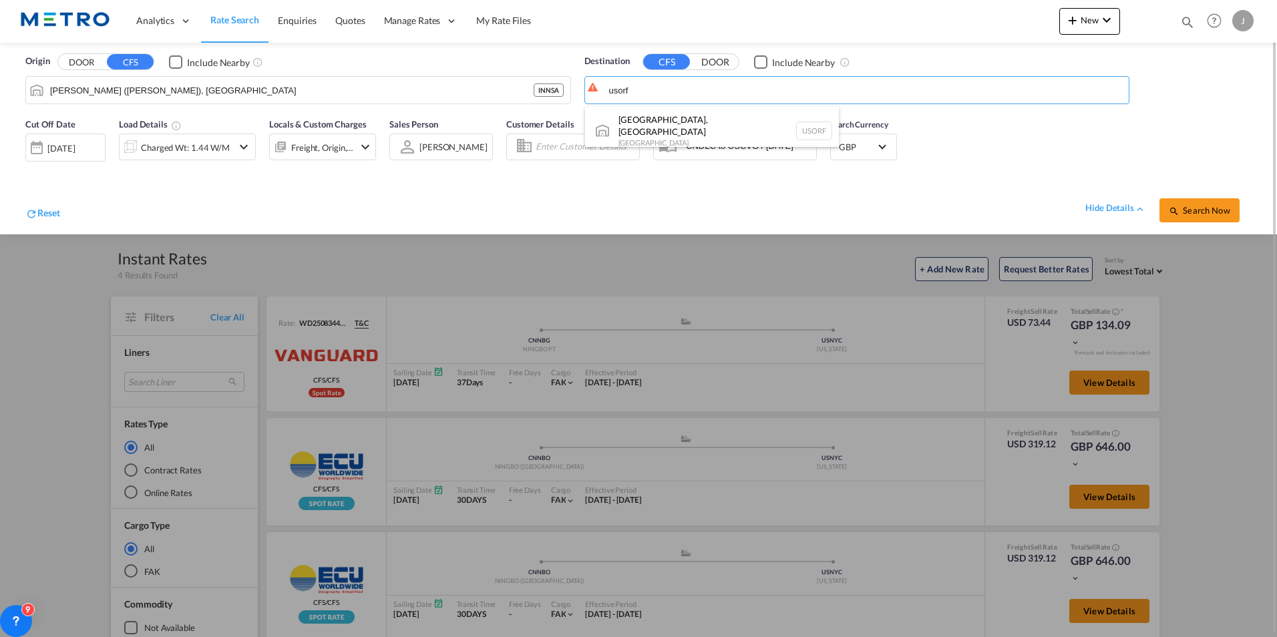
type input "[GEOGRAPHIC_DATA], [GEOGRAPHIC_DATA], [GEOGRAPHIC_DATA]"
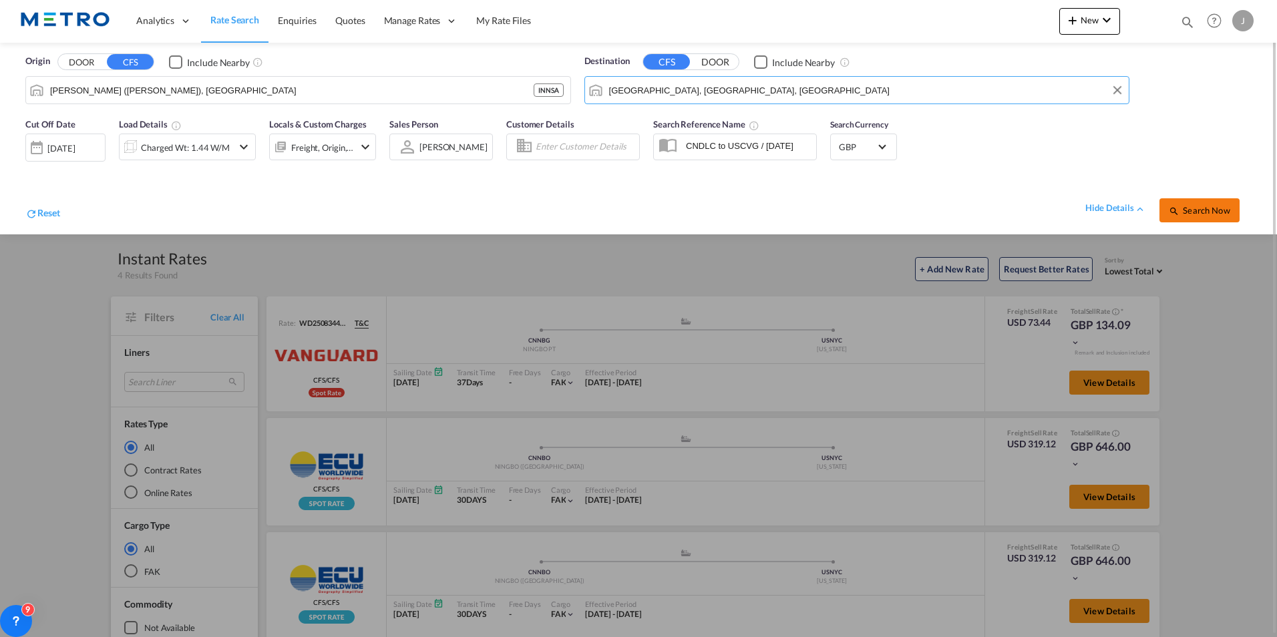
click at [1209, 218] on button "Search Now" at bounding box center [1199, 210] width 80 height 24
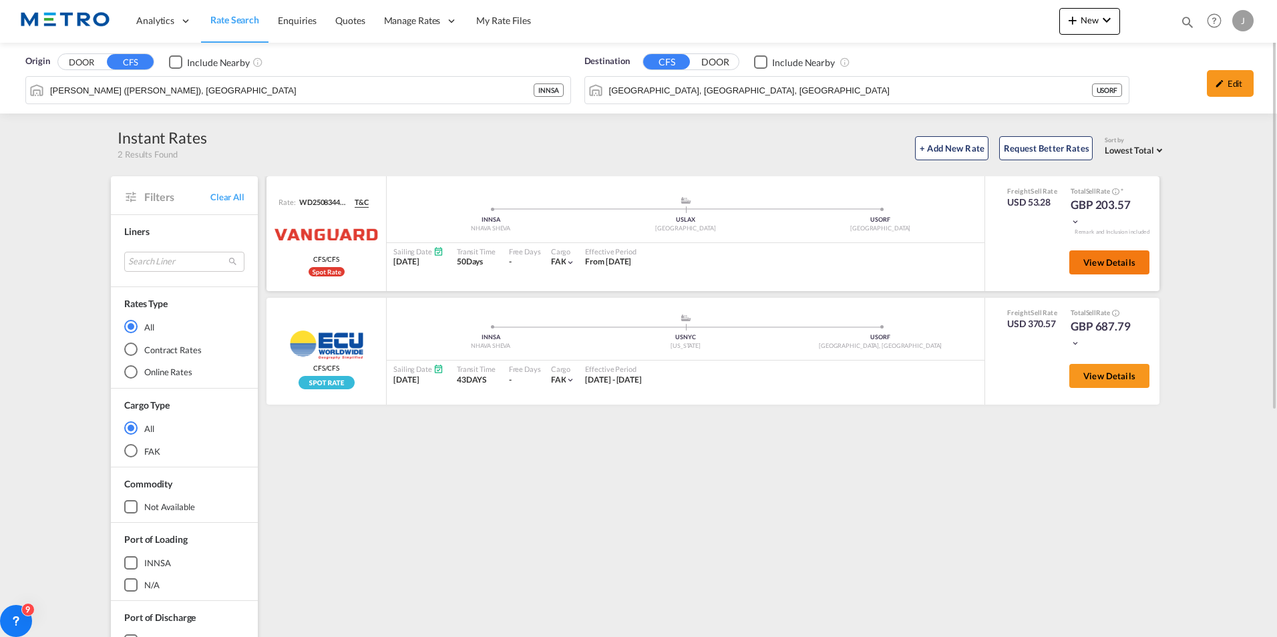
click at [1101, 262] on span "View Details" at bounding box center [1109, 262] width 52 height 11
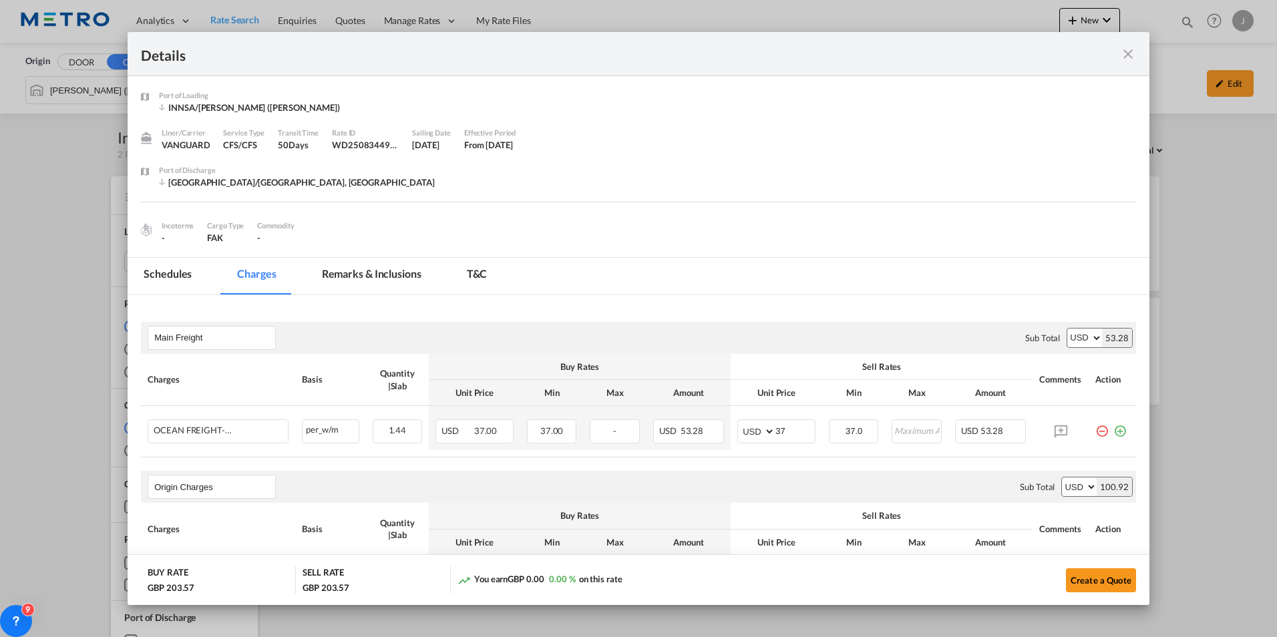
drag, startPoint x: 1124, startPoint y: 49, endPoint x: 1130, endPoint y: 53, distance: 7.2
click at [1124, 49] on md-icon "icon-close fg-AAA8AD m-0 cursor" at bounding box center [1128, 54] width 16 height 16
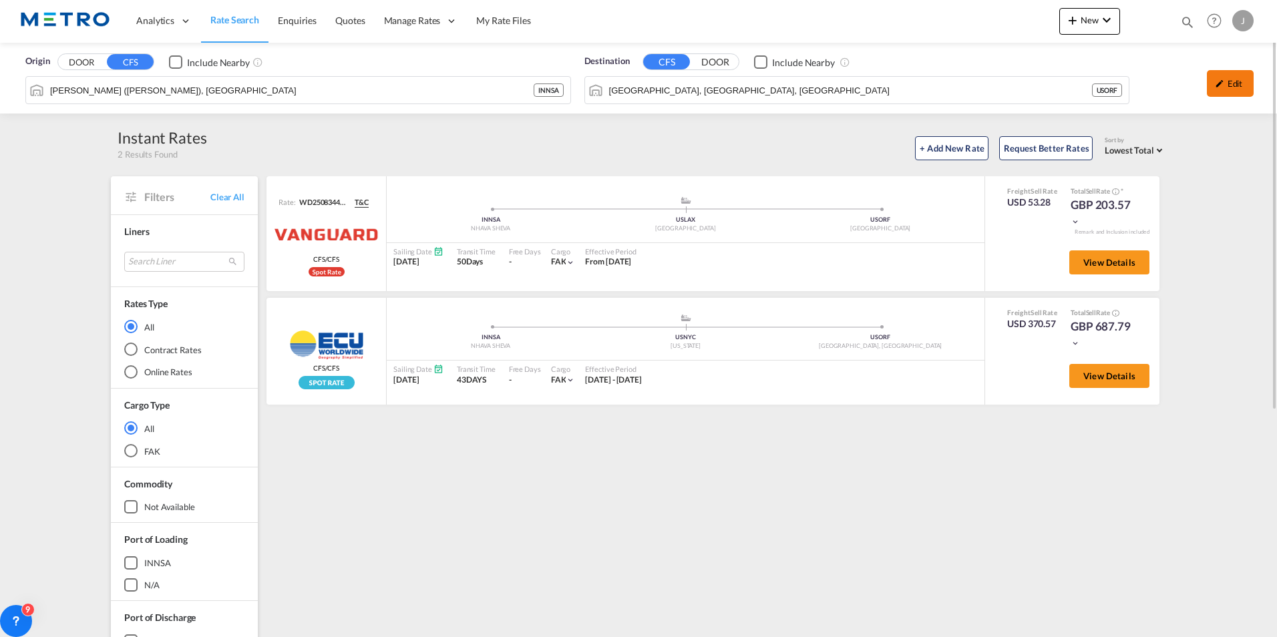
click at [1217, 79] on md-icon "icon-pencil" at bounding box center [1218, 83] width 9 height 9
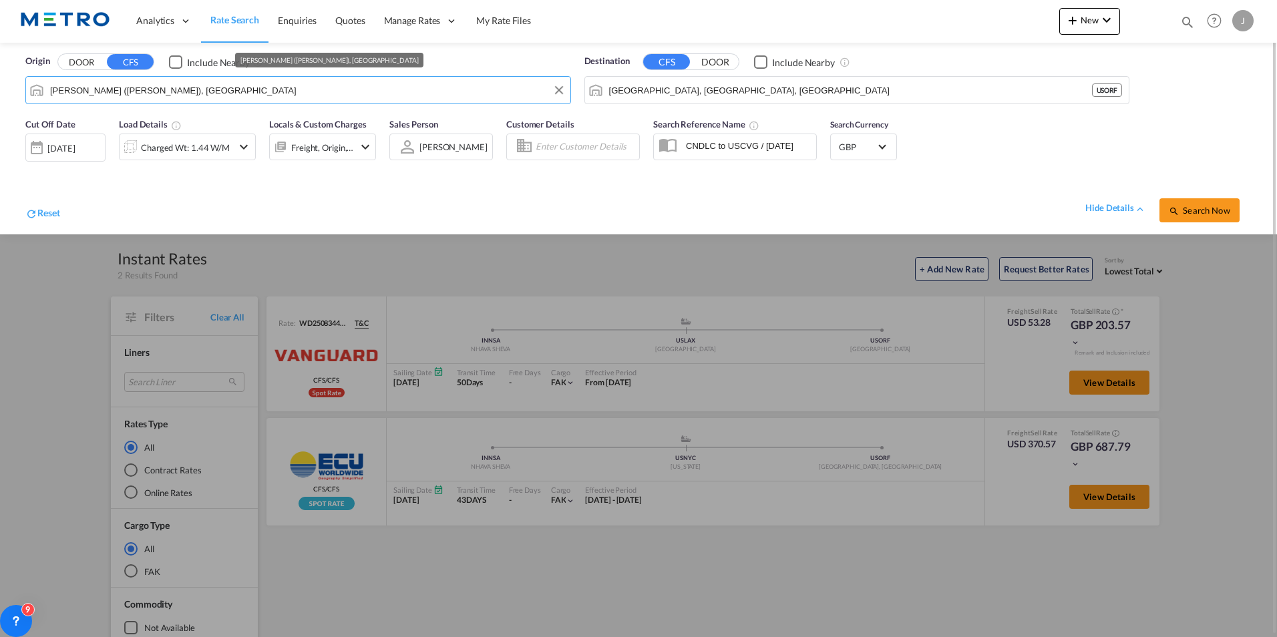
click at [228, 90] on input "[PERSON_NAME] ([PERSON_NAME]), [GEOGRAPHIC_DATA]" at bounding box center [306, 90] width 513 height 20
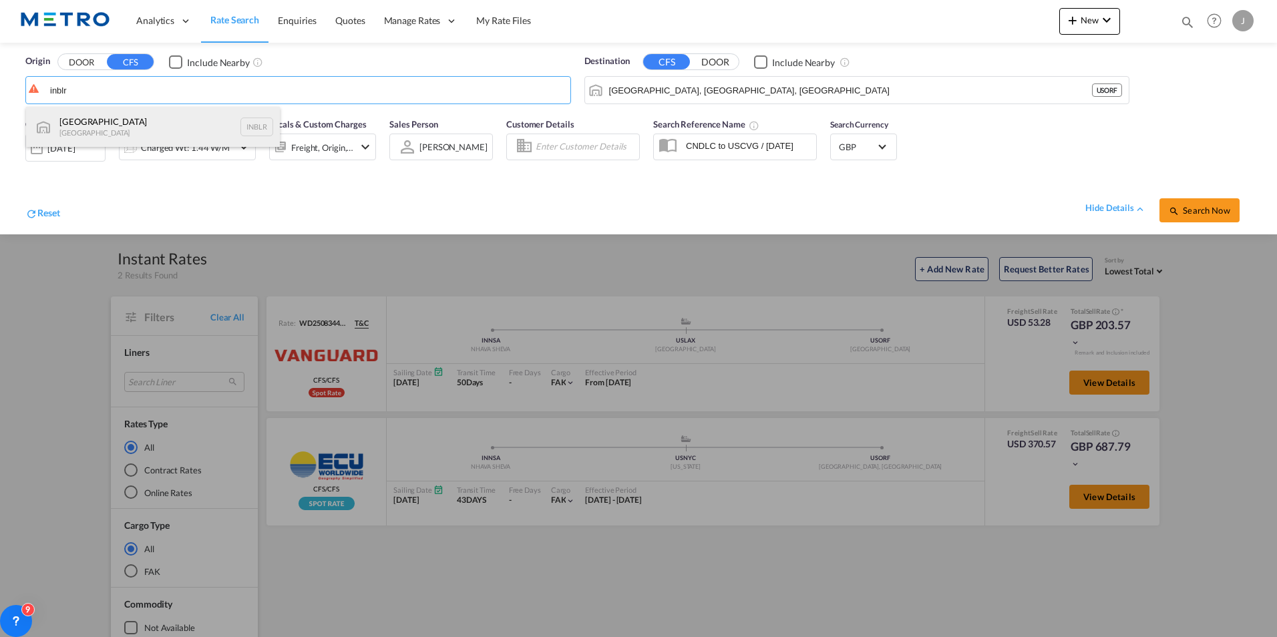
click at [182, 123] on div "[GEOGRAPHIC_DATA] [GEOGRAPHIC_DATA] INBLR" at bounding box center [153, 127] width 254 height 40
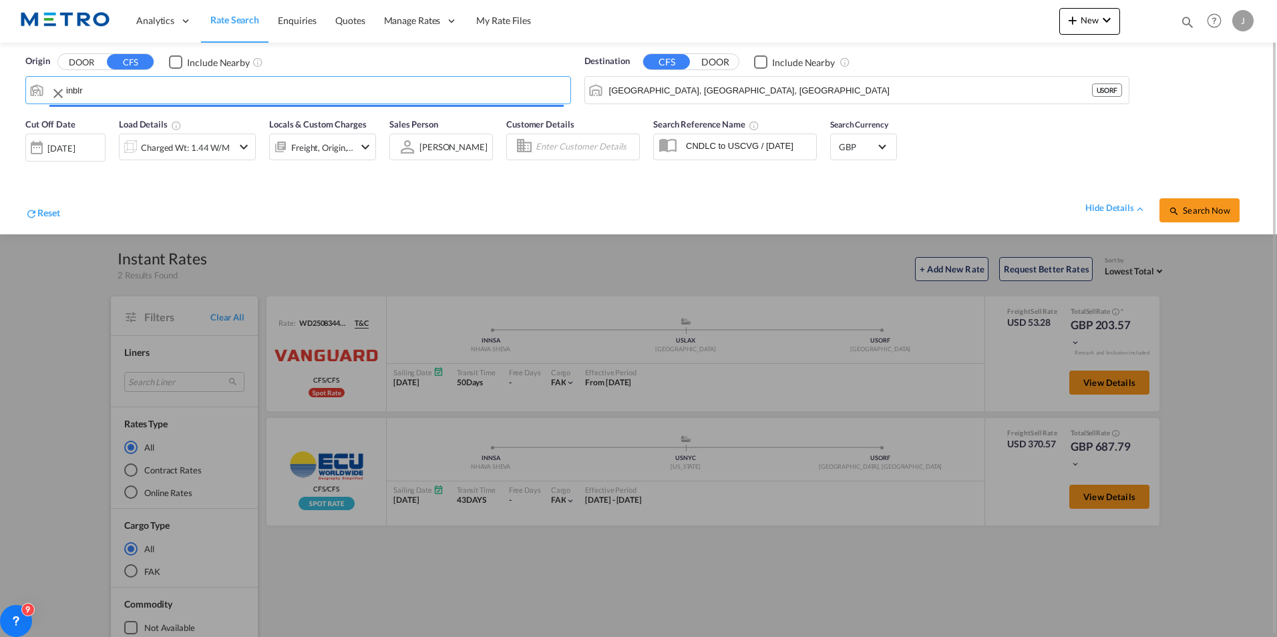
type input "[GEOGRAPHIC_DATA], INBLR"
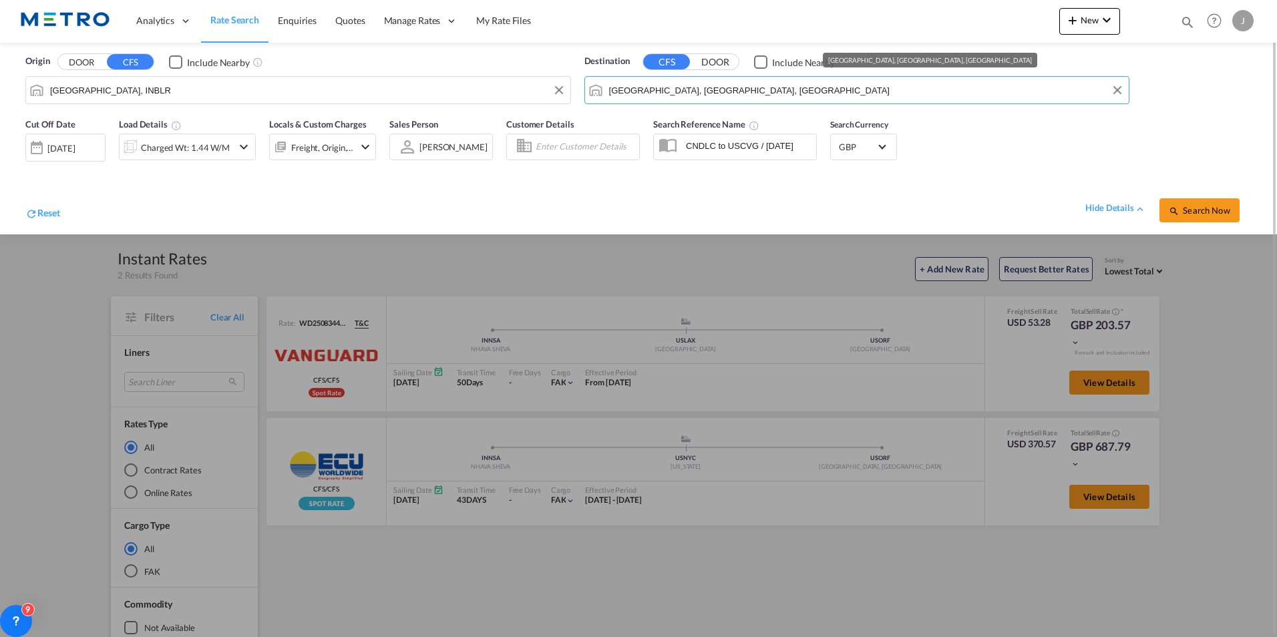
click at [739, 86] on input "[GEOGRAPHIC_DATA], [GEOGRAPHIC_DATA], [GEOGRAPHIC_DATA]" at bounding box center [865, 90] width 513 height 20
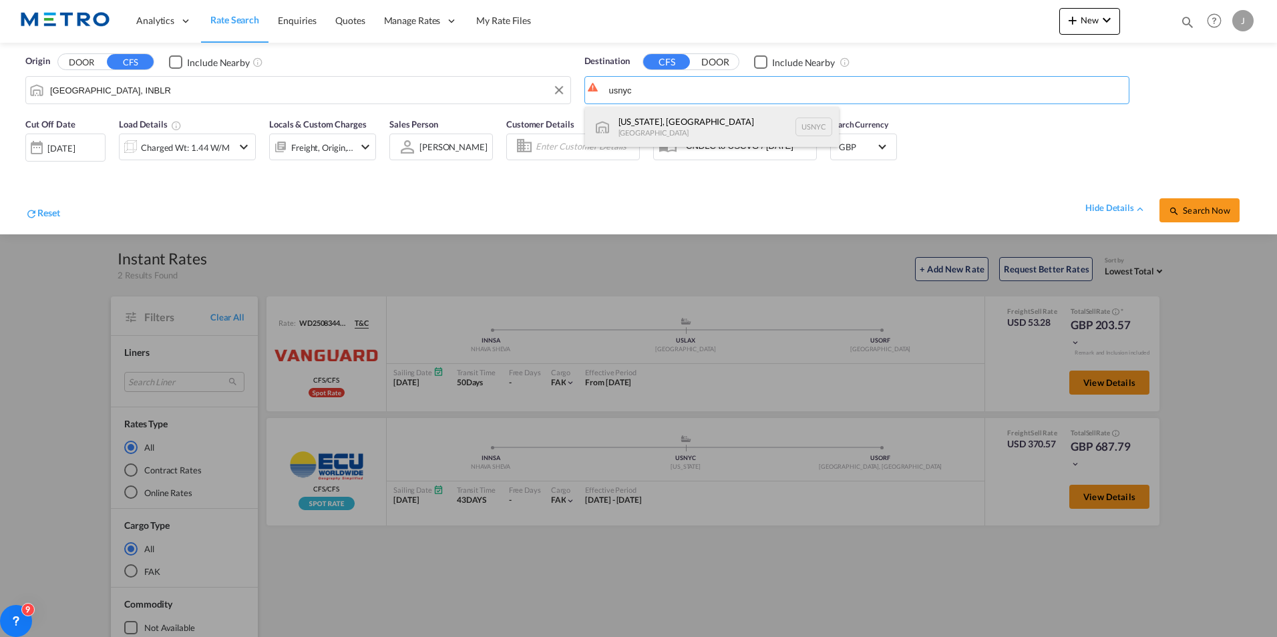
click at [724, 122] on div "[US_STATE], [GEOGRAPHIC_DATA] [GEOGRAPHIC_DATA] USNYC" at bounding box center [712, 127] width 254 height 40
type input "[US_STATE], [GEOGRAPHIC_DATA], USNYC"
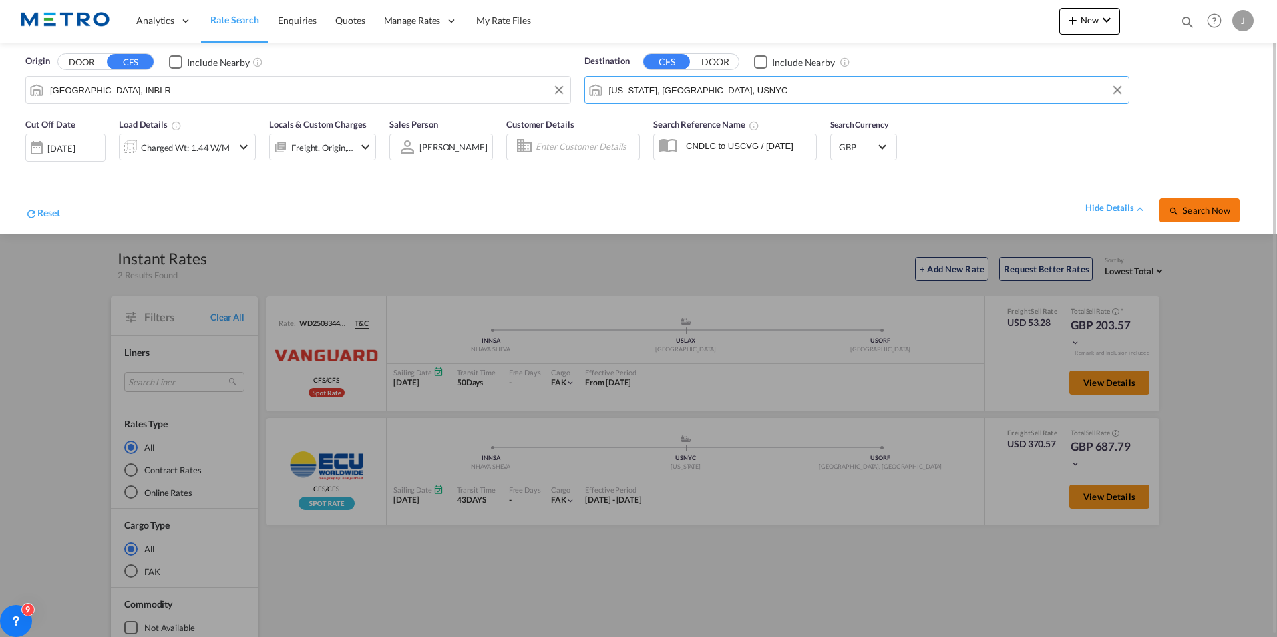
click at [1177, 208] on md-icon "icon-magnify" at bounding box center [1173, 211] width 11 height 11
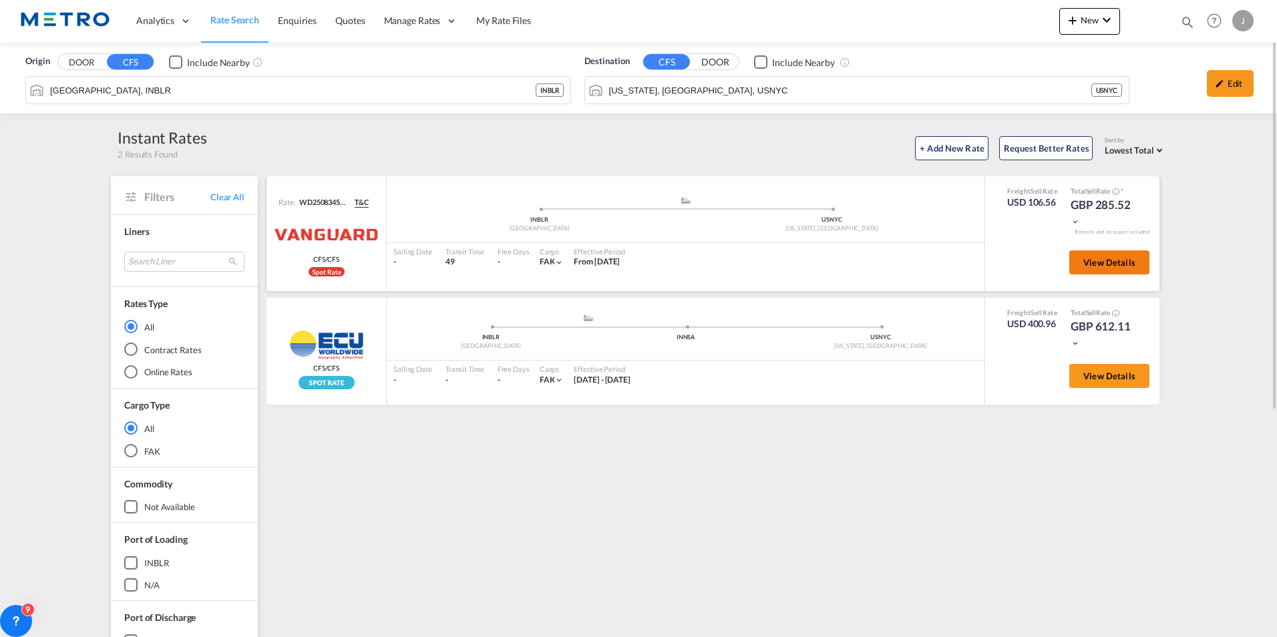
click at [1130, 258] on span "View Details" at bounding box center [1109, 262] width 52 height 11
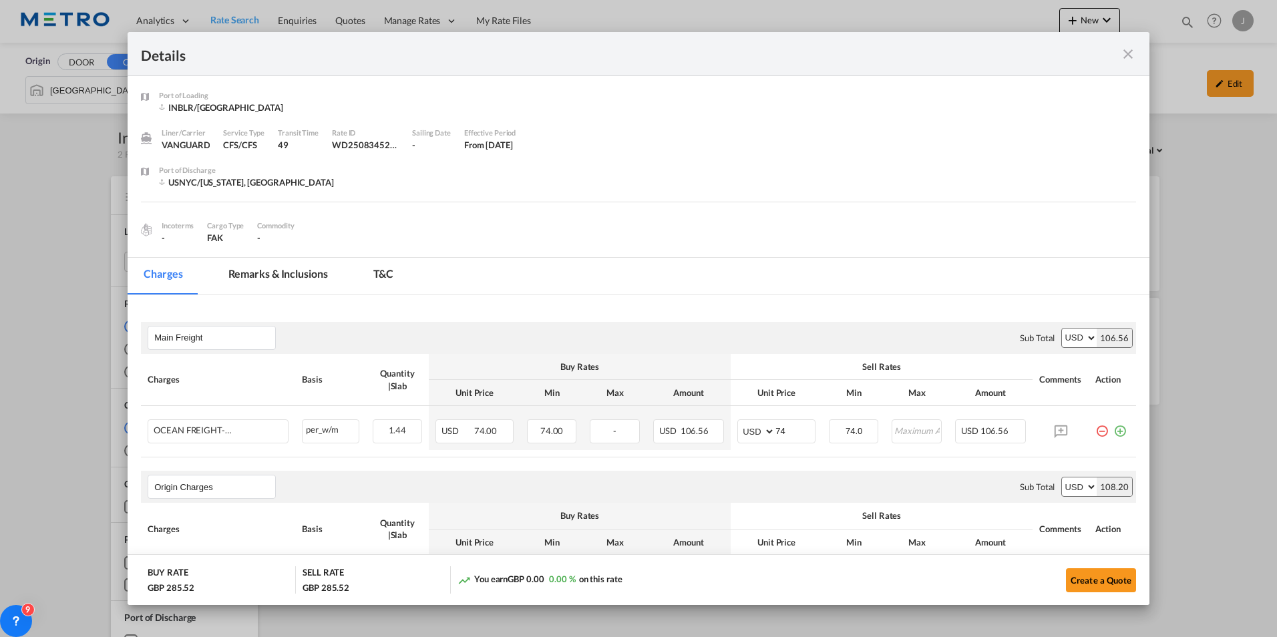
click at [1128, 52] on md-icon "icon-close fg-AAA8AD m-0 cursor" at bounding box center [1128, 54] width 16 height 16
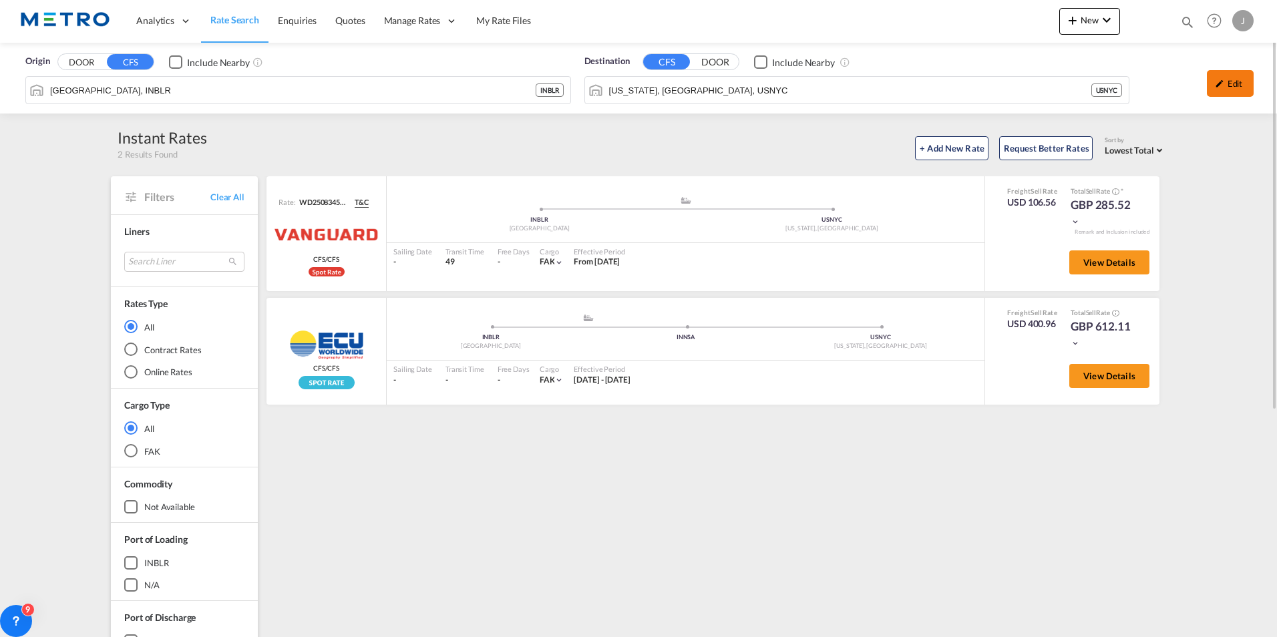
click at [1228, 77] on div "Edit" at bounding box center [1229, 83] width 47 height 27
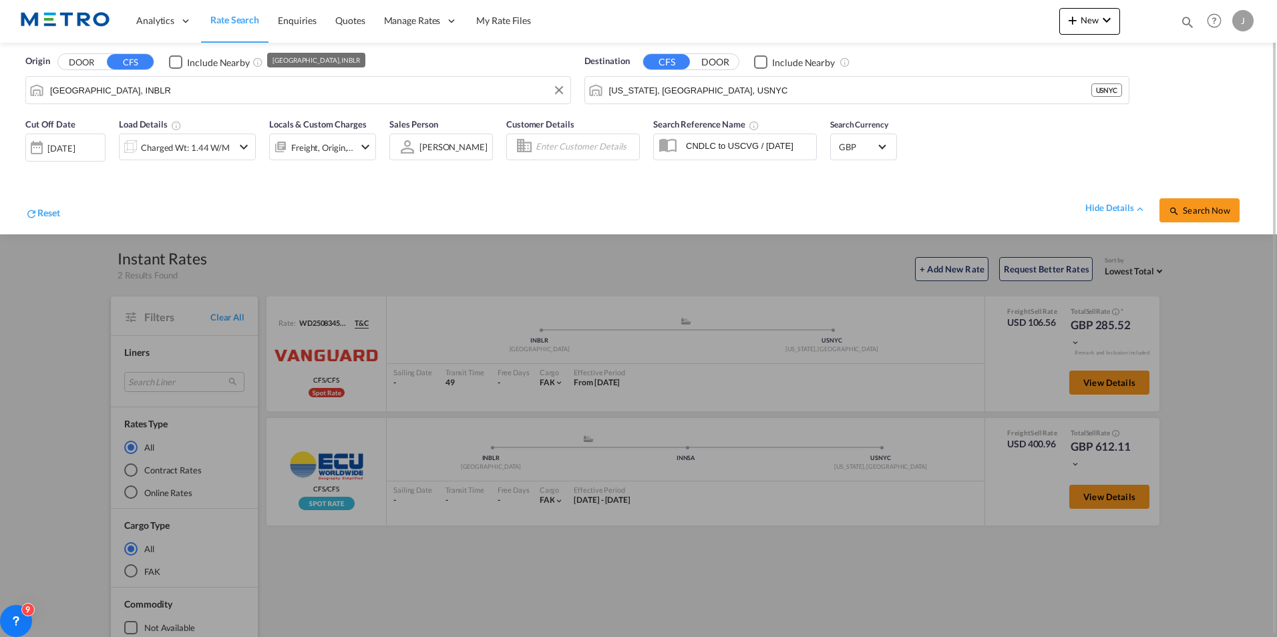
click at [184, 88] on input "[GEOGRAPHIC_DATA], INBLR" at bounding box center [306, 90] width 513 height 20
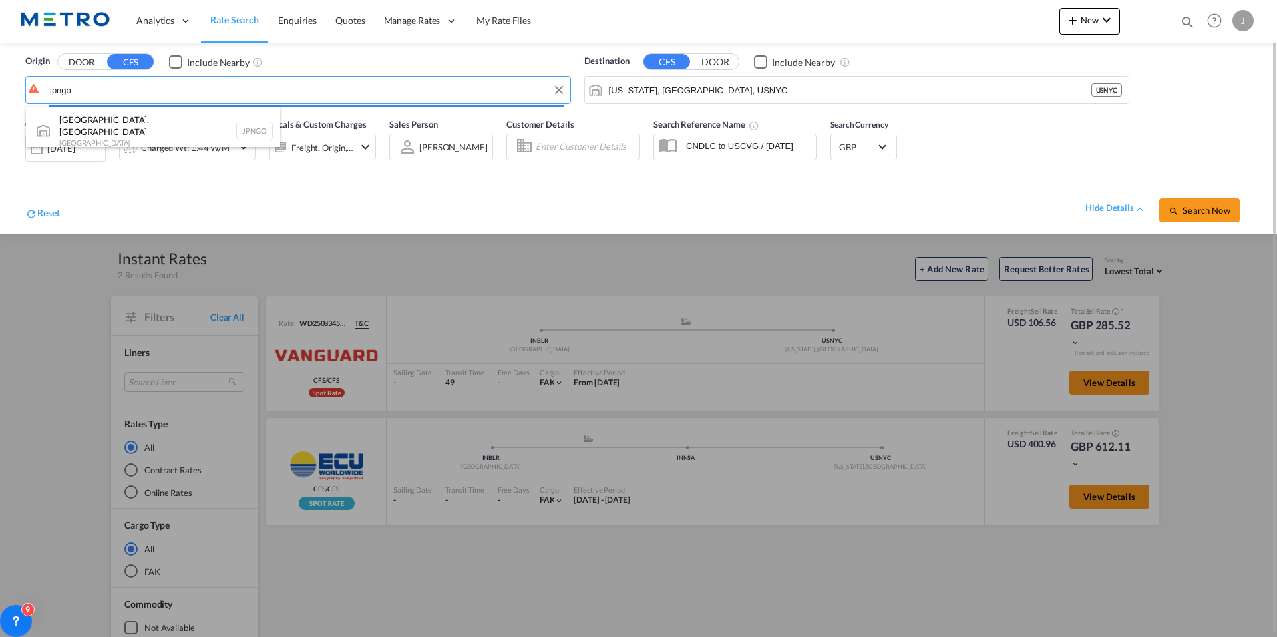
click at [98, 93] on body "Analytics Reports Dashboard Rate Search Enquiries Quotes" at bounding box center [638, 318] width 1277 height 637
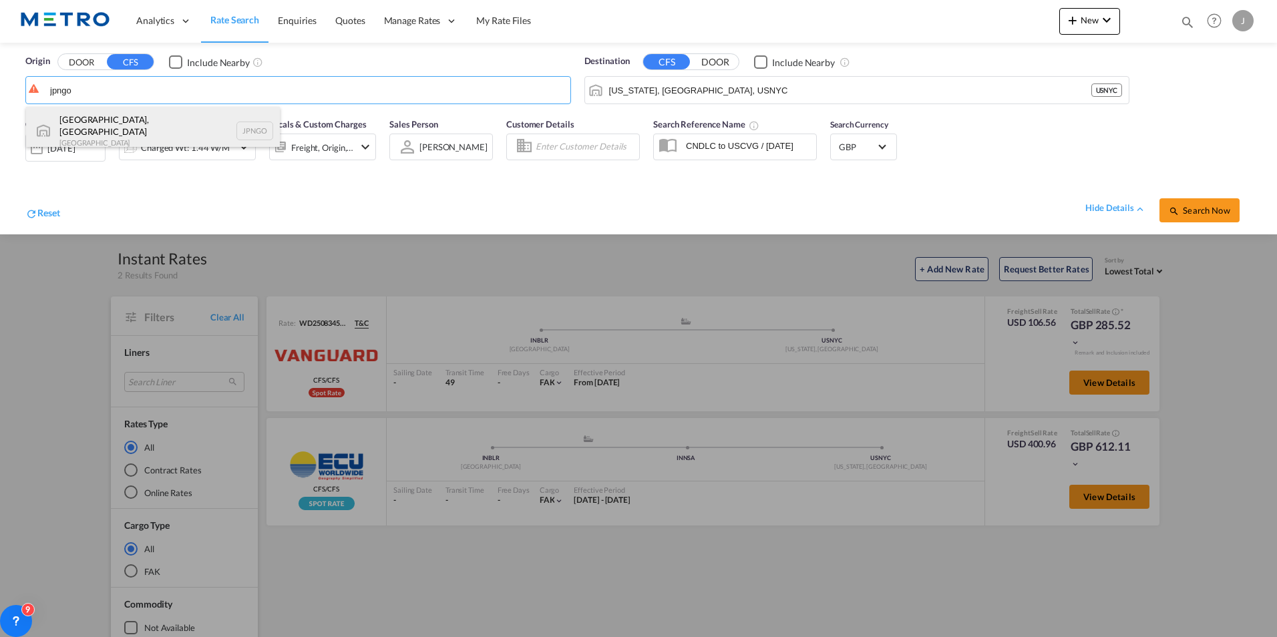
click at [99, 117] on div "[GEOGRAPHIC_DATA], Aichi [GEOGRAPHIC_DATA] JPNGO" at bounding box center [153, 131] width 254 height 48
type input "[GEOGRAPHIC_DATA], [GEOGRAPHIC_DATA], [GEOGRAPHIC_DATA]"
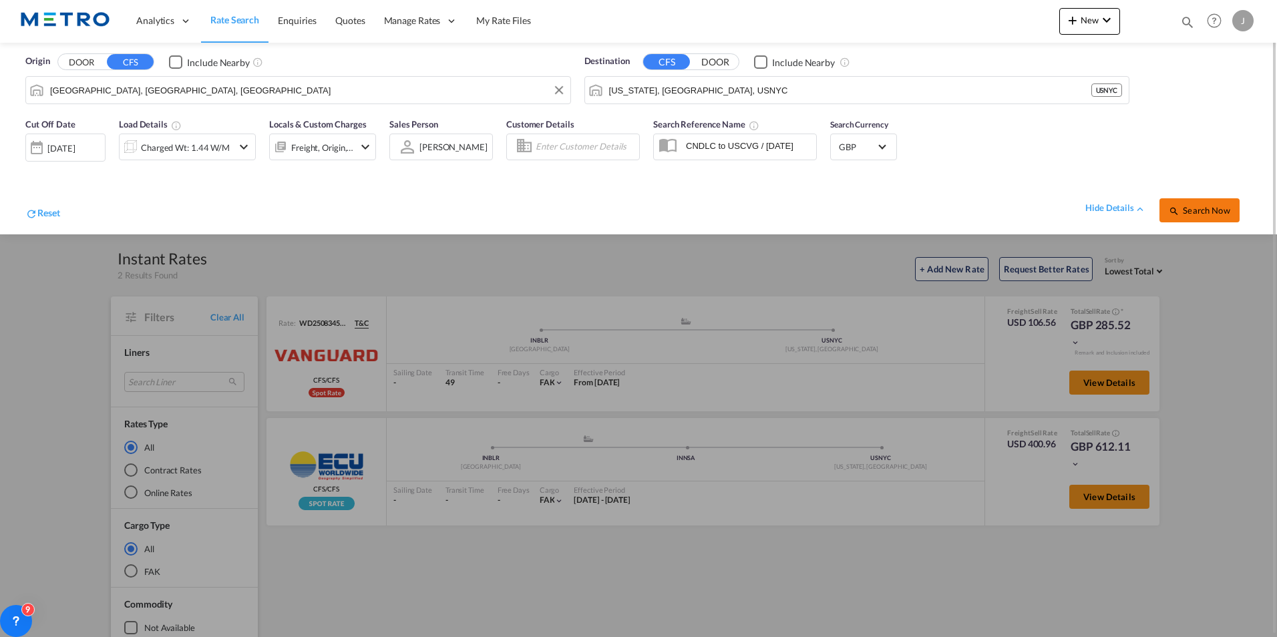
click at [1198, 202] on button "Search Now" at bounding box center [1199, 210] width 80 height 24
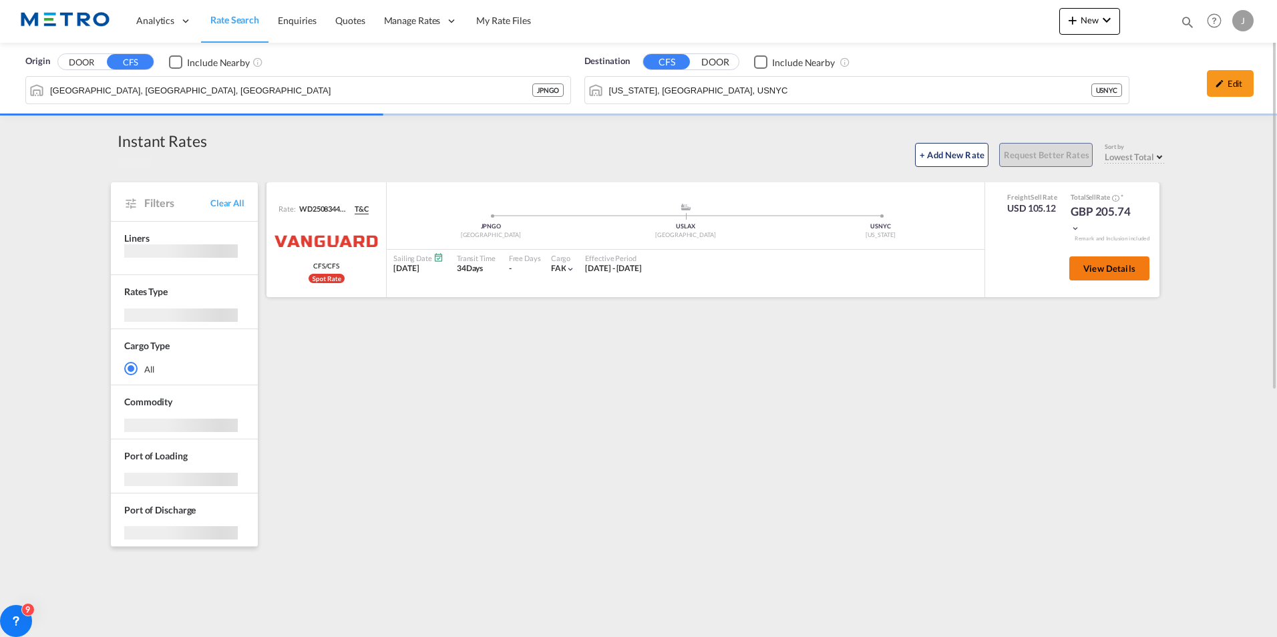
click at [1109, 265] on span "View Details" at bounding box center [1109, 268] width 52 height 11
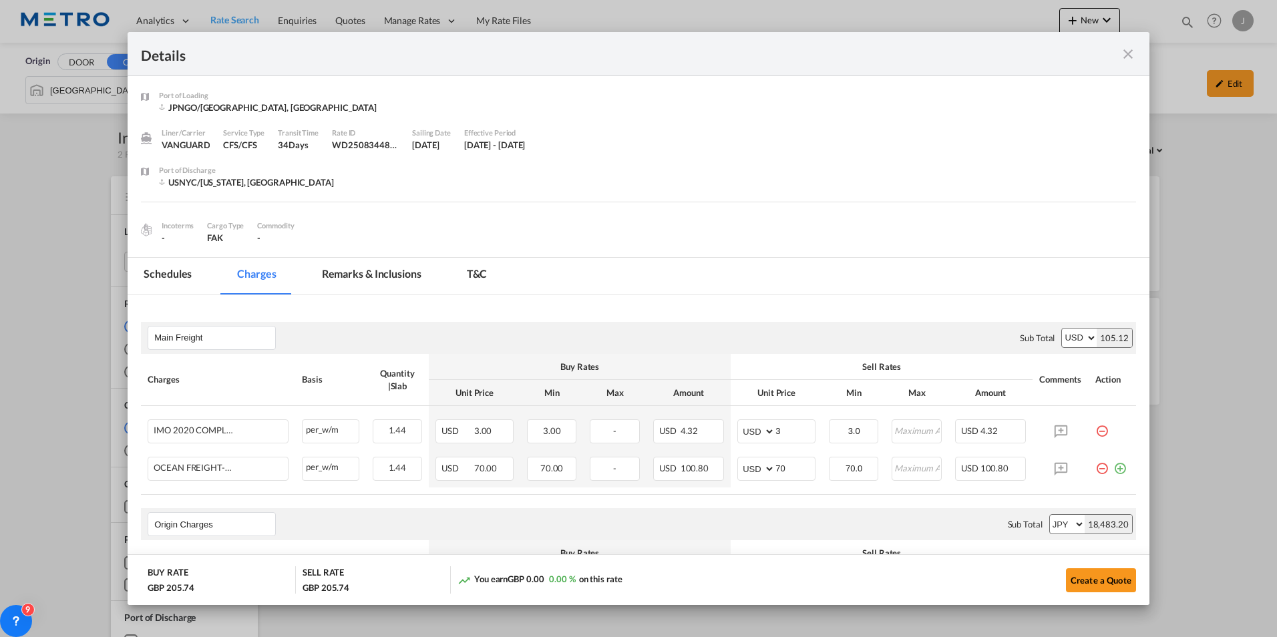
click at [1135, 56] on md-icon "icon-close fg-AAA8AD m-0 cursor" at bounding box center [1128, 54] width 16 height 16
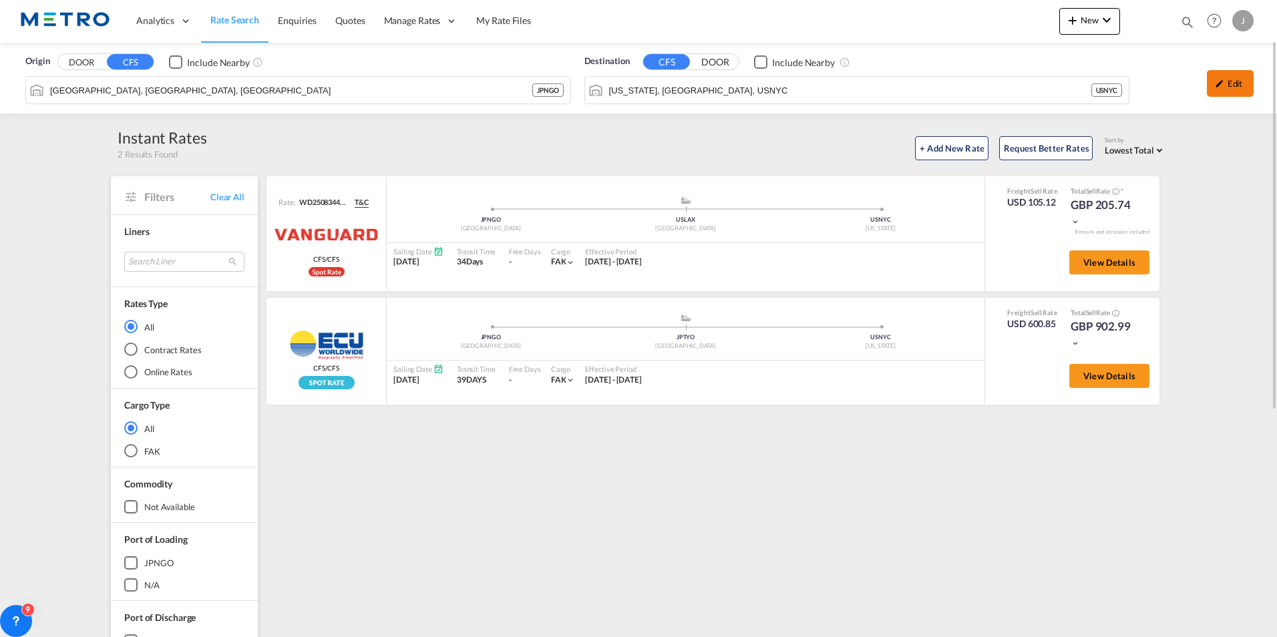
click at [1218, 90] on div "Edit" at bounding box center [1229, 83] width 47 height 27
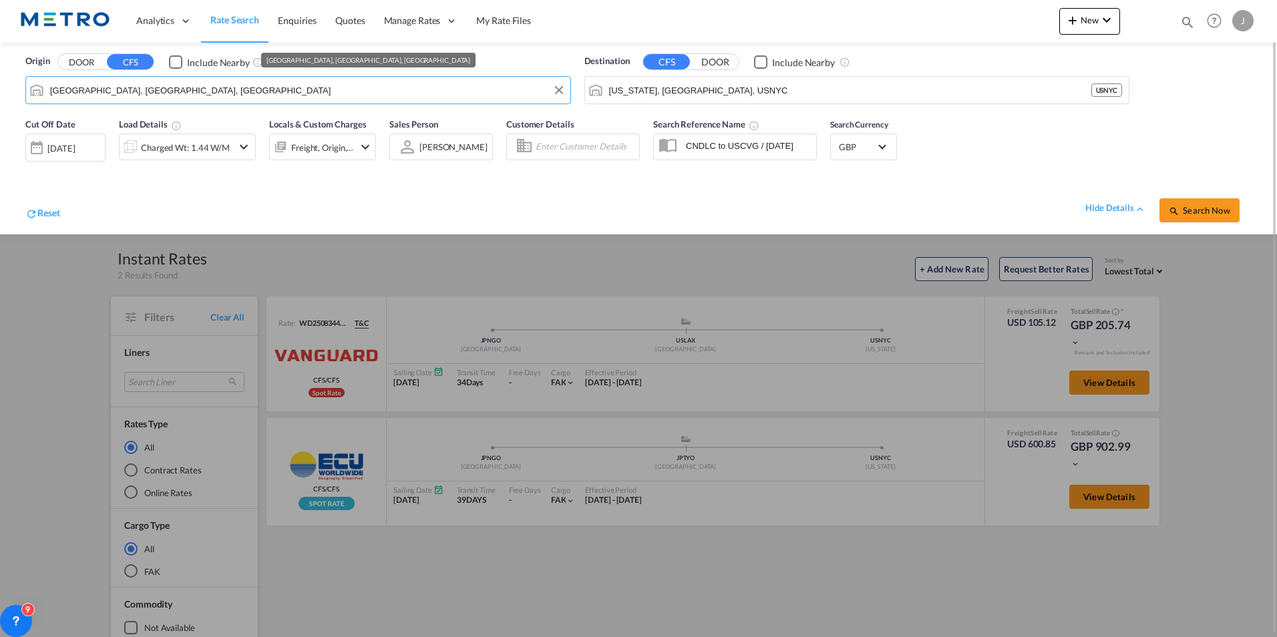
click at [178, 89] on input "[GEOGRAPHIC_DATA], [GEOGRAPHIC_DATA], [GEOGRAPHIC_DATA]" at bounding box center [306, 90] width 513 height 20
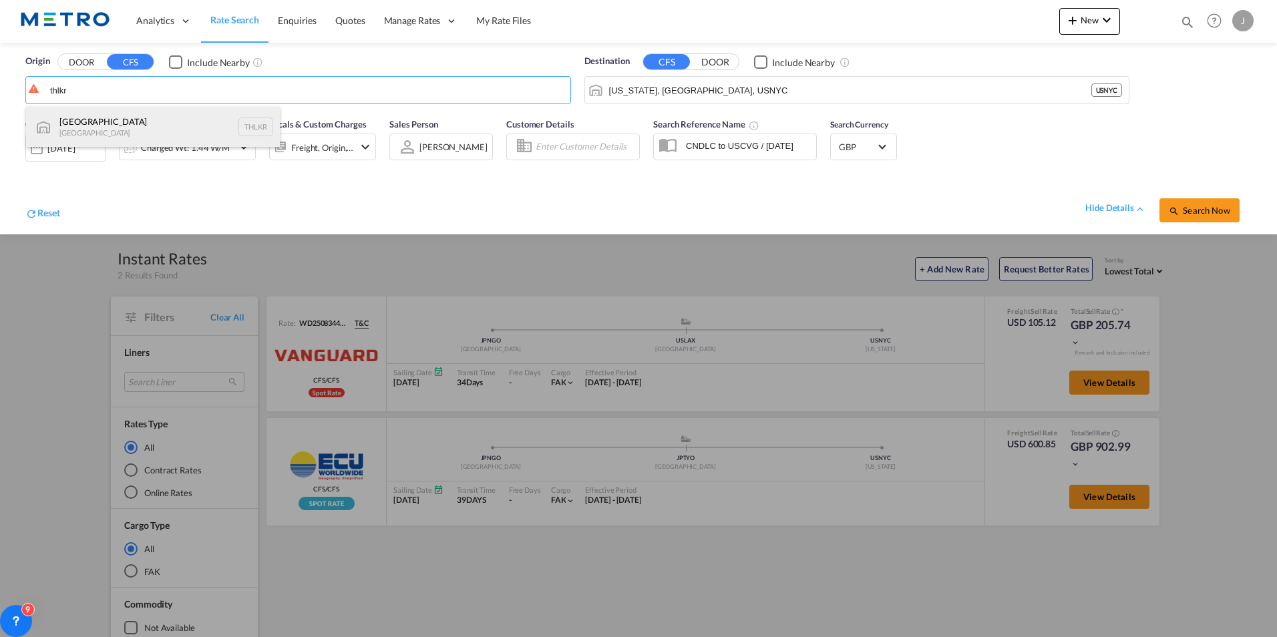
click at [165, 130] on div "[GEOGRAPHIC_DATA] [GEOGRAPHIC_DATA] THLKR" at bounding box center [153, 127] width 254 height 40
type input "[GEOGRAPHIC_DATA], THLKR"
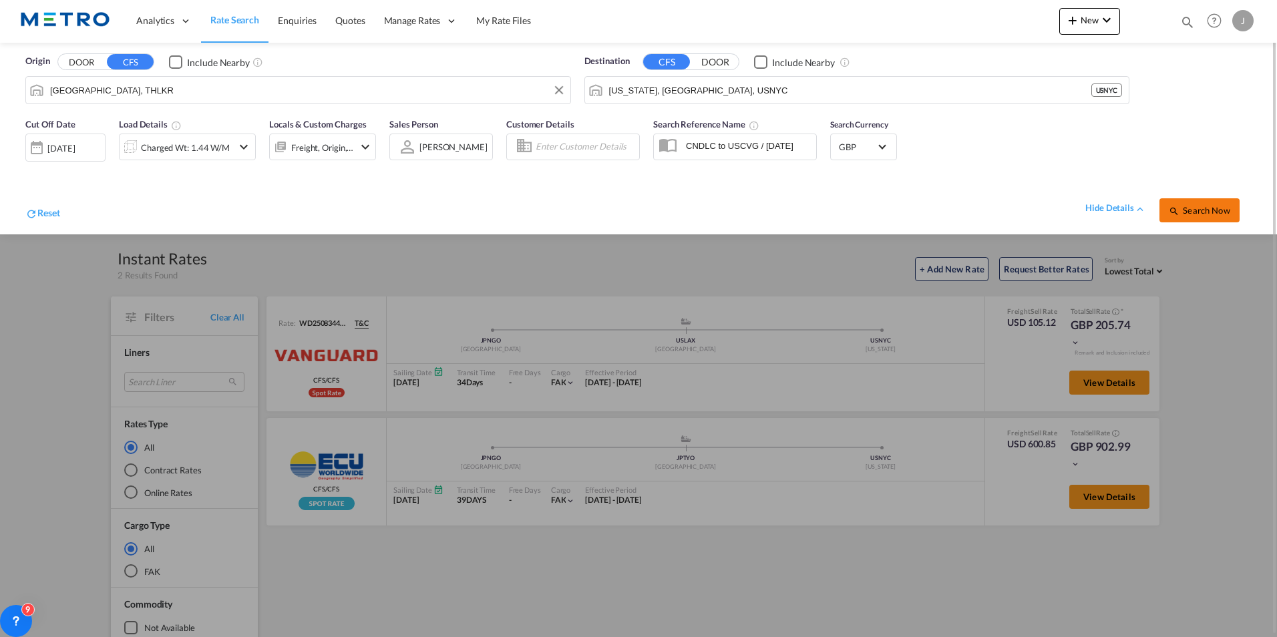
click at [1219, 211] on span "Search Now" at bounding box center [1198, 210] width 61 height 11
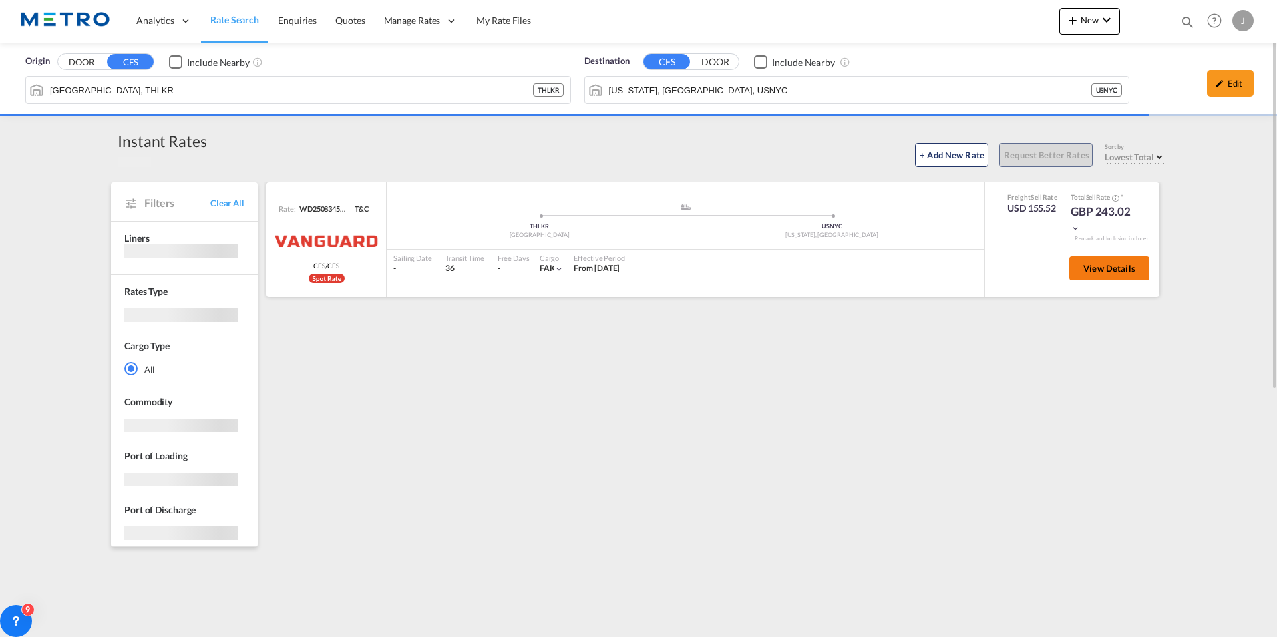
click at [1124, 264] on span "View Details" at bounding box center [1109, 268] width 52 height 11
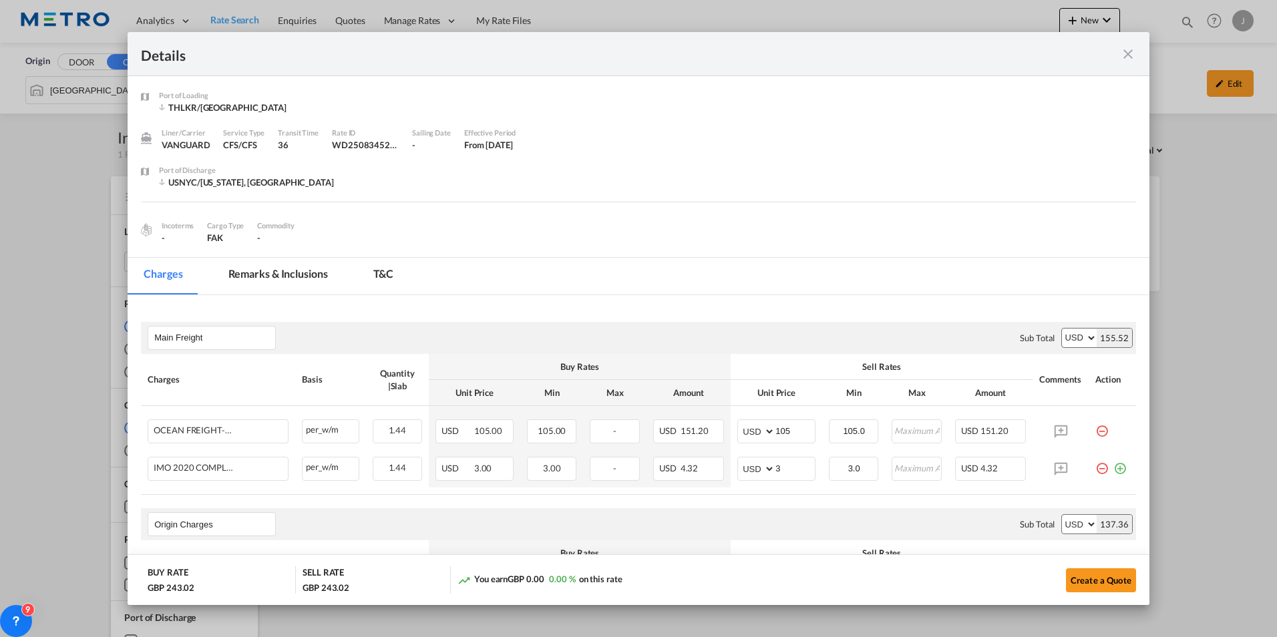
click at [1132, 61] on md-icon "icon-close fg-AAA8AD m-0 cursor" at bounding box center [1128, 54] width 16 height 16
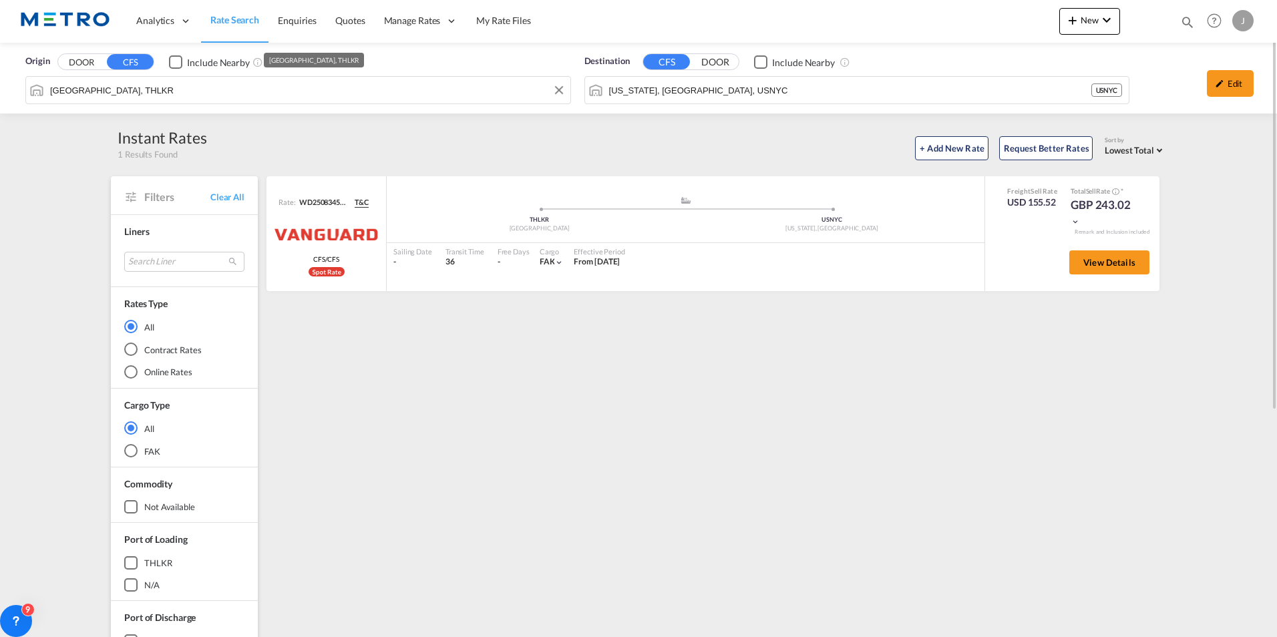
click at [261, 95] on input "[GEOGRAPHIC_DATA], THLKR" at bounding box center [306, 90] width 513 height 20
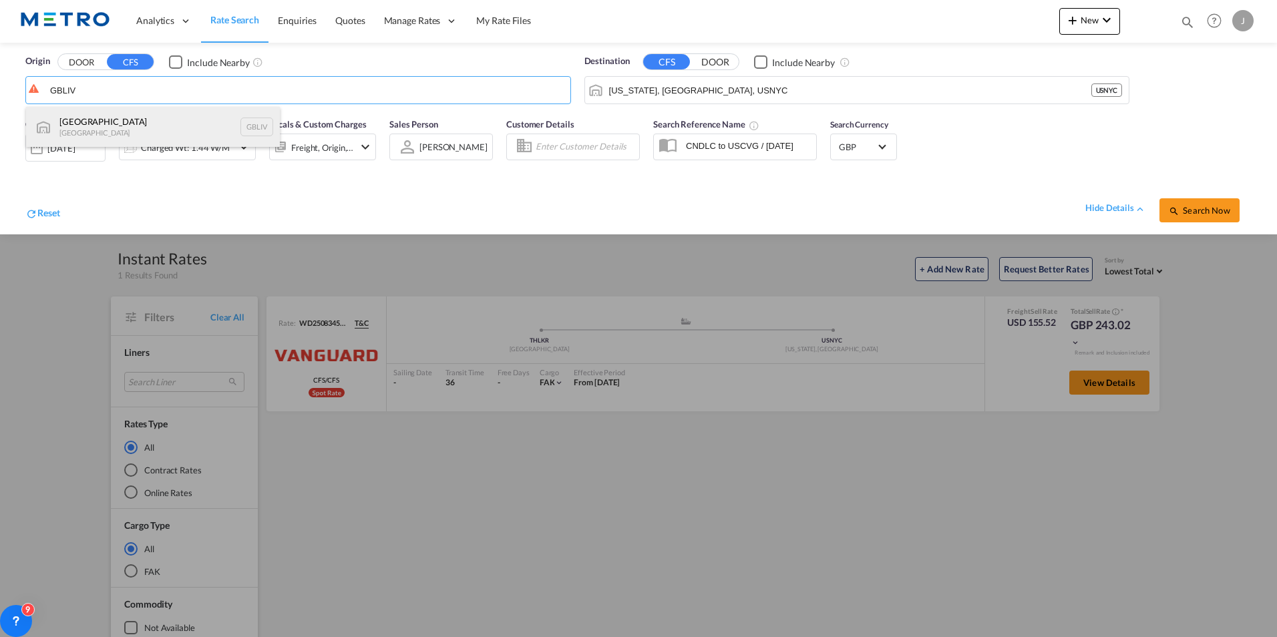
click at [242, 125] on div "[GEOGRAPHIC_DATA] [GEOGRAPHIC_DATA] GBLIV" at bounding box center [153, 127] width 254 height 40
type input "[GEOGRAPHIC_DATA], GBLIV"
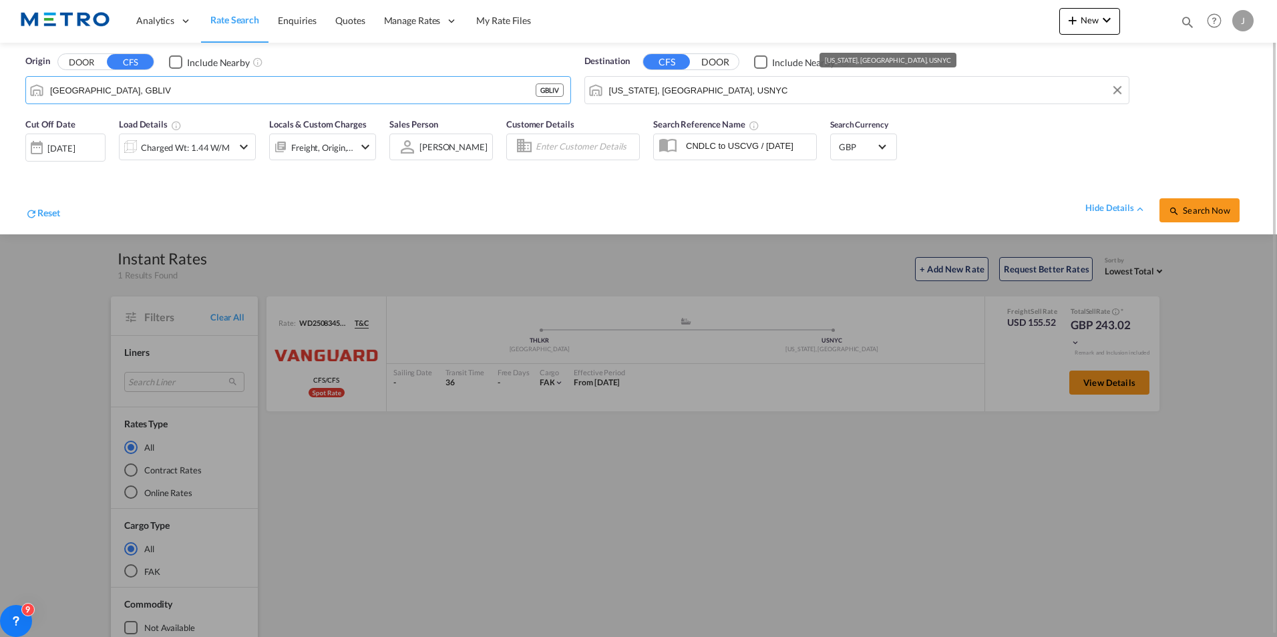
click at [714, 88] on input "[US_STATE], [GEOGRAPHIC_DATA], USNYC" at bounding box center [865, 90] width 513 height 20
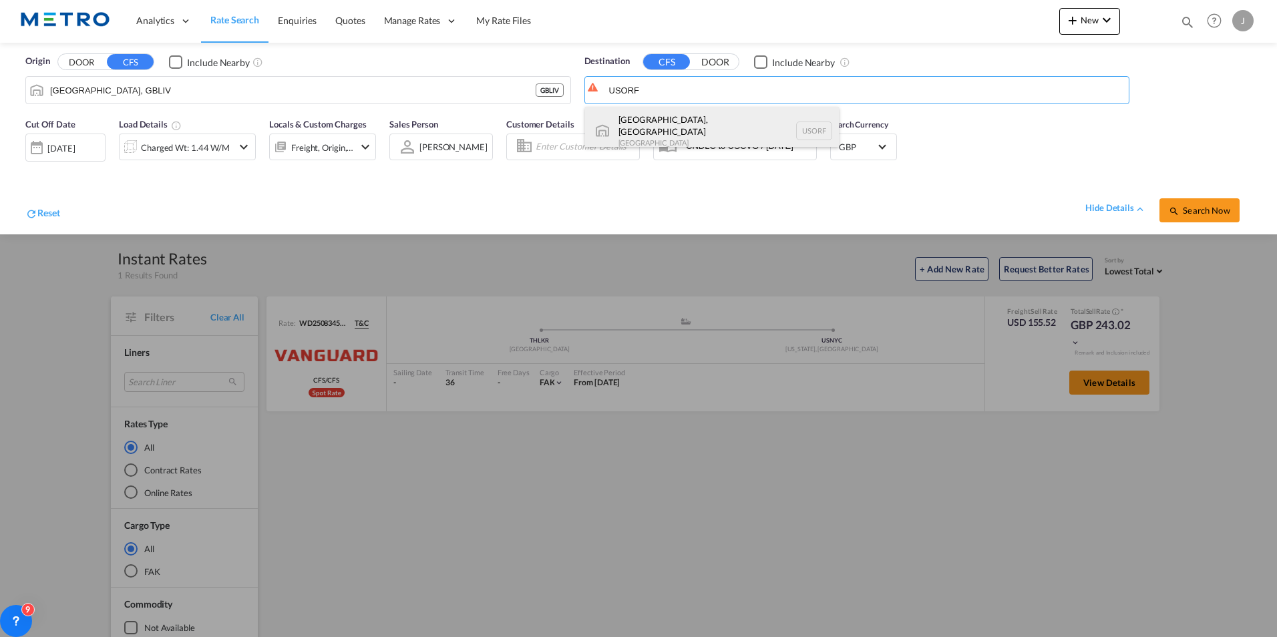
click at [704, 121] on div "[GEOGRAPHIC_DATA], [GEOGRAPHIC_DATA] [GEOGRAPHIC_DATA] [GEOGRAPHIC_DATA]" at bounding box center [712, 131] width 254 height 48
type input "[GEOGRAPHIC_DATA], [GEOGRAPHIC_DATA], [GEOGRAPHIC_DATA]"
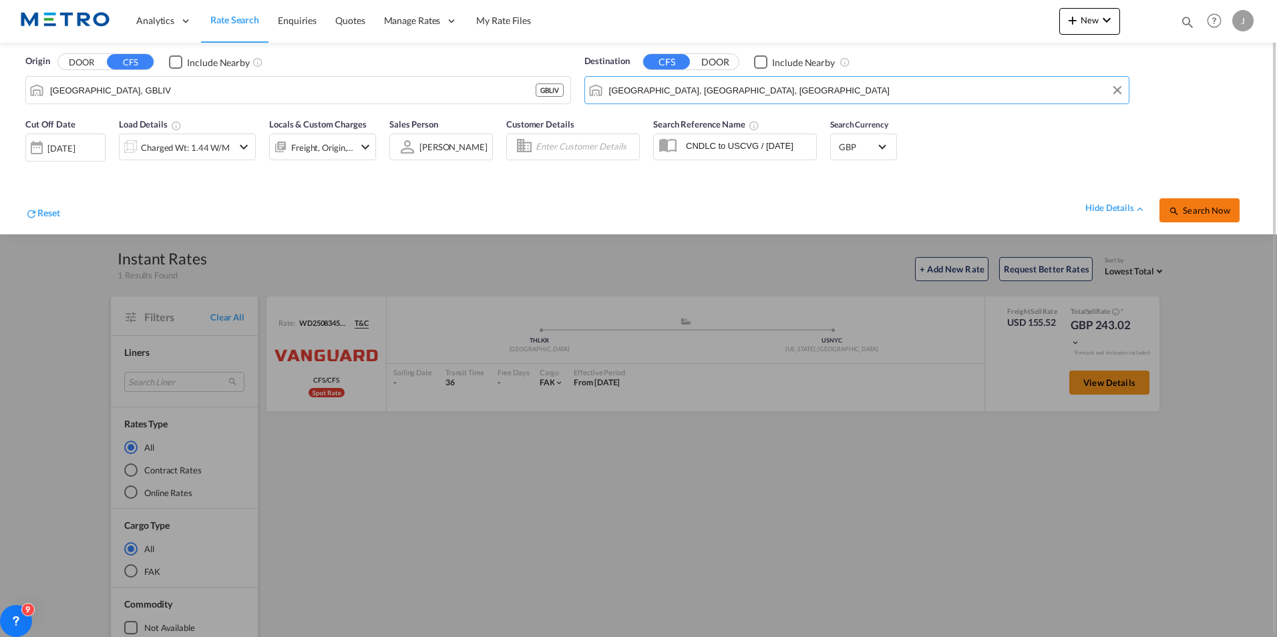
click at [1201, 218] on button "Search Now" at bounding box center [1199, 210] width 80 height 24
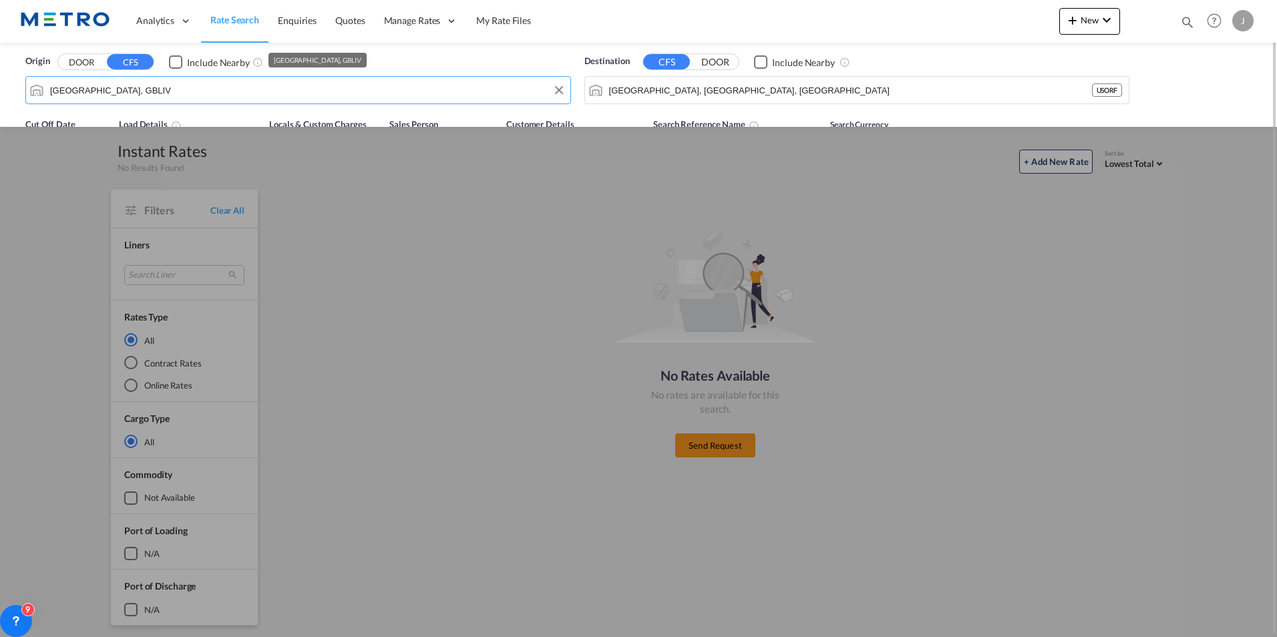
click at [176, 88] on input "[GEOGRAPHIC_DATA], GBLIV" at bounding box center [306, 90] width 513 height 20
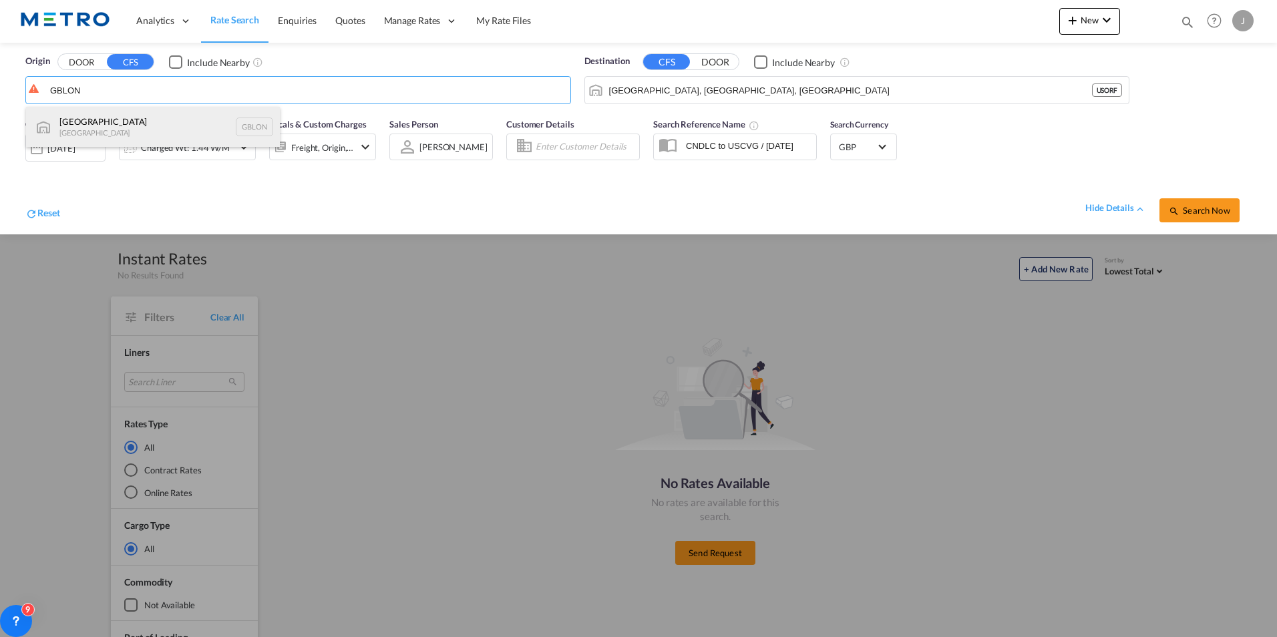
click at [136, 127] on div "[GEOGRAPHIC_DATA] [GEOGRAPHIC_DATA] GBLON" at bounding box center [153, 127] width 254 height 40
type input "[GEOGRAPHIC_DATA], [GEOGRAPHIC_DATA]"
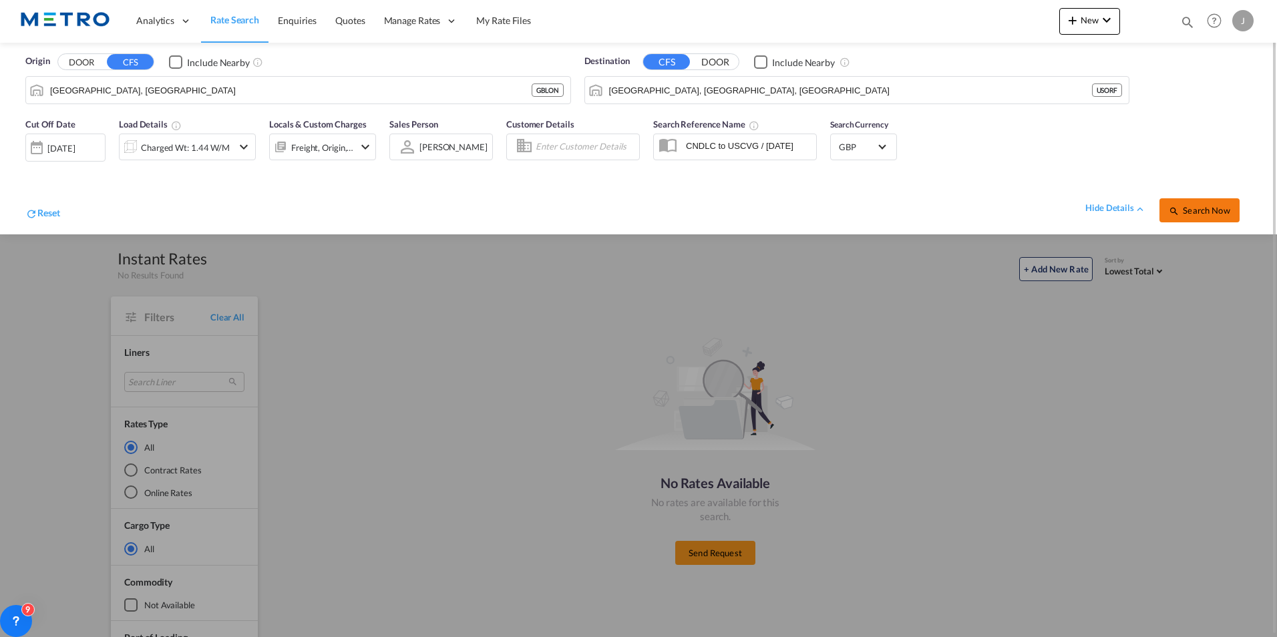
click at [1168, 219] on button "Search Now" at bounding box center [1199, 210] width 80 height 24
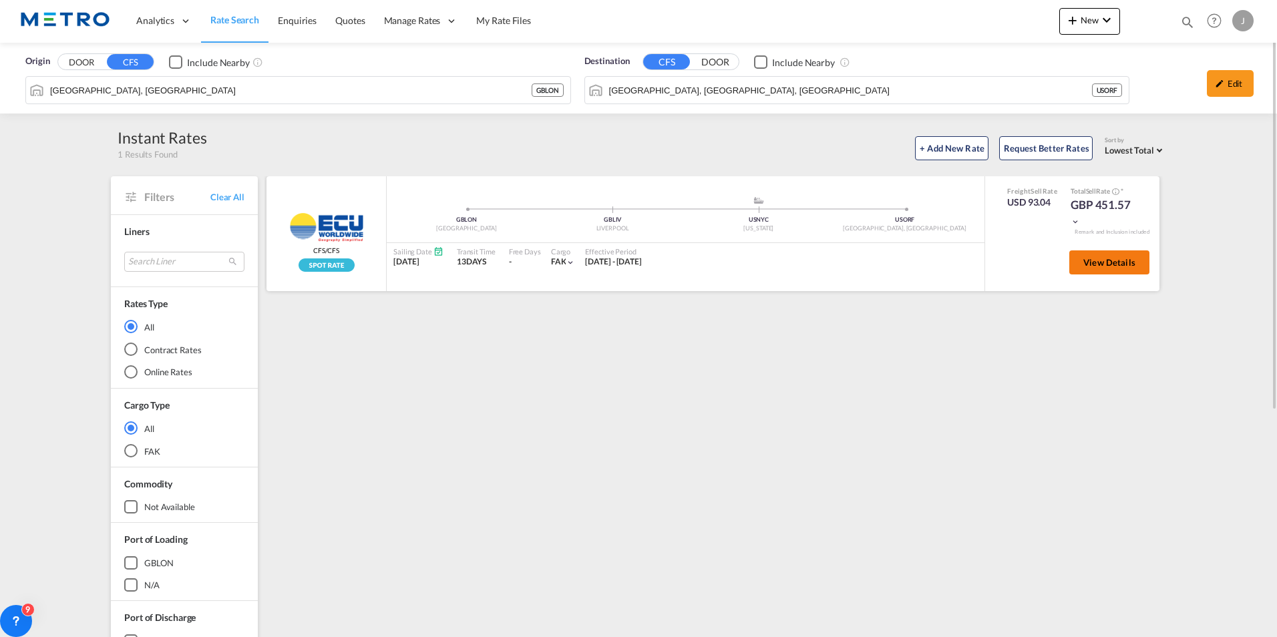
click at [1104, 272] on button "View Details" at bounding box center [1109, 262] width 80 height 24
